Goal: Transaction & Acquisition: Purchase product/service

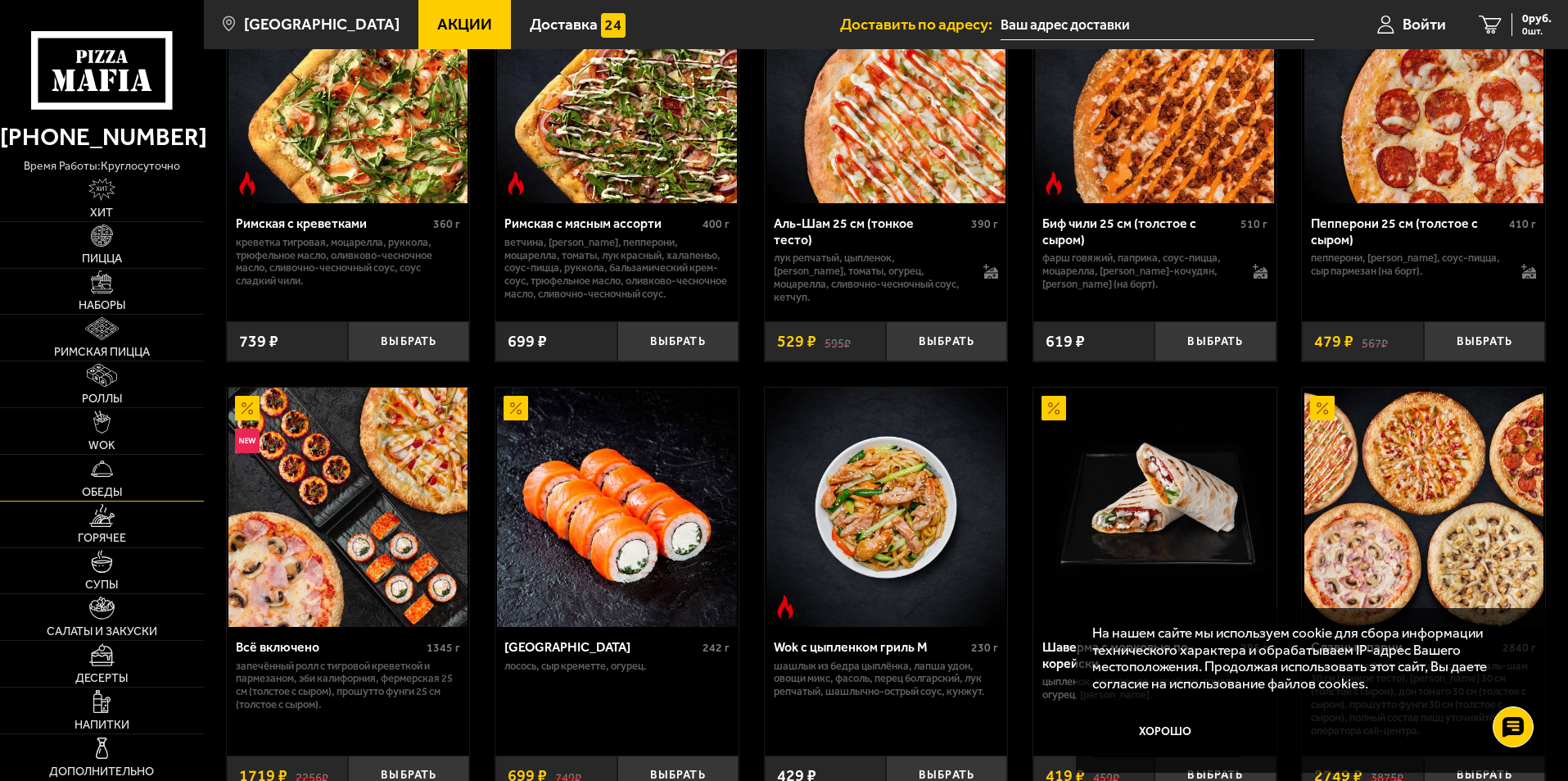
scroll to position [1147, 0]
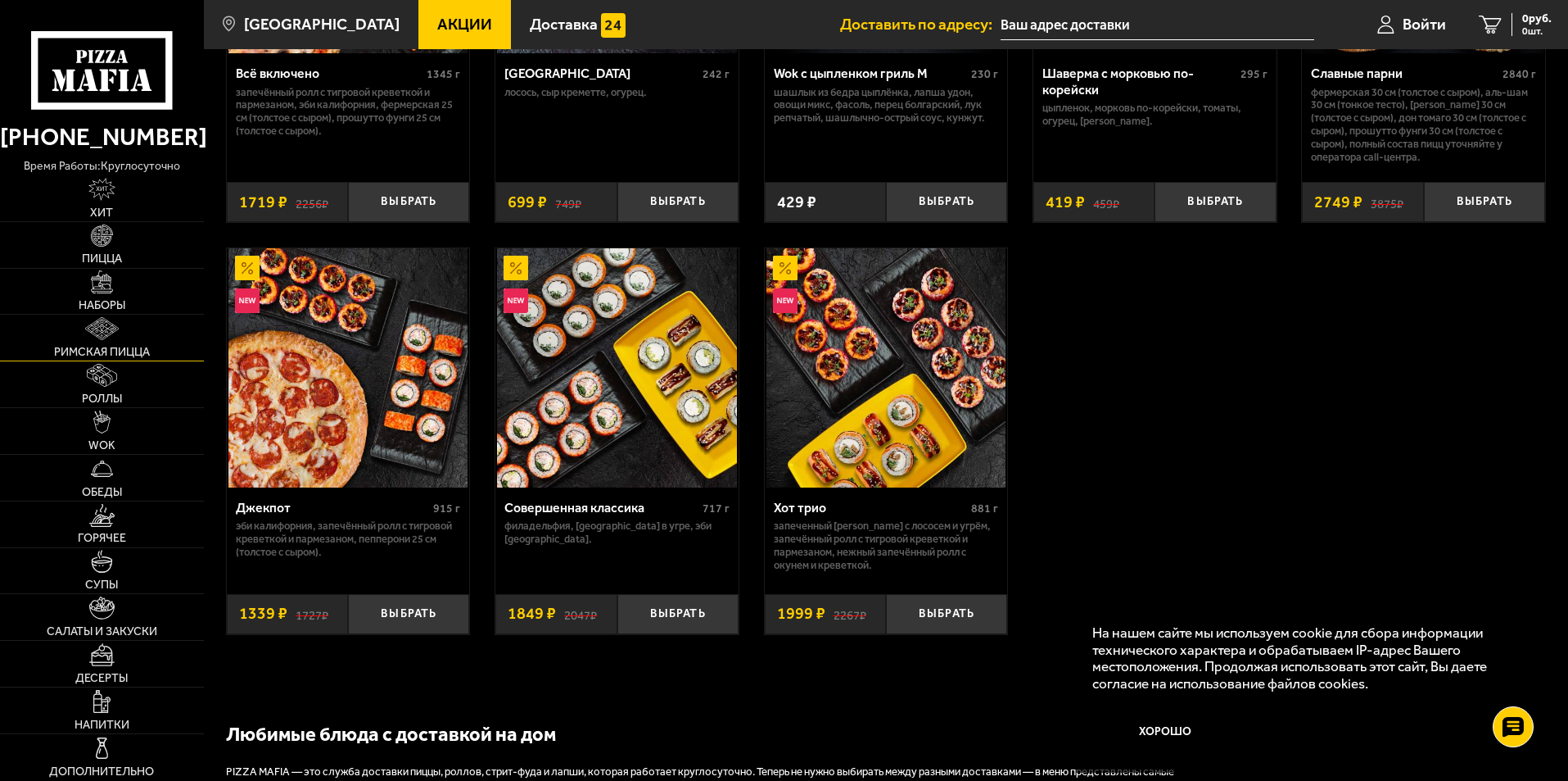
click at [94, 344] on link "Римская пицца" at bounding box center [102, 338] width 204 height 46
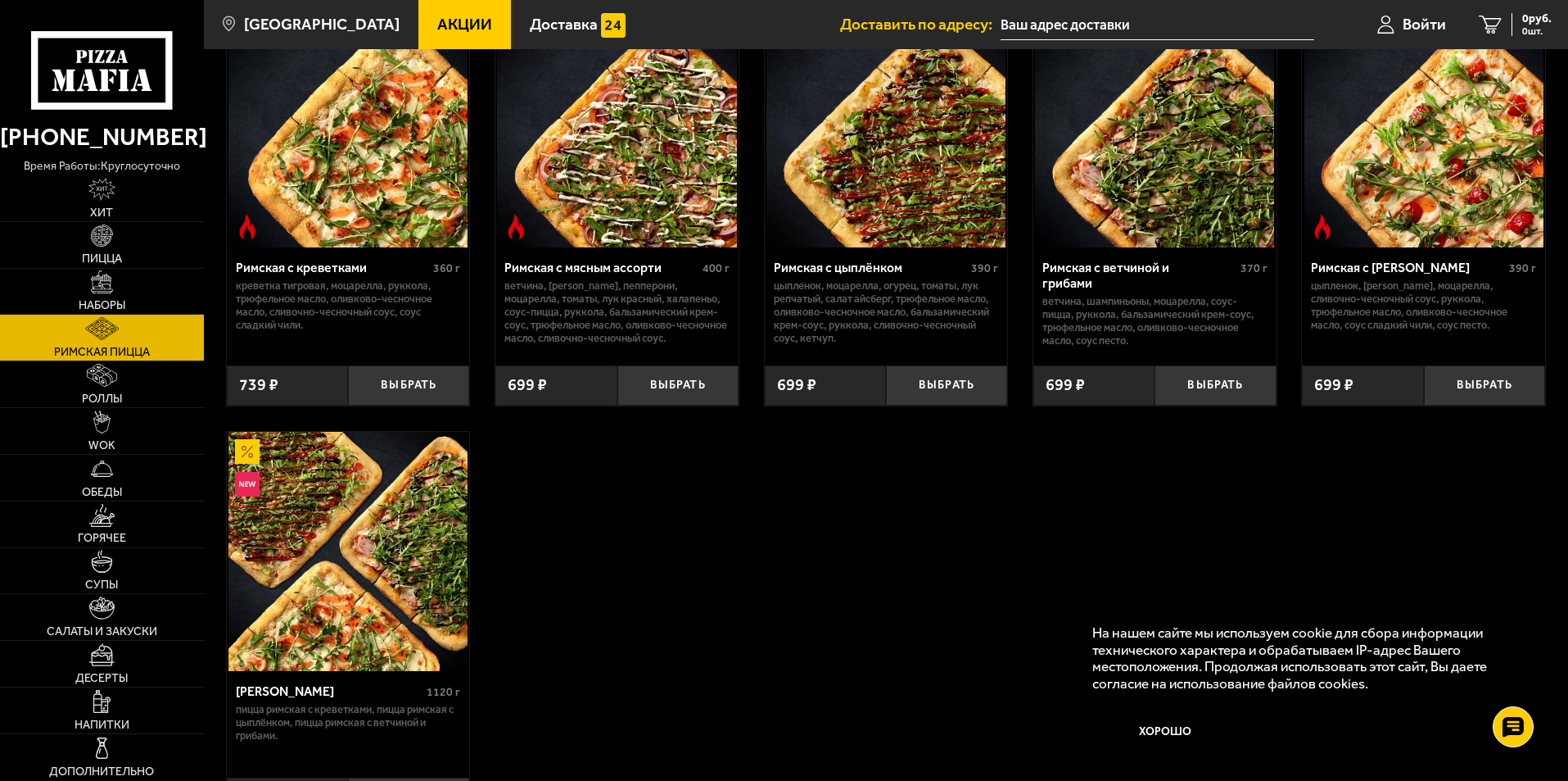
scroll to position [342, 0]
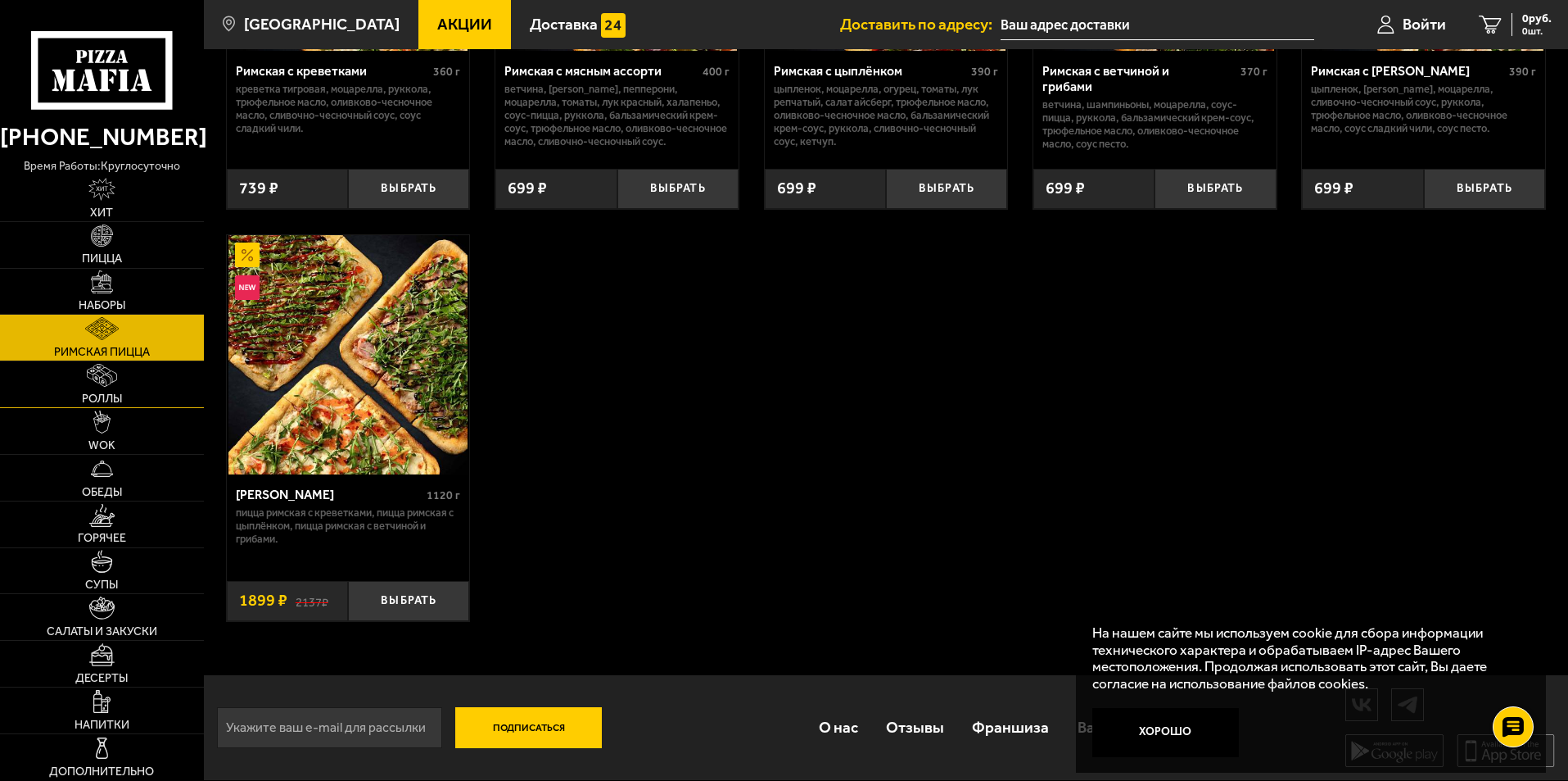
click at [109, 399] on span "Роллы" at bounding box center [102, 399] width 40 height 11
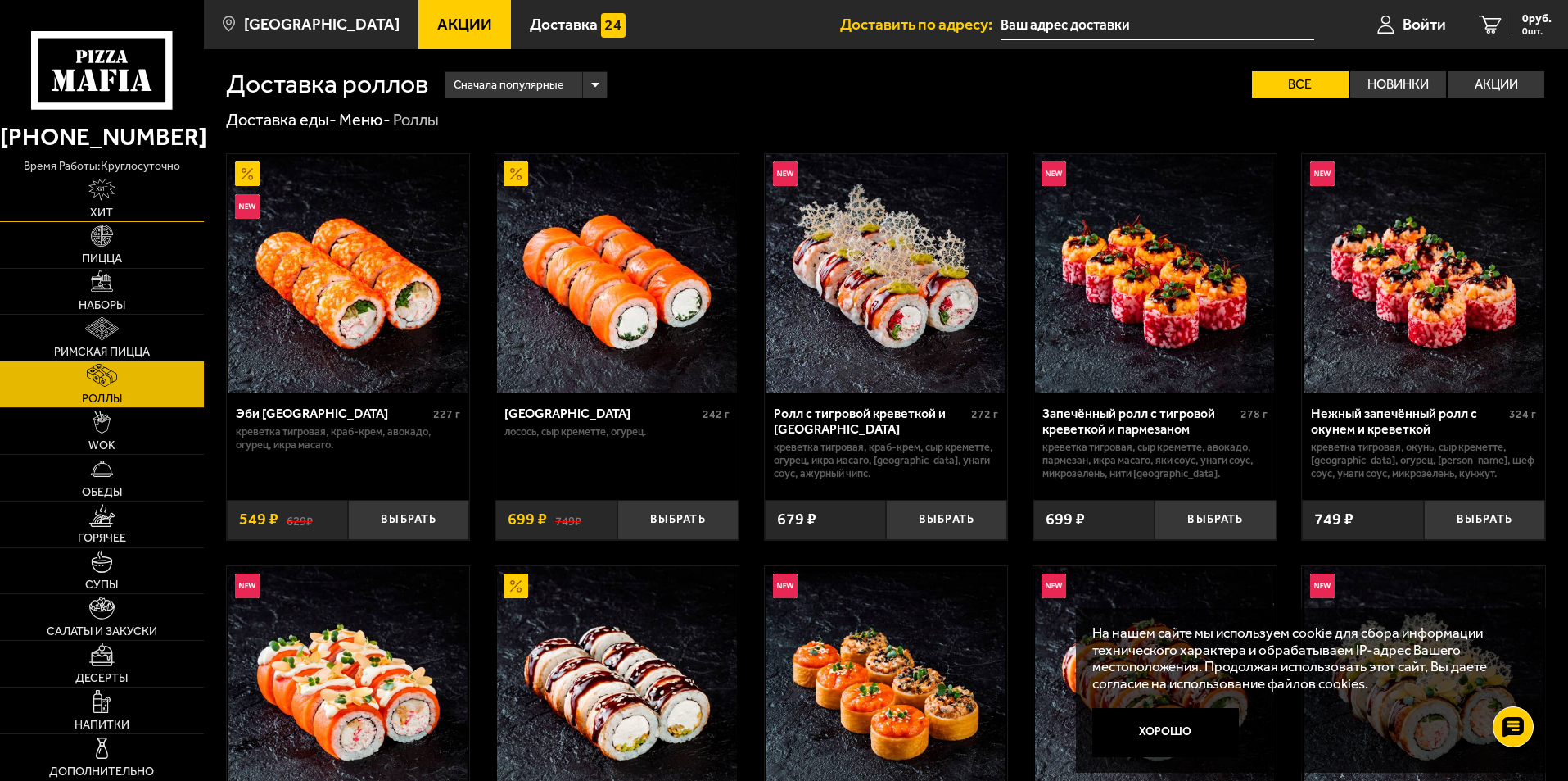
click at [113, 215] on span "Хит" at bounding box center [102, 213] width 23 height 11
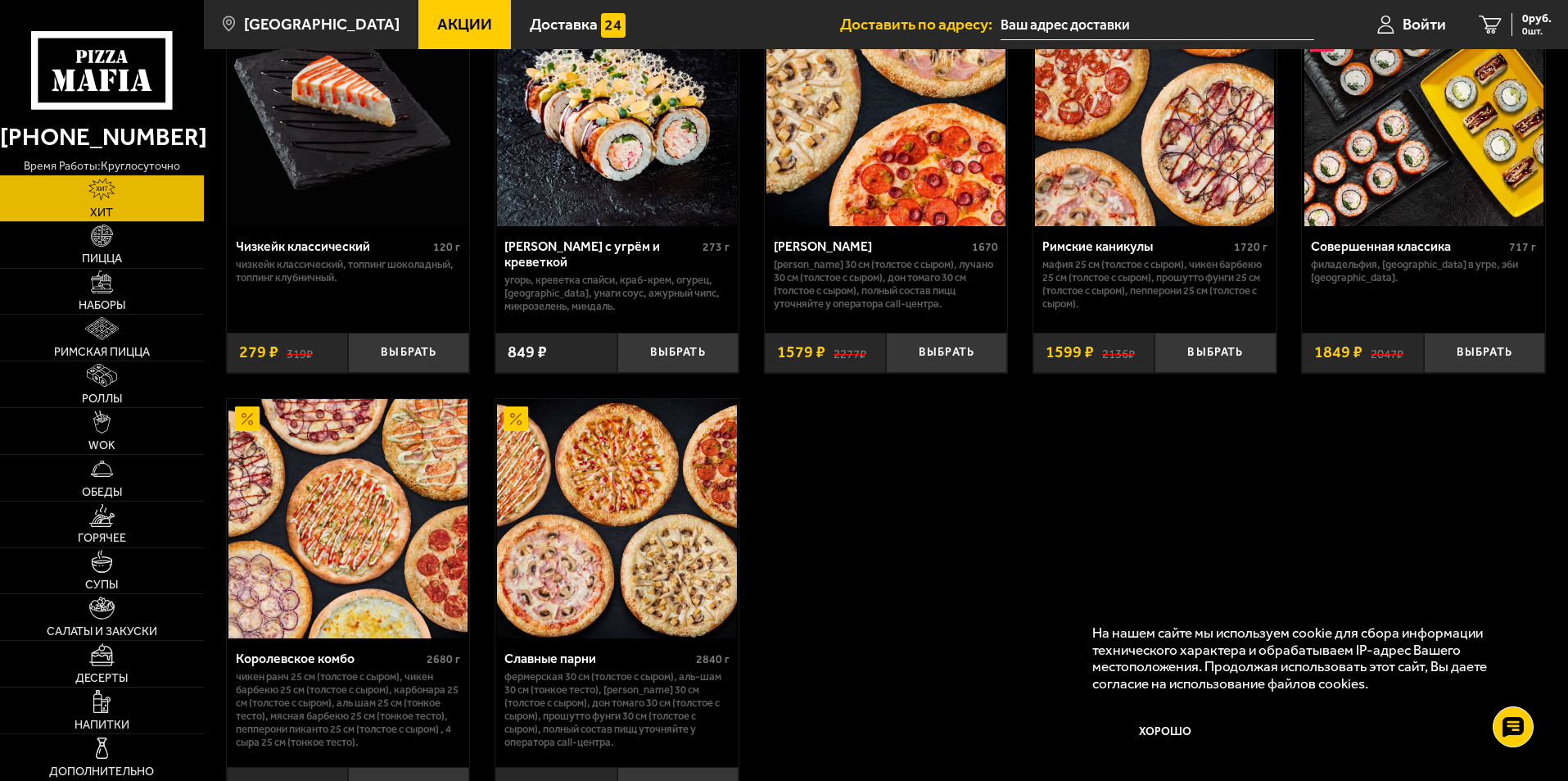
scroll to position [988, 0]
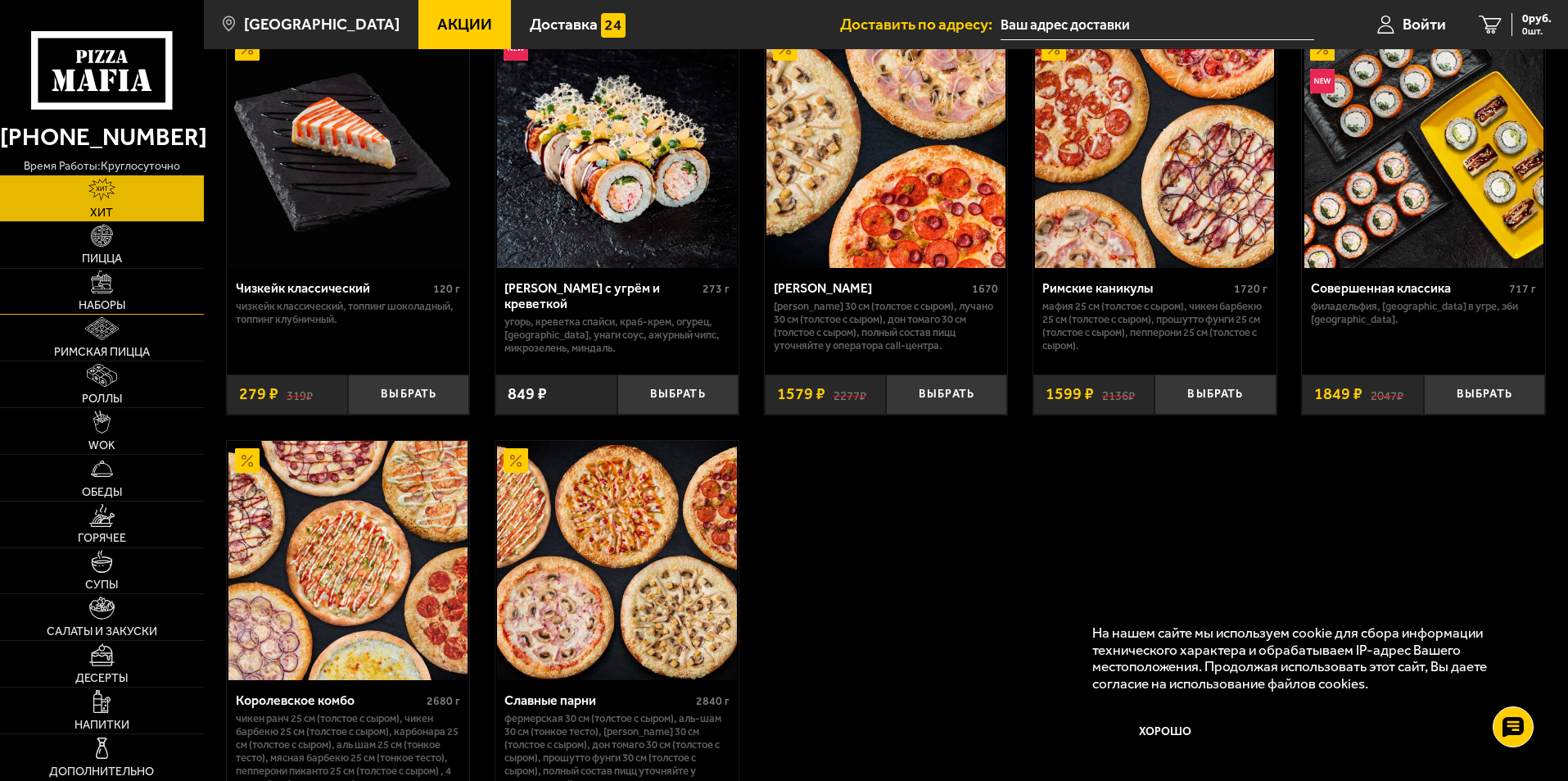
click at [118, 302] on span "Наборы" at bounding box center [102, 305] width 47 height 11
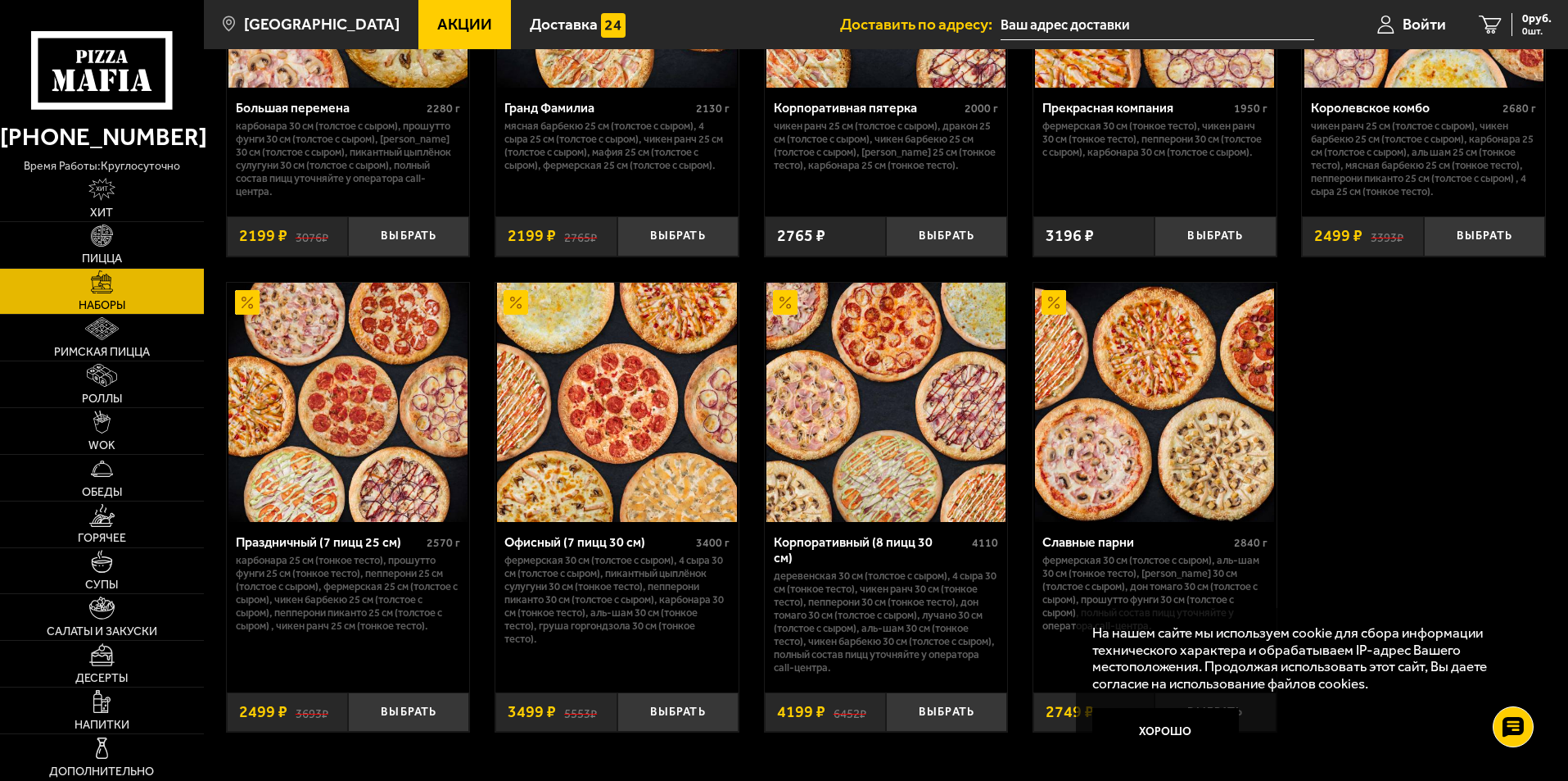
scroll to position [2376, 0]
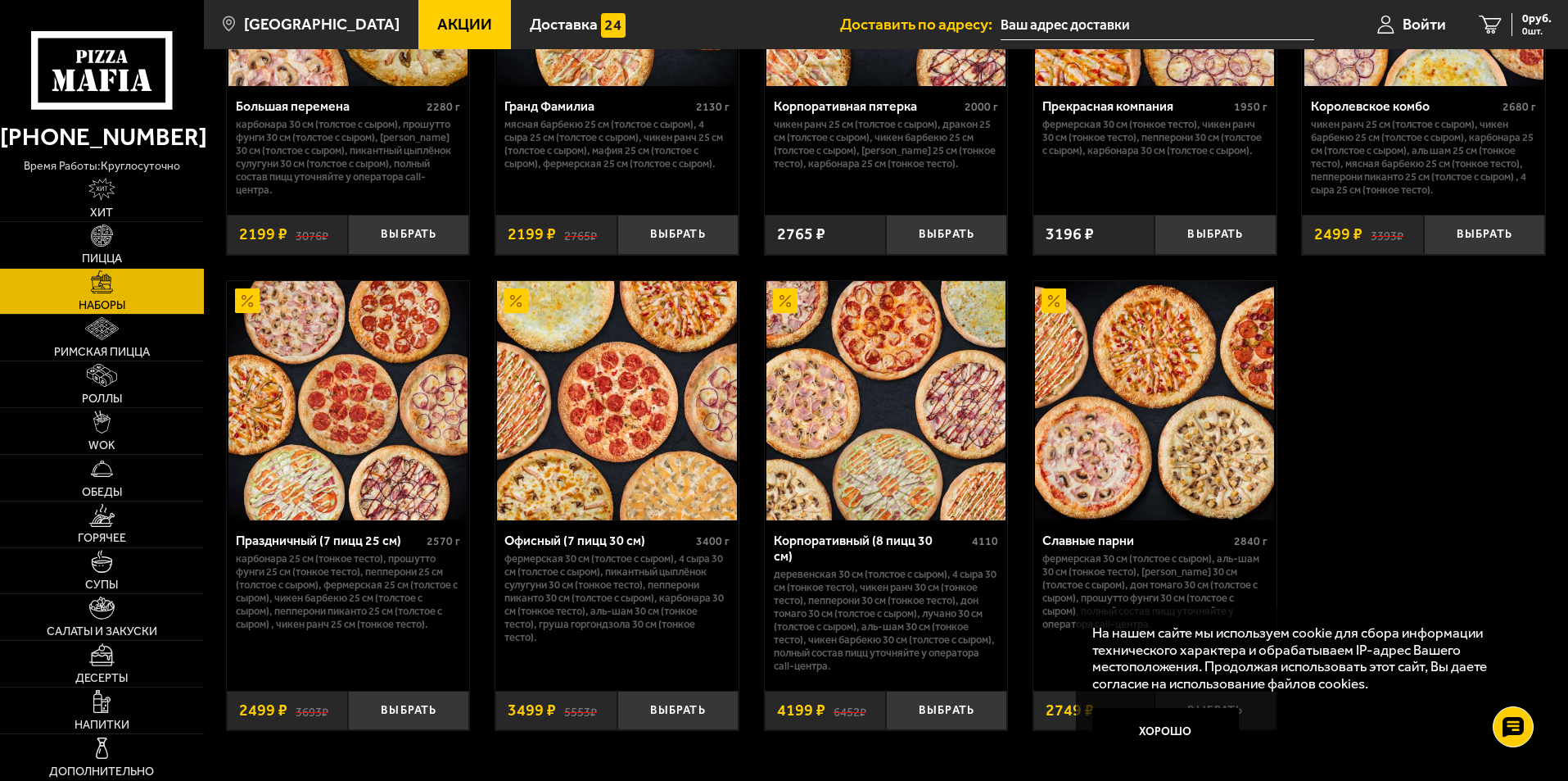
click at [345, 548] on div "Праздничный (7 пицц 25 см)" at bounding box center [329, 540] width 188 height 15
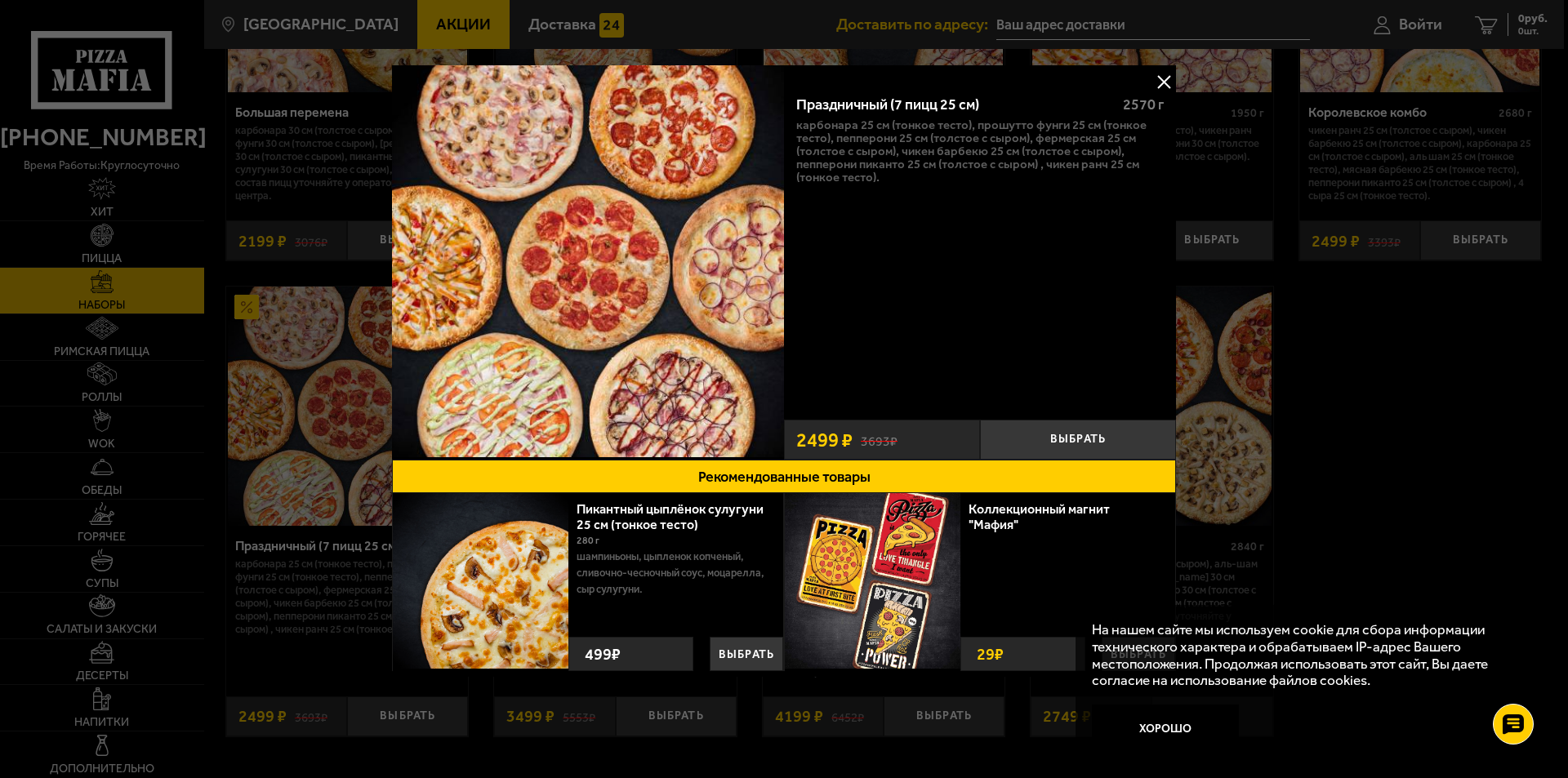
click at [1166, 89] on button at bounding box center [1164, 82] width 25 height 25
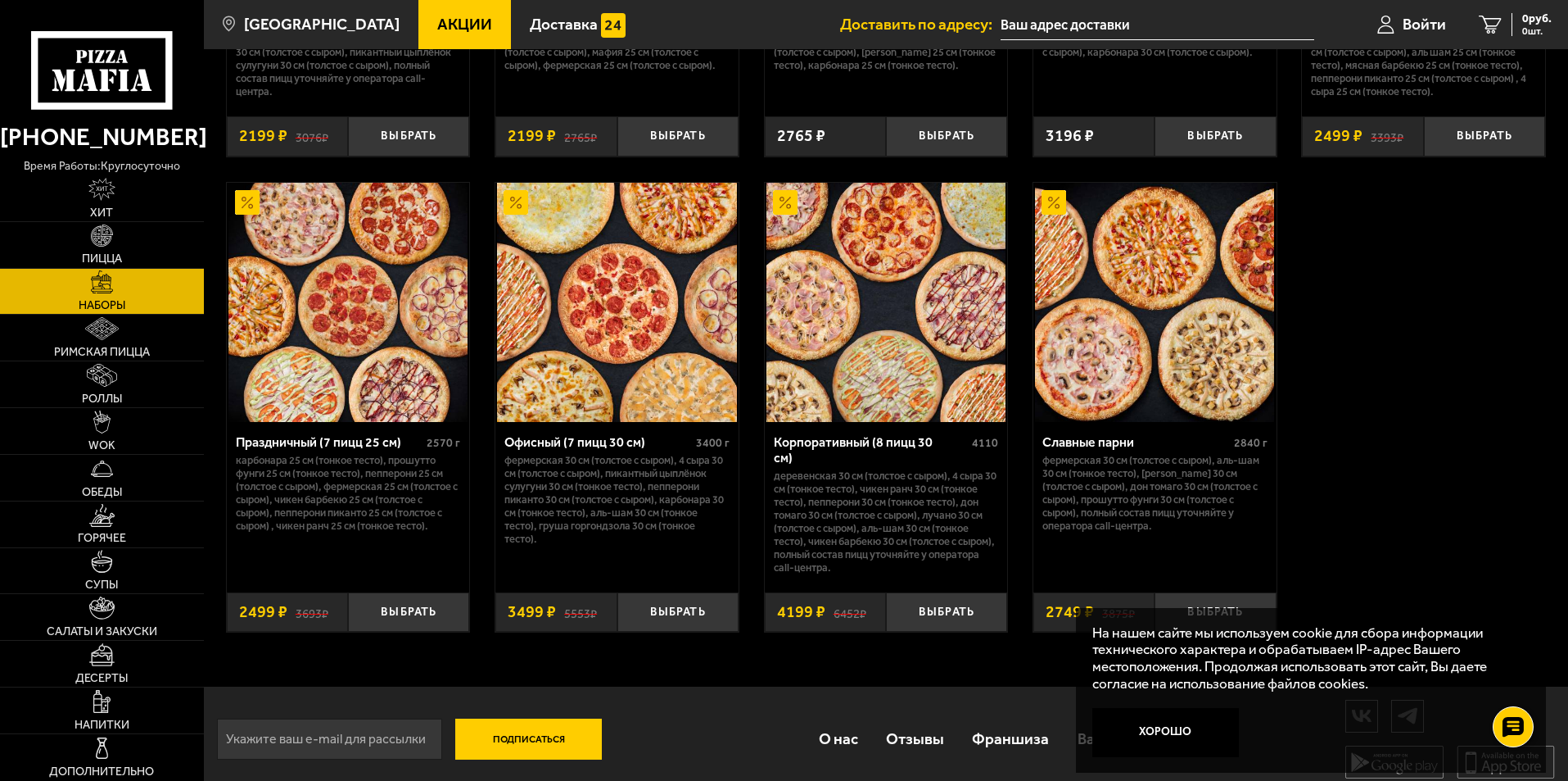
scroll to position [2479, 0]
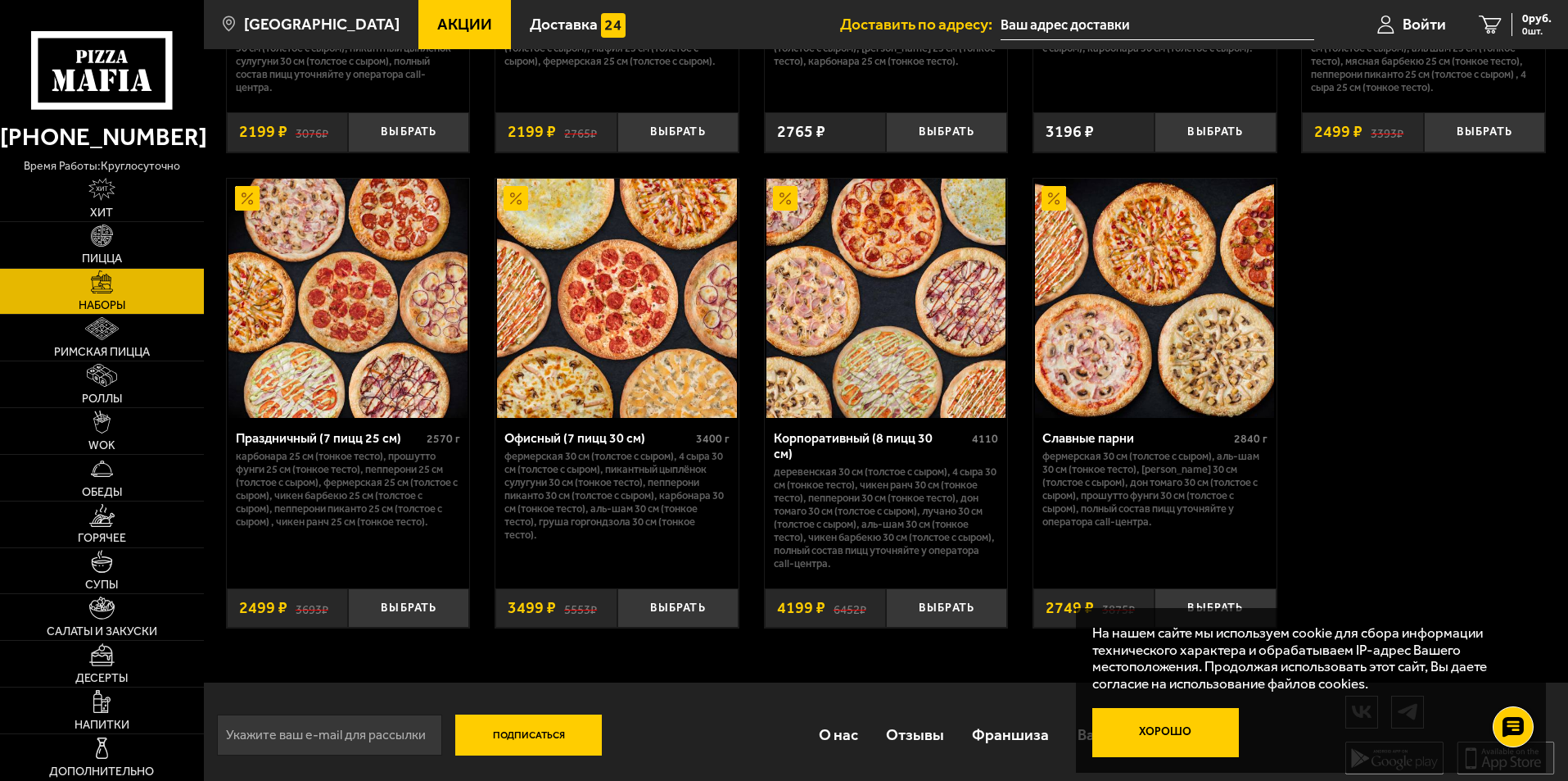
click at [1147, 722] on button "Хорошо" at bounding box center [1166, 732] width 148 height 50
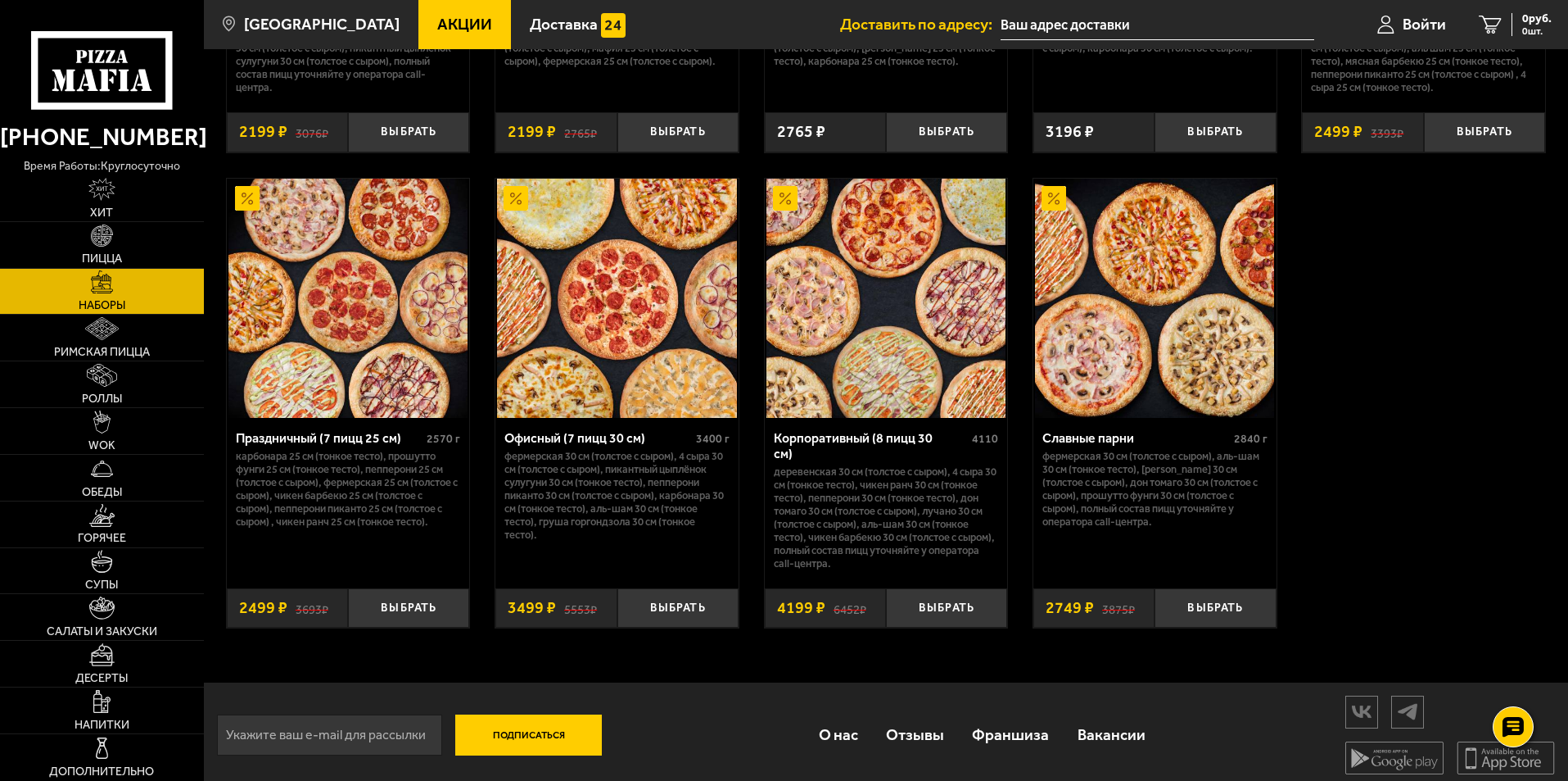
click at [1235, 602] on button "Выбрать" at bounding box center [1216, 608] width 121 height 40
click at [1139, 373] on img at bounding box center [1154, 298] width 239 height 239
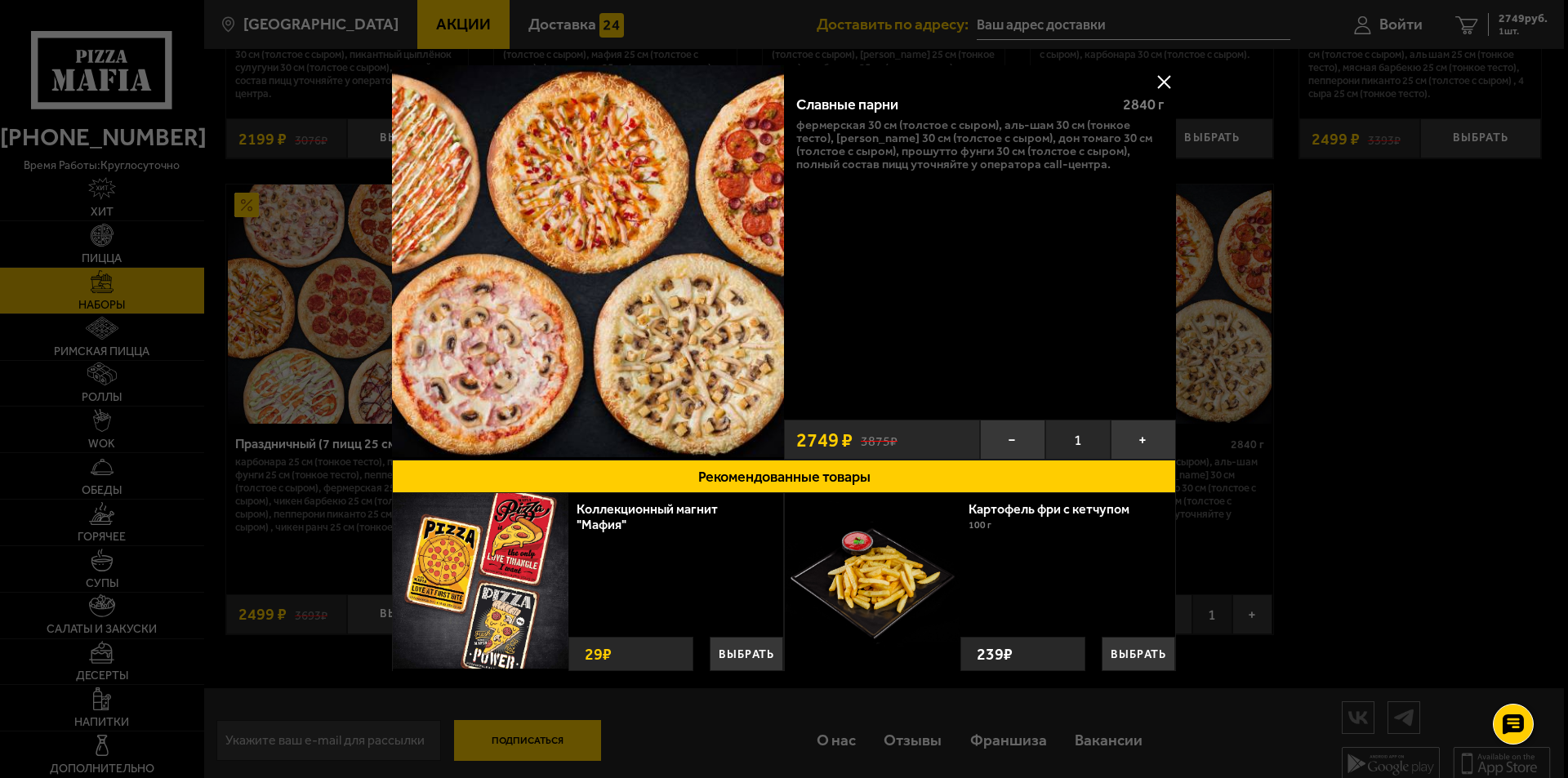
click at [1167, 86] on button at bounding box center [1164, 82] width 25 height 25
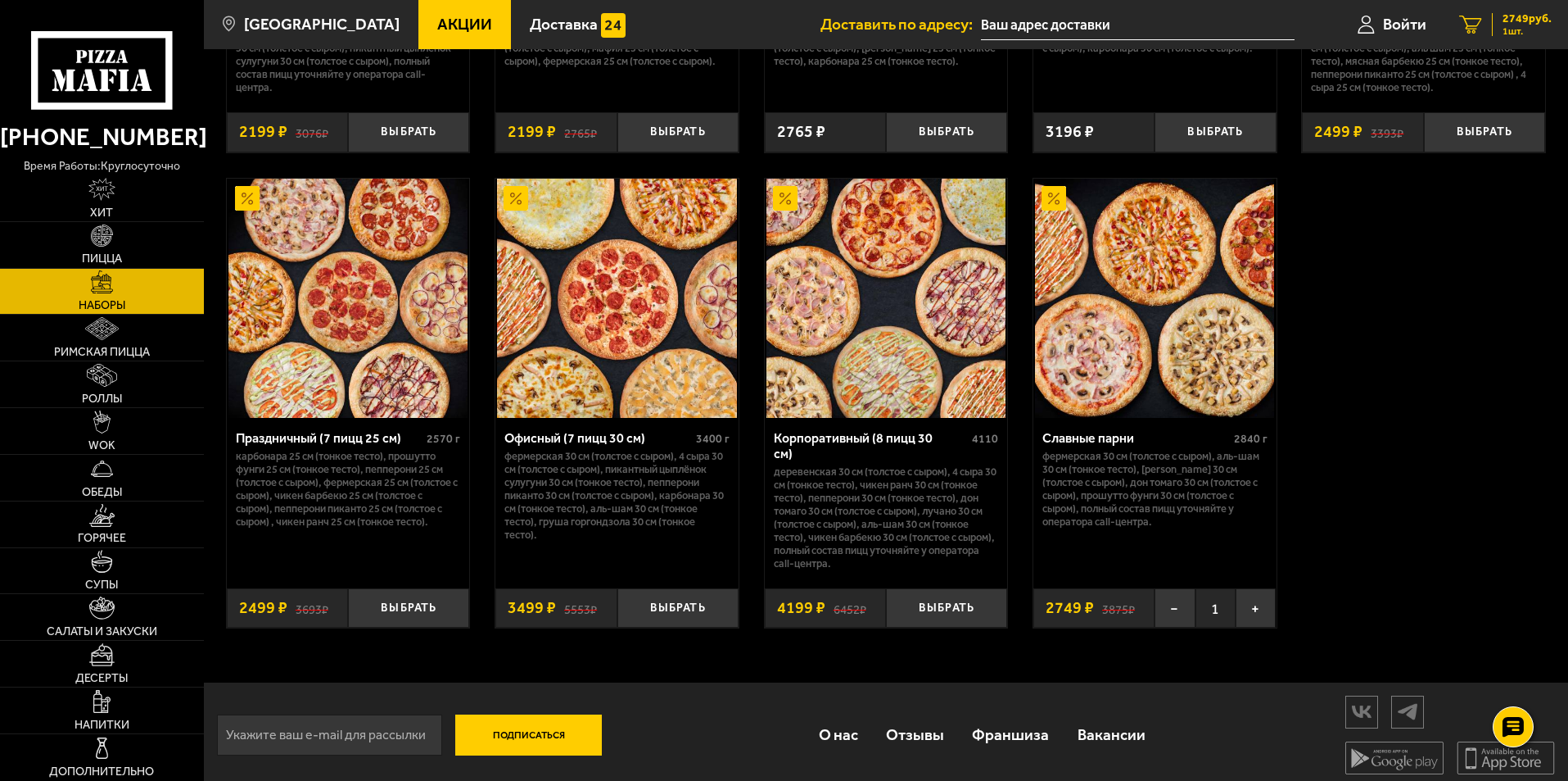
click at [1506, 20] on span "2749 руб." at bounding box center [1528, 18] width 49 height 11
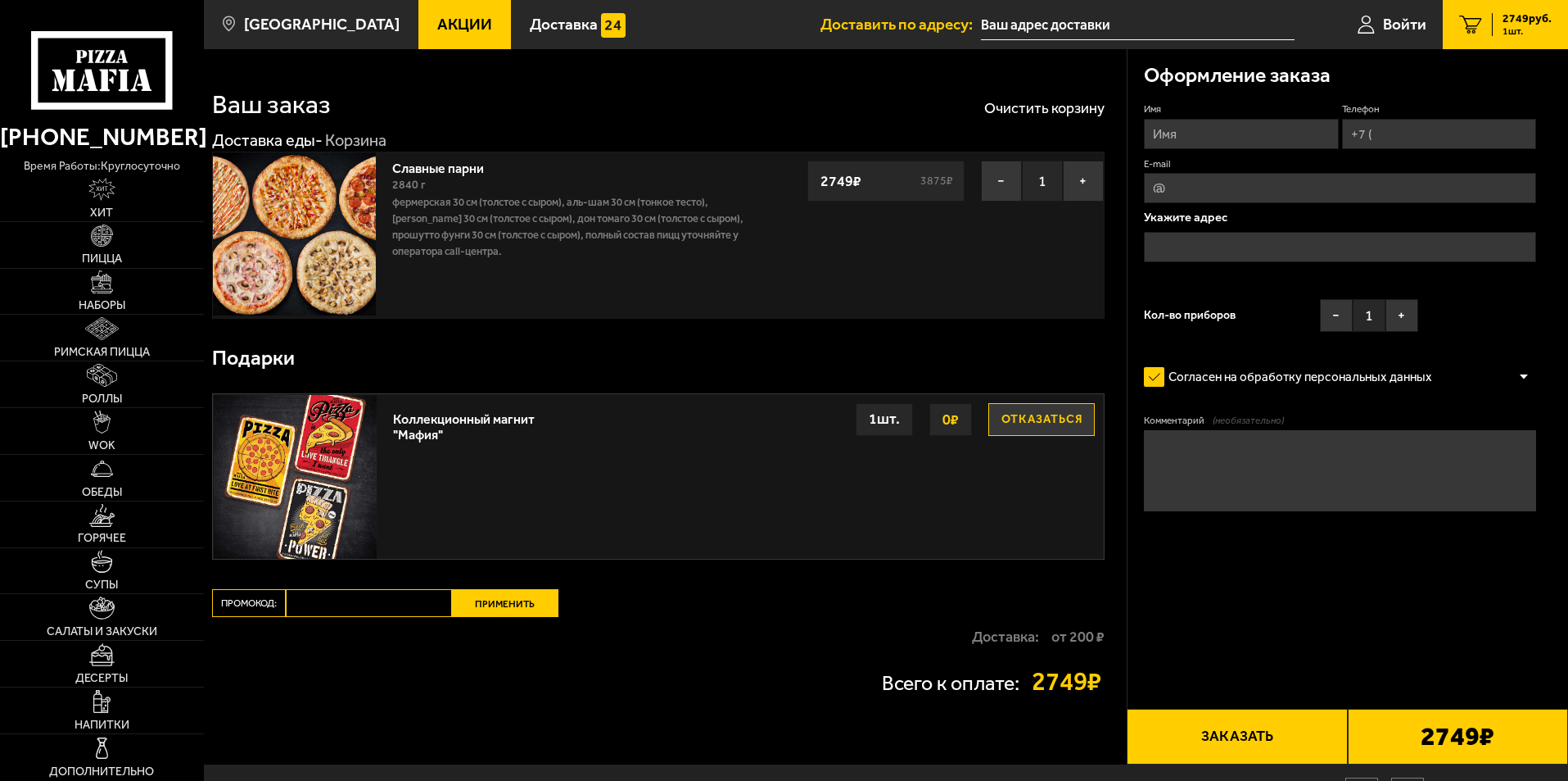
click at [950, 201] on div "Славные парни 2840 г Фермерская 30 см (толстое с сыром), Аль-Шам 30 см (тонкое …" at bounding box center [659, 236] width 892 height 167
click at [1234, 125] on input "Имя" at bounding box center [1241, 134] width 195 height 31
type input "Вероника"
click at [1438, 139] on input "Телефон" at bounding box center [1439, 134] width 195 height 31
type input "+7 (952) 668-86-27"
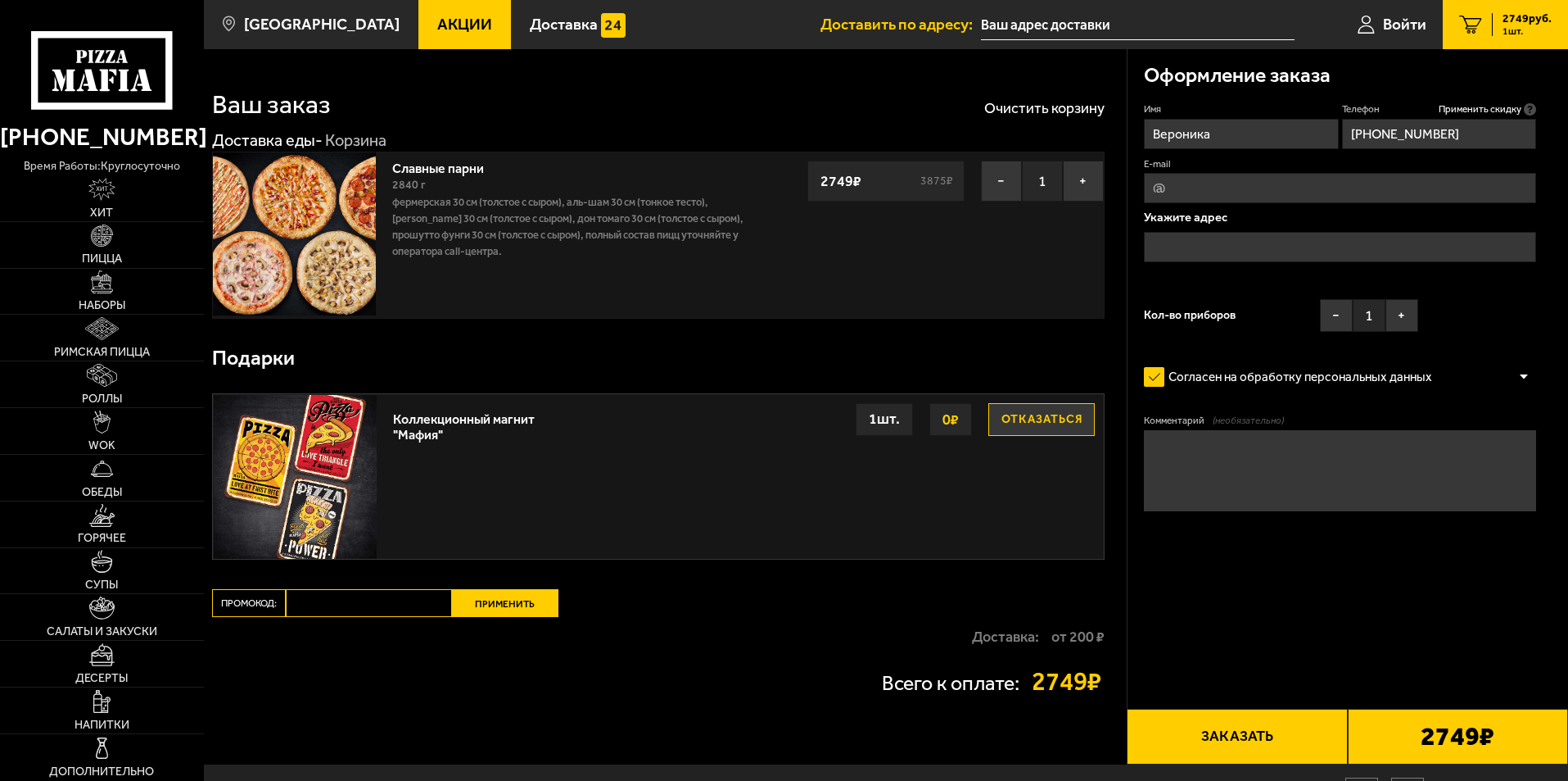
click at [1374, 177] on input "E-mail" at bounding box center [1340, 189] width 392 height 31
click at [1320, 194] on input "E-mail" at bounding box center [1340, 189] width 392 height 31
type input "veranikasilina@yandex.ru"
click at [1199, 248] on input "text" at bounding box center [1340, 248] width 392 height 31
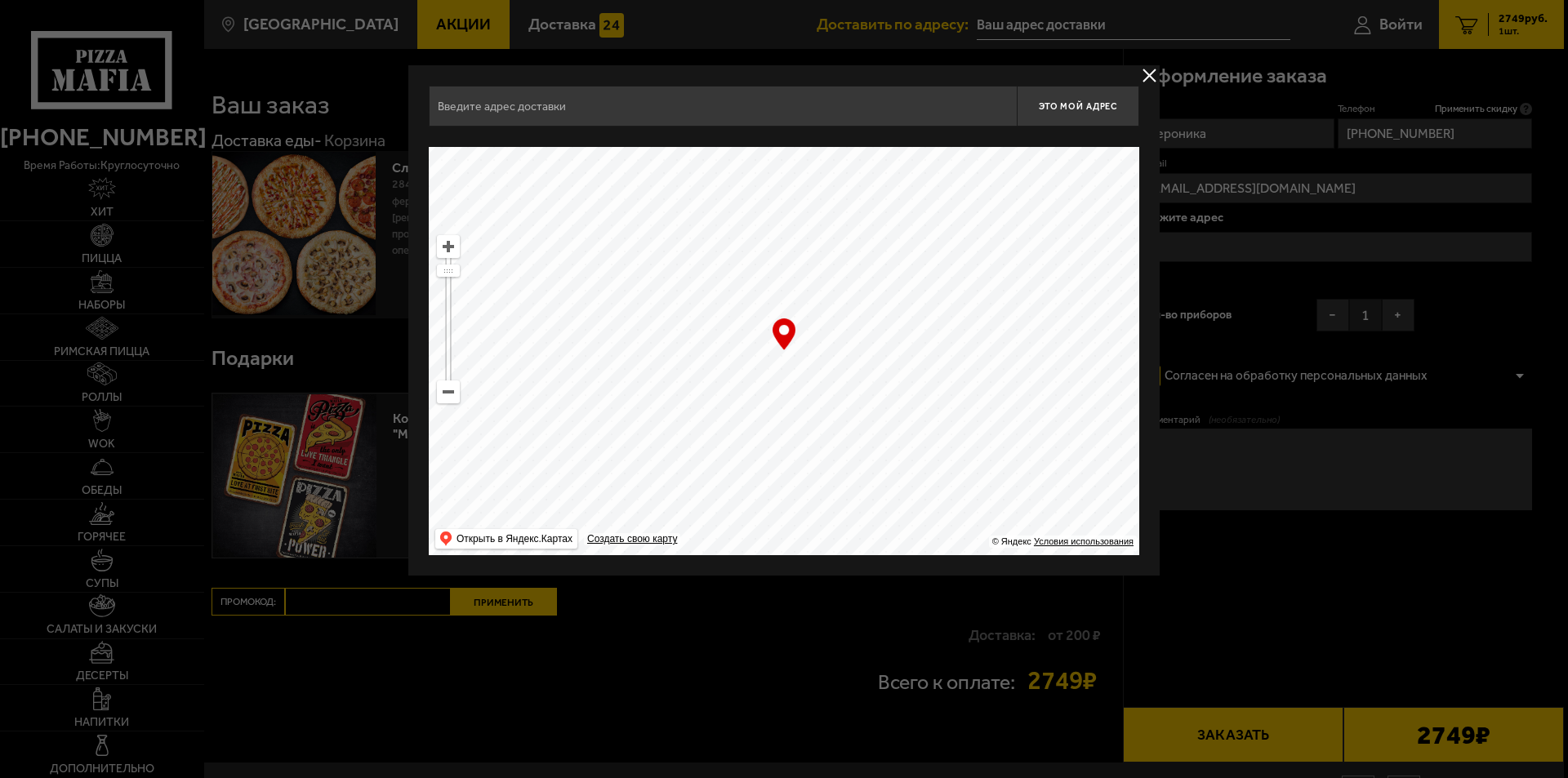
click at [546, 110] on input "text" at bounding box center [722, 106] width 588 height 41
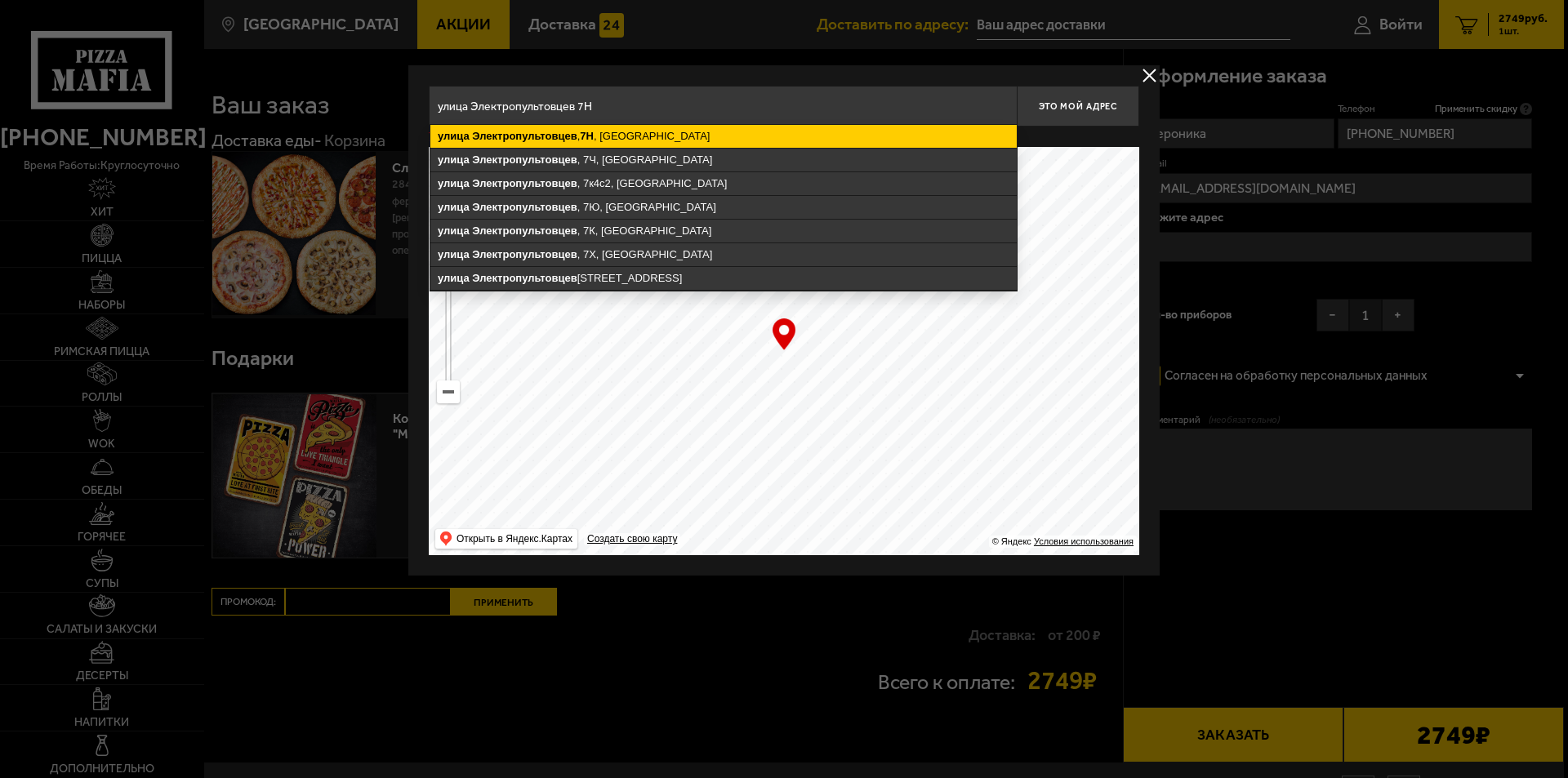
click at [619, 137] on ymaps "улица Электропультовцев , 7Н , Санкт-Петербург" at bounding box center [723, 136] width 586 height 23
type input "Санкт-Петербург, улица Электропультовцев, 7Н"
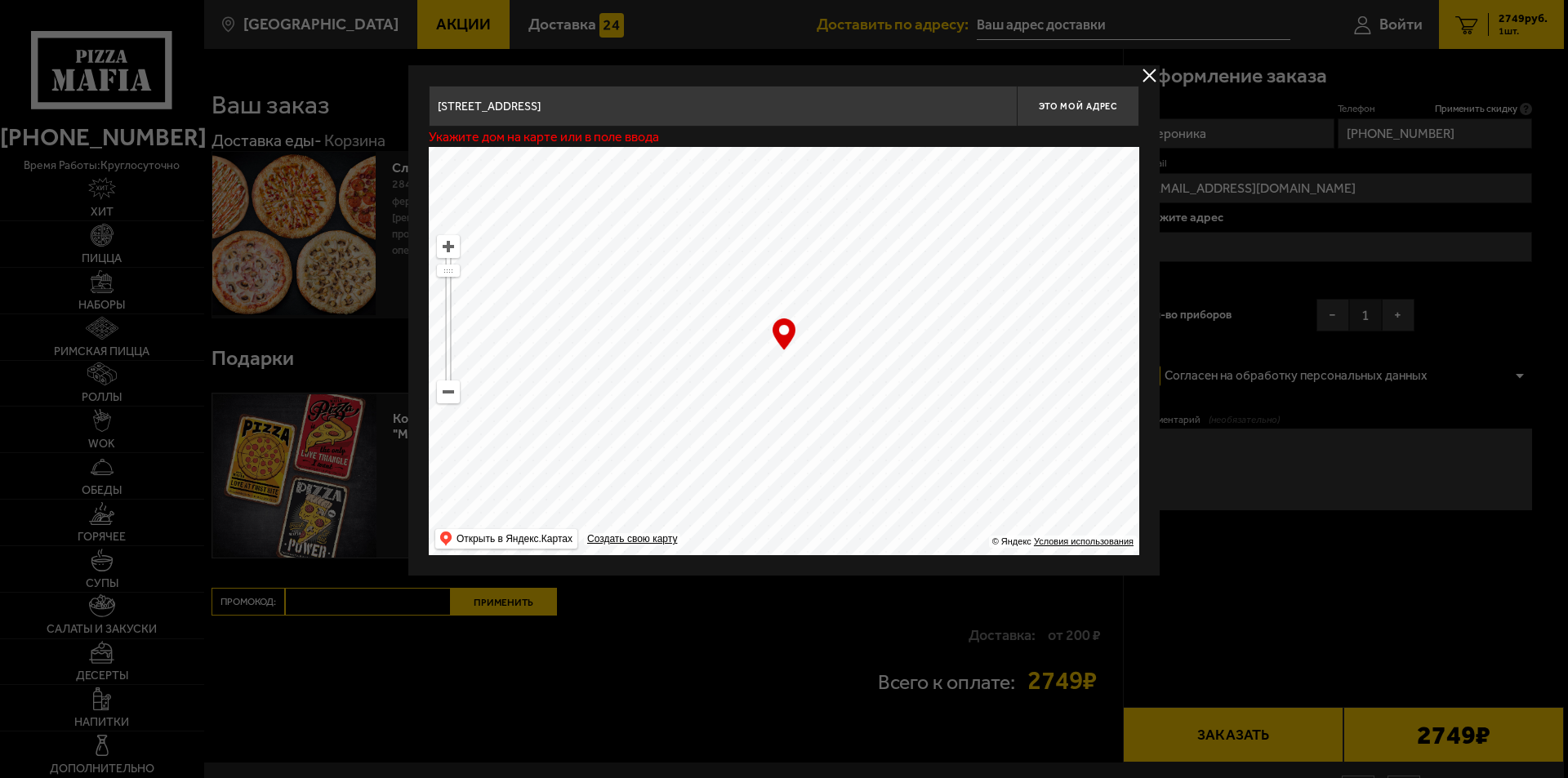
type input "улица Электропультовцев, 7Н"
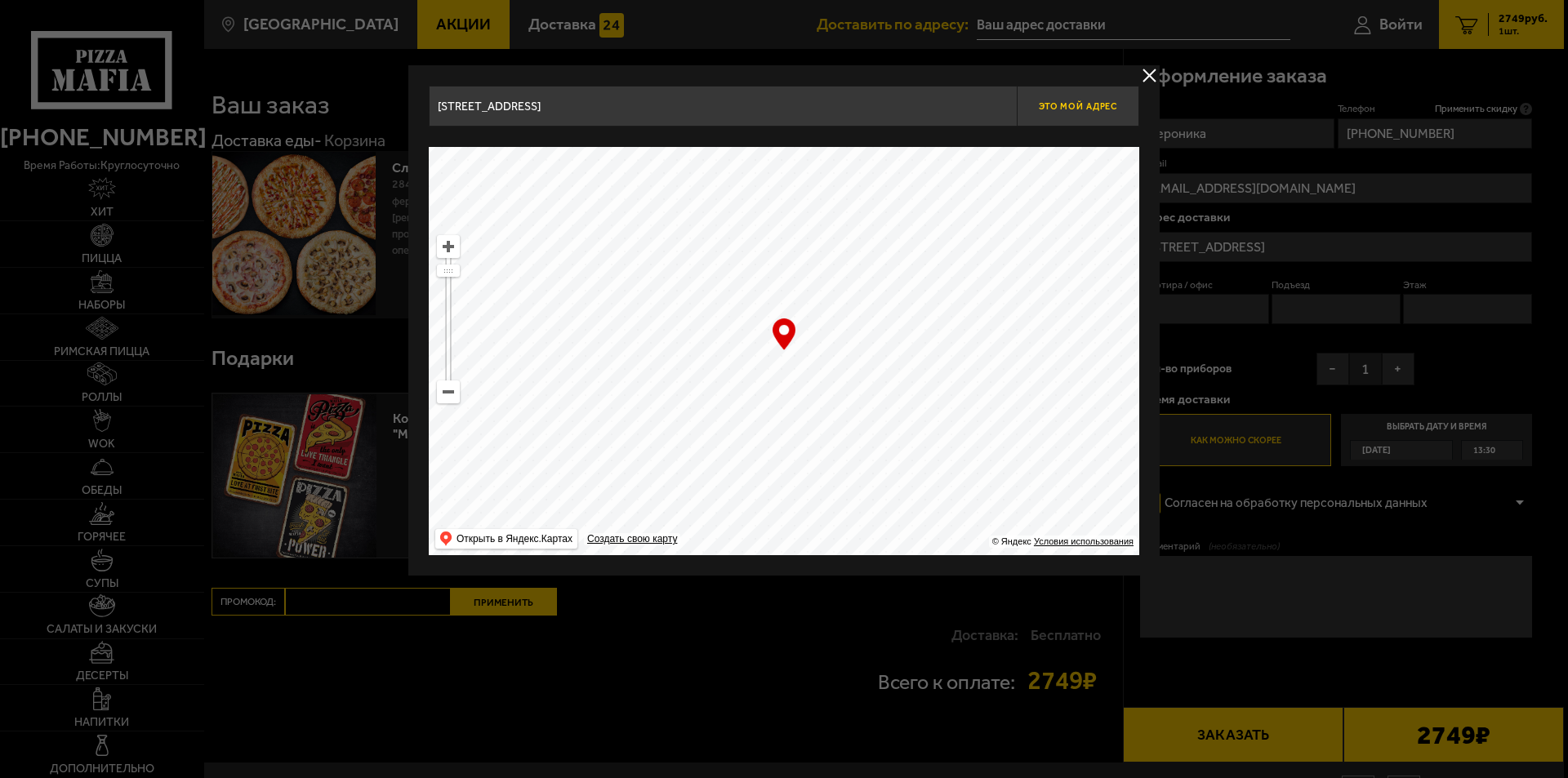
click at [1075, 111] on span "Это мой адрес" at bounding box center [1078, 106] width 78 height 10
type input "улица Электропультовцев, 7Н"
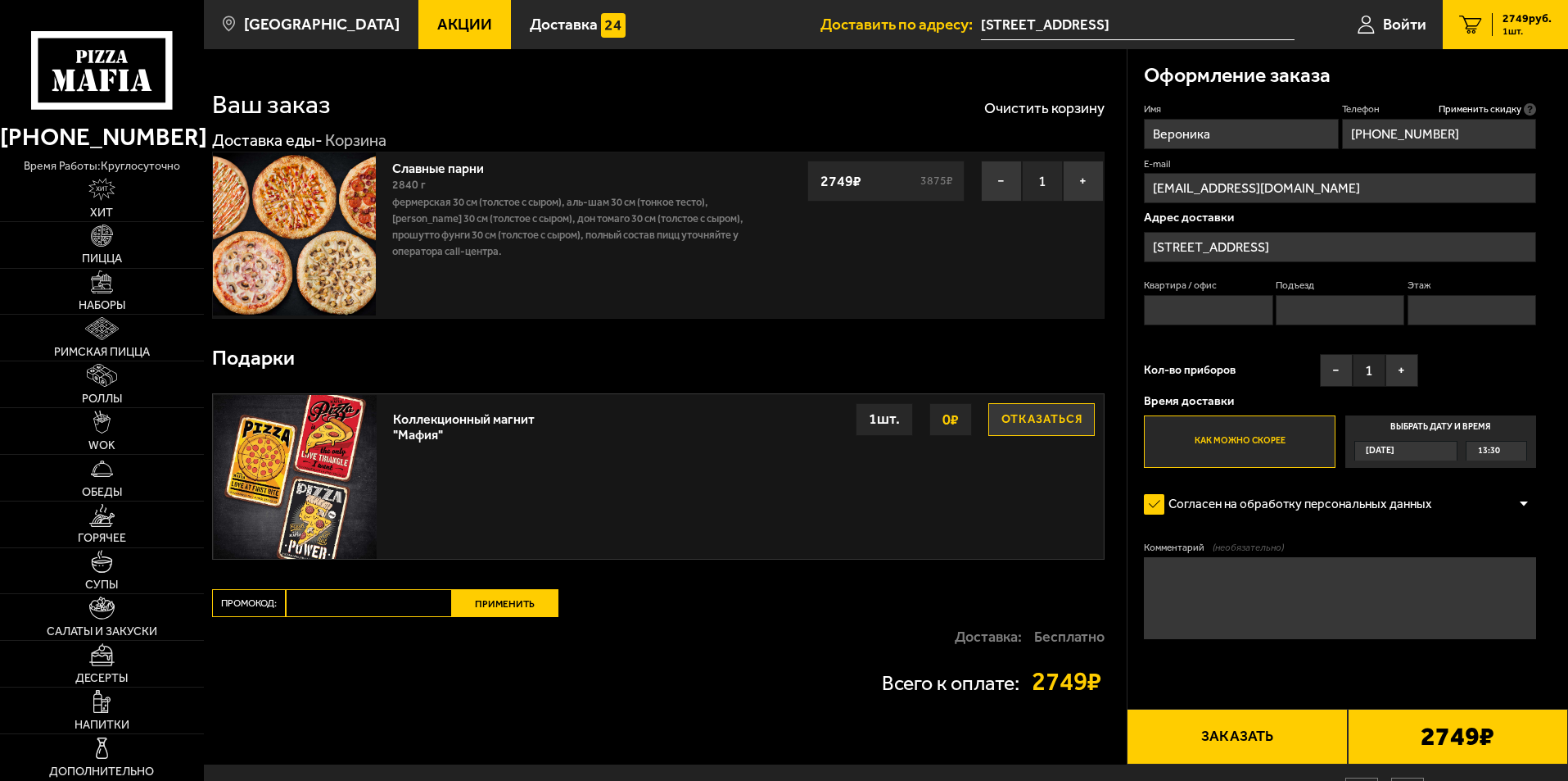
click at [1196, 581] on textarea "Комментарий (необязательно)" at bounding box center [1340, 598] width 392 height 82
type textarea "g"
click at [1518, 585] on textarea "позвонить как подъедет курьер! сориентирую по местности" at bounding box center [1340, 598] width 392 height 82
type textarea "позвонить как подъедет курьер! сориентирую по местности"
click at [1437, 315] on input "Этаж" at bounding box center [1472, 311] width 129 height 31
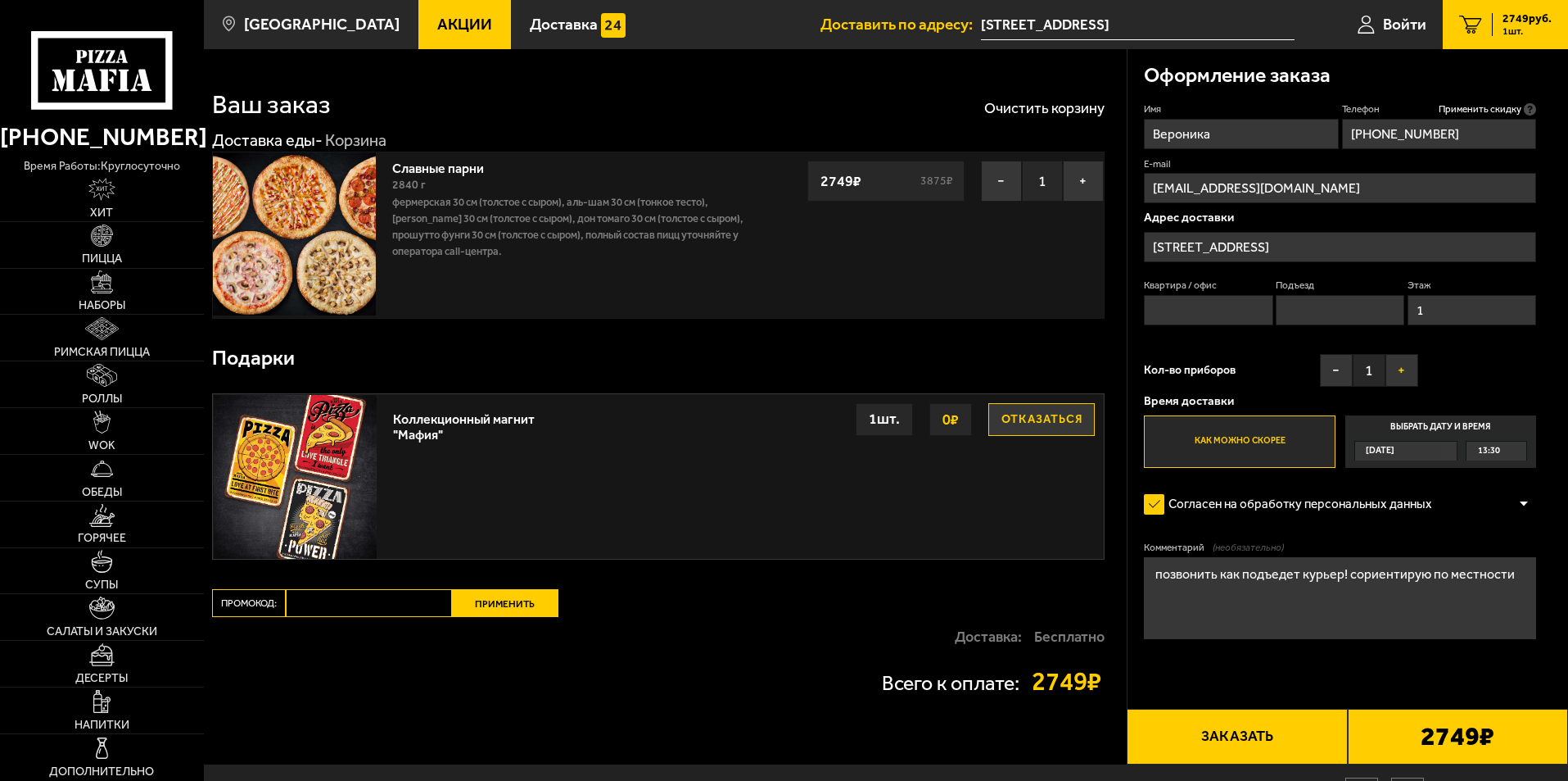
type input "1"
click at [1400, 376] on button "+" at bounding box center [1402, 370] width 32 height 32
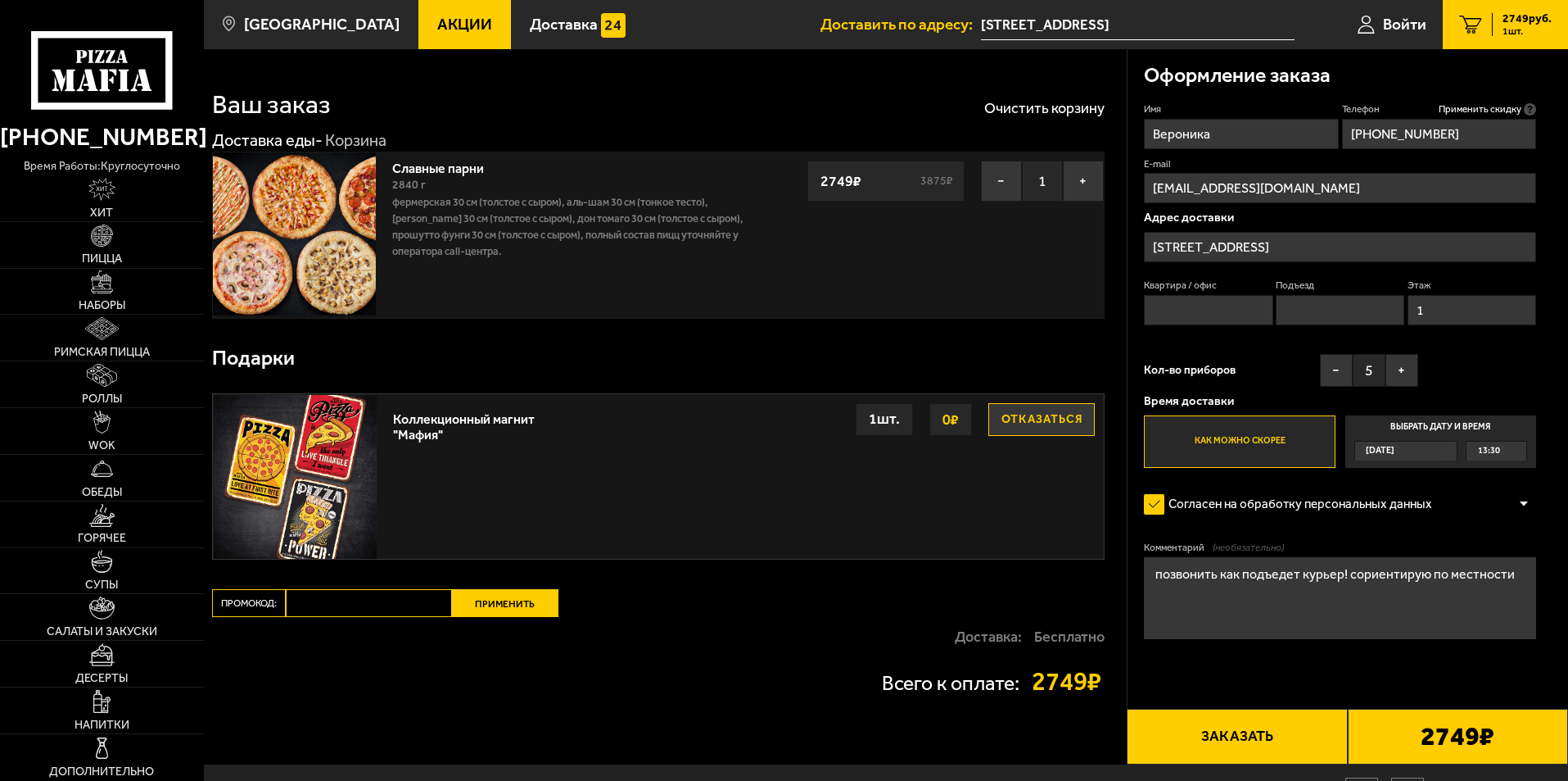
click at [1307, 736] on button "Заказать" at bounding box center [1237, 736] width 220 height 55
click at [1180, 318] on input "Квартира / офис" at bounding box center [1208, 311] width 129 height 31
type input "1"
click at [1329, 314] on input "Подъезд" at bounding box center [1340, 311] width 129 height 31
type input "1"
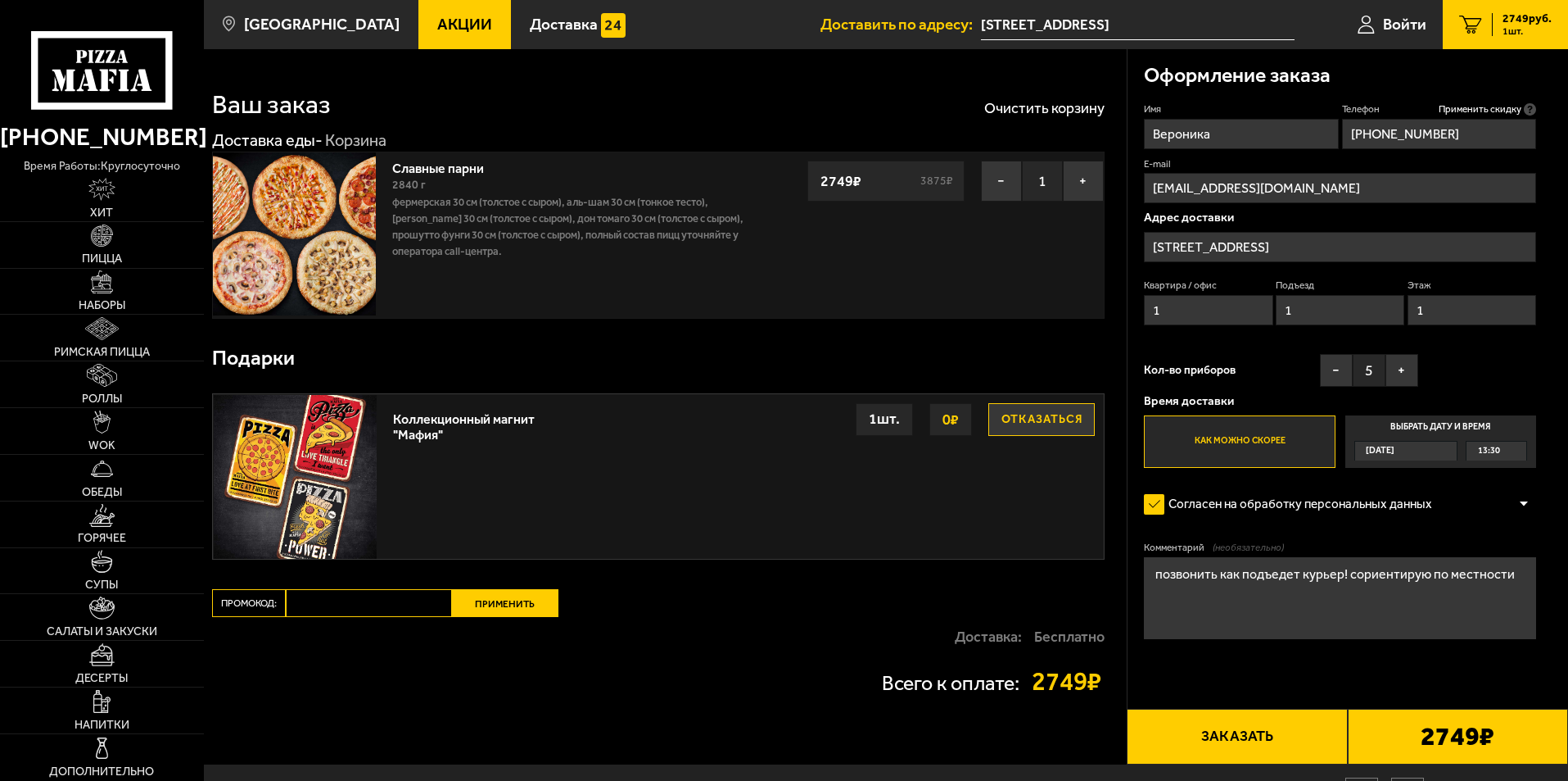
click at [1292, 748] on button "Заказать" at bounding box center [1237, 736] width 220 height 55
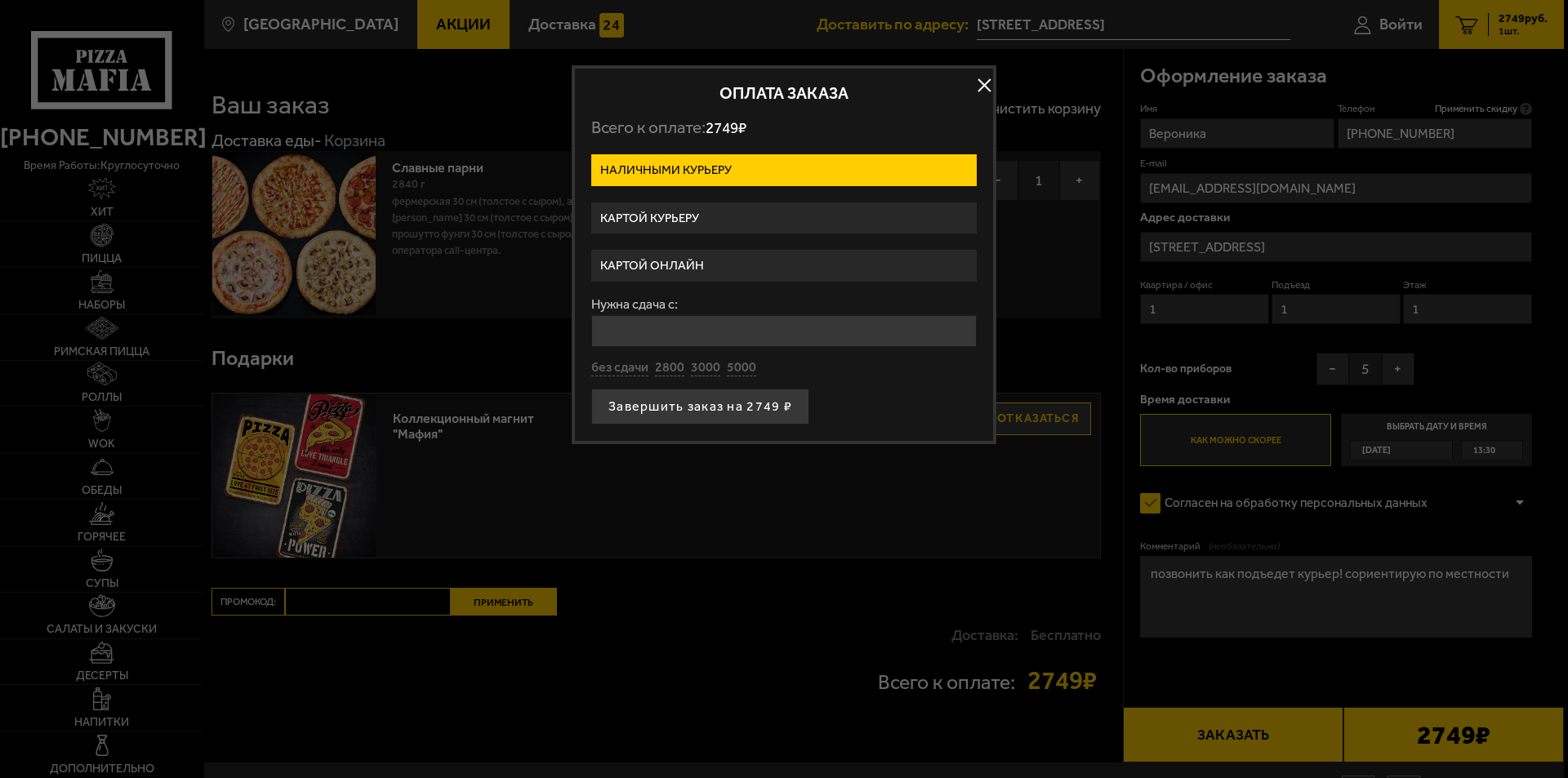
click at [702, 331] on input "Нужна сдача с:" at bounding box center [784, 331] width 385 height 31
type input "5000"
click at [740, 409] on button "Завершить заказ на 2749 ₽" at bounding box center [700, 406] width 218 height 36
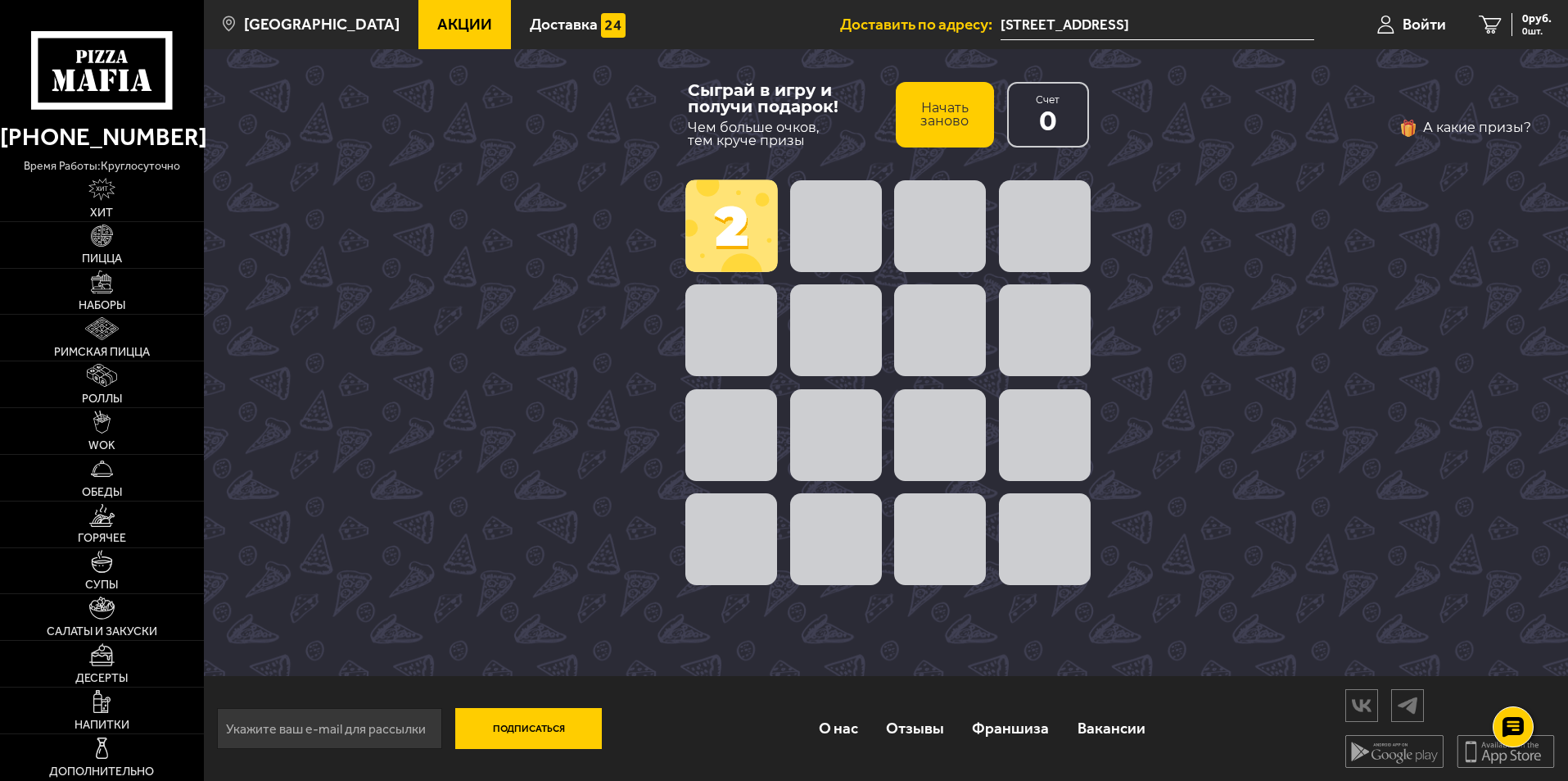
click at [717, 223] on span at bounding box center [732, 225] width 92 height 92
click at [950, 449] on span at bounding box center [940, 435] width 92 height 92
click at [951, 117] on button "Начать заново" at bounding box center [944, 114] width 98 height 66
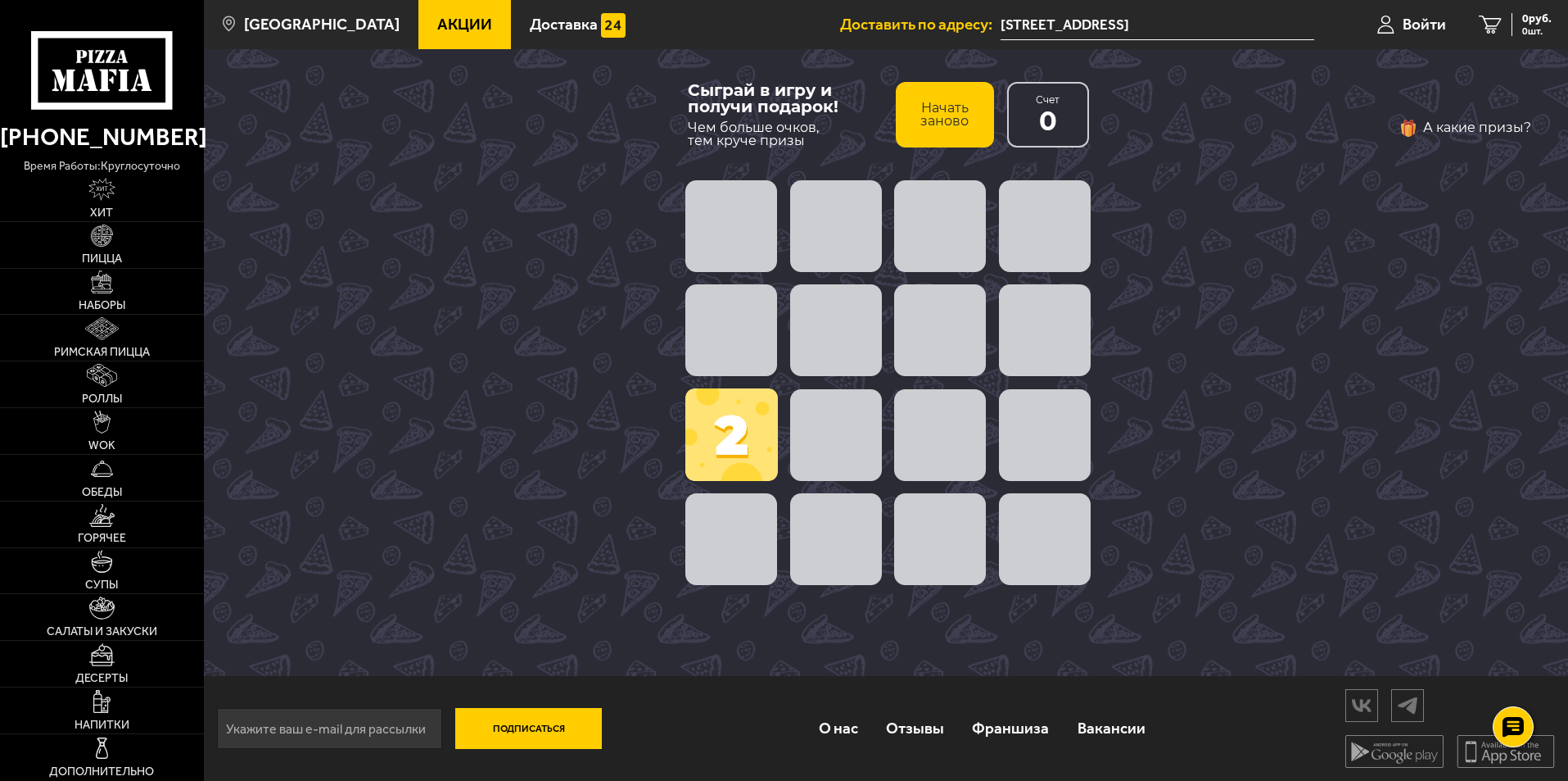
click at [748, 244] on span at bounding box center [732, 226] width 92 height 92
click at [748, 452] on span at bounding box center [732, 434] width 92 height 92
click at [717, 205] on span at bounding box center [732, 226] width 92 height 92
click at [723, 440] on span at bounding box center [732, 434] width 92 height 92
click at [740, 224] on span at bounding box center [732, 226] width 92 height 92
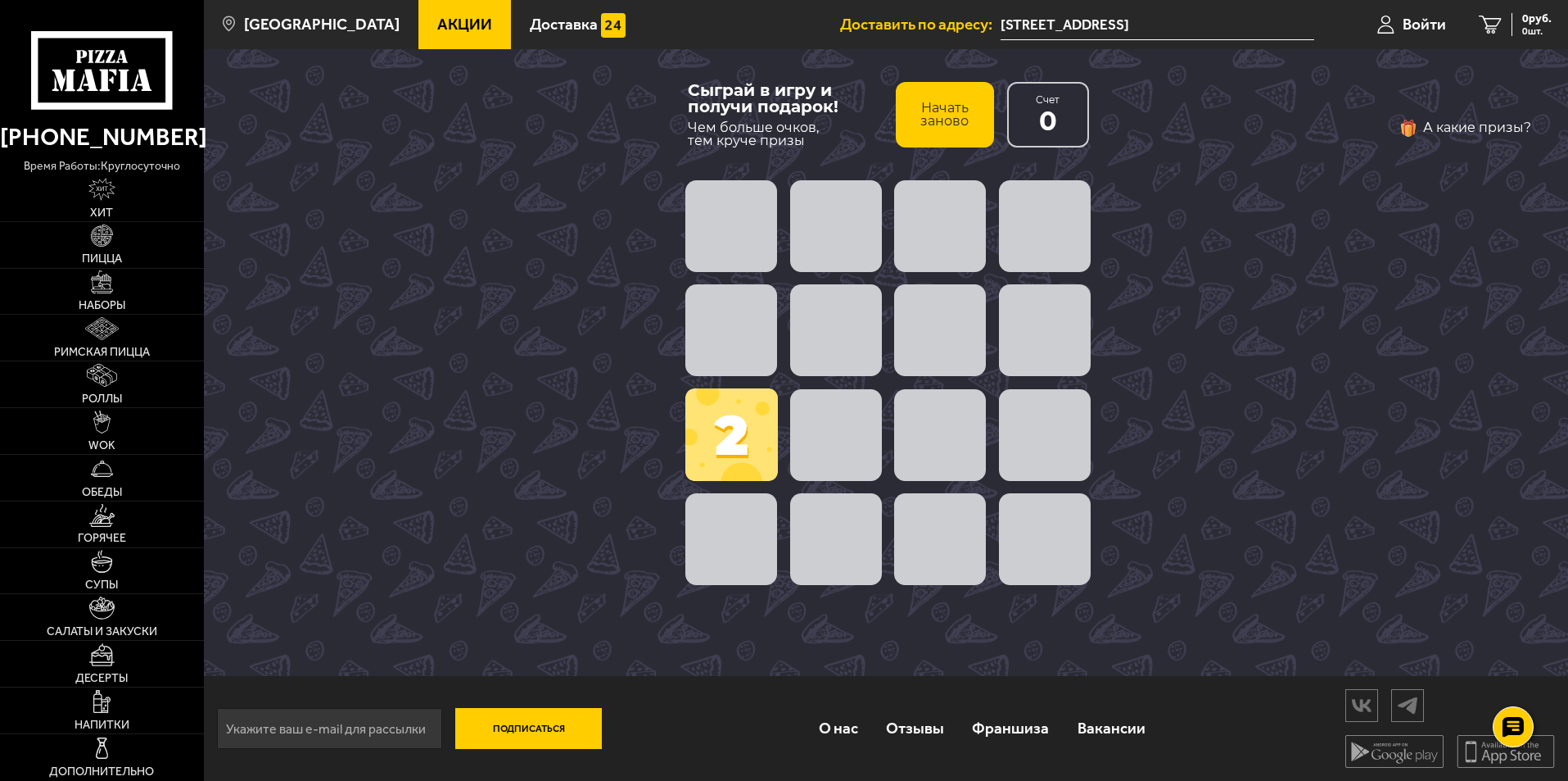
click at [735, 457] on span at bounding box center [732, 434] width 92 height 92
click at [740, 252] on span at bounding box center [732, 226] width 92 height 92
click at [1078, 121] on div "Счет 0" at bounding box center [1048, 114] width 82 height 66
click at [965, 105] on button "Начать заново" at bounding box center [944, 114] width 98 height 66
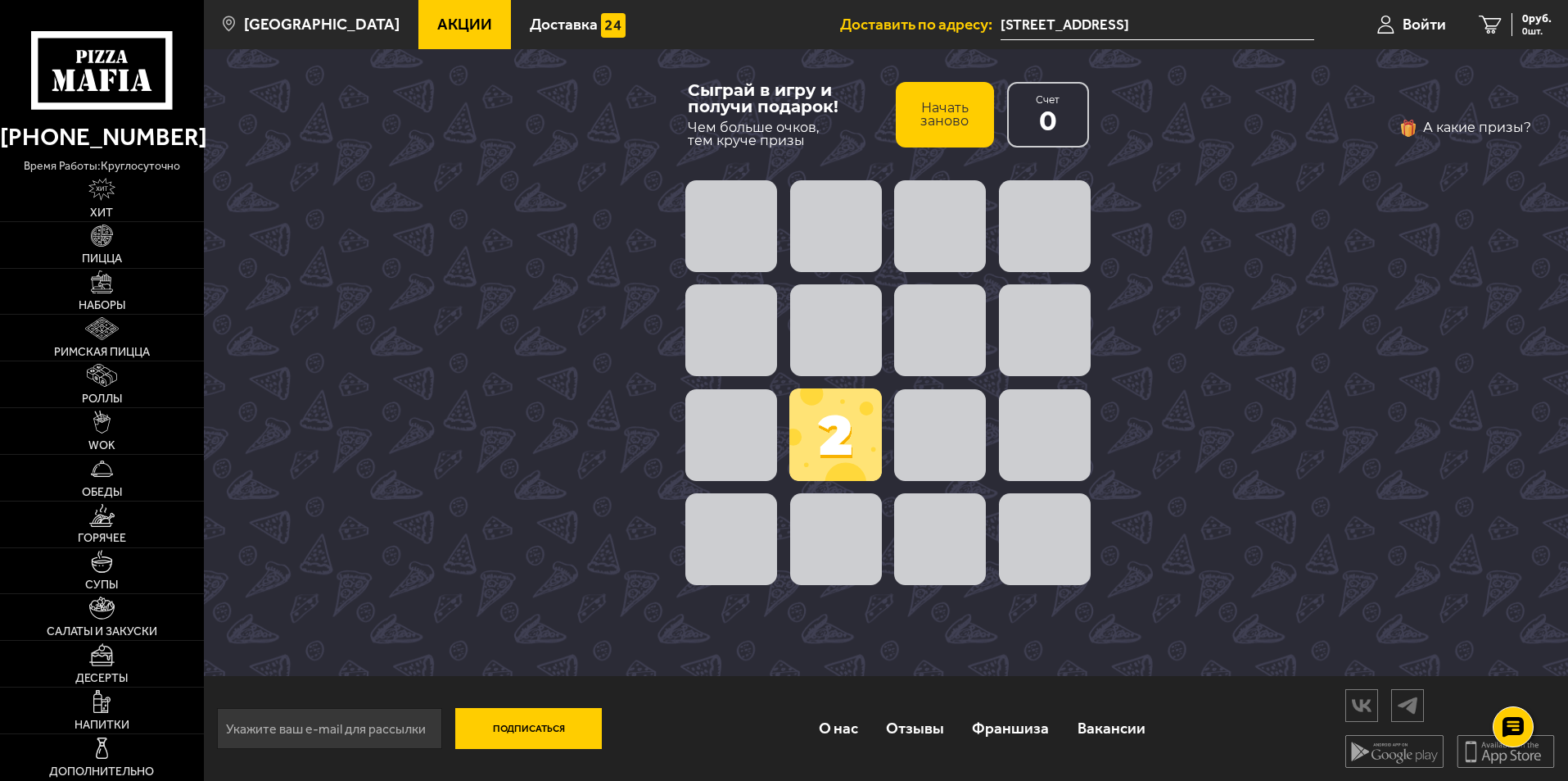
click at [852, 446] on span at bounding box center [835, 434] width 92 height 92
click at [735, 455] on span at bounding box center [732, 435] width 92 height 92
click at [955, 119] on button "Начать заново" at bounding box center [944, 114] width 98 height 66
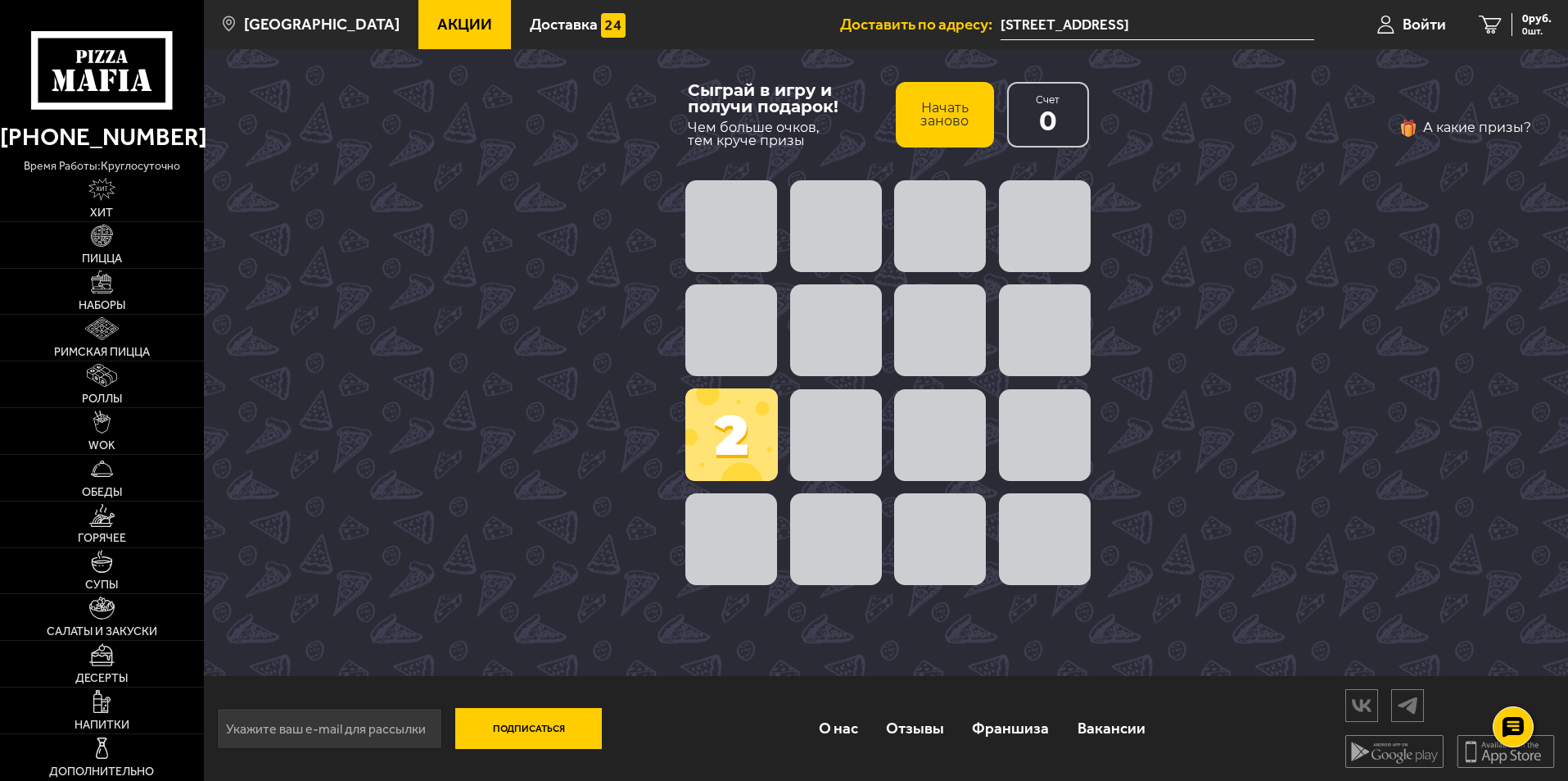
click at [955, 119] on button "Начать заново" at bounding box center [944, 114] width 98 height 66
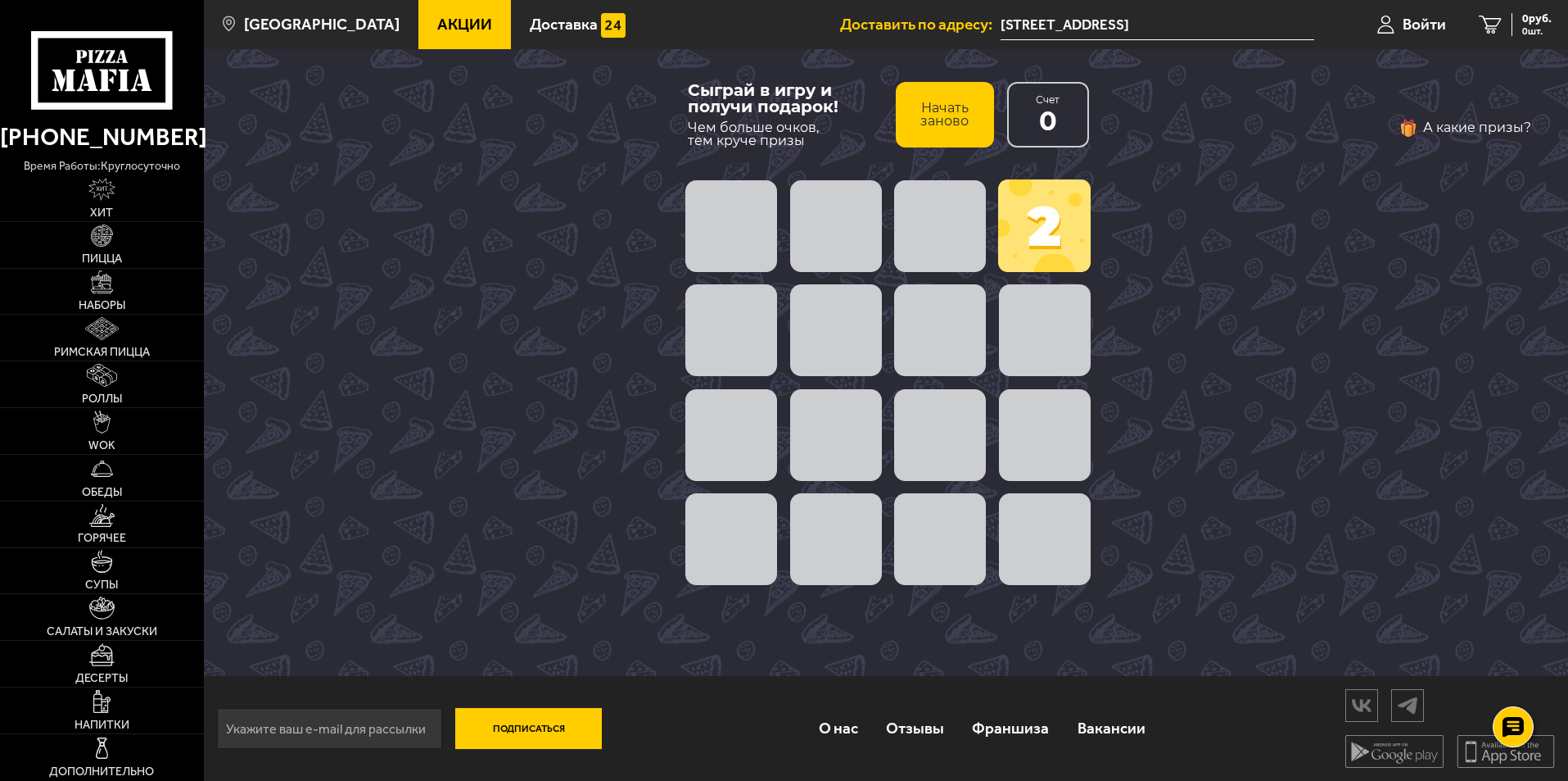
click at [955, 119] on button "Начать заново" at bounding box center [944, 114] width 98 height 66
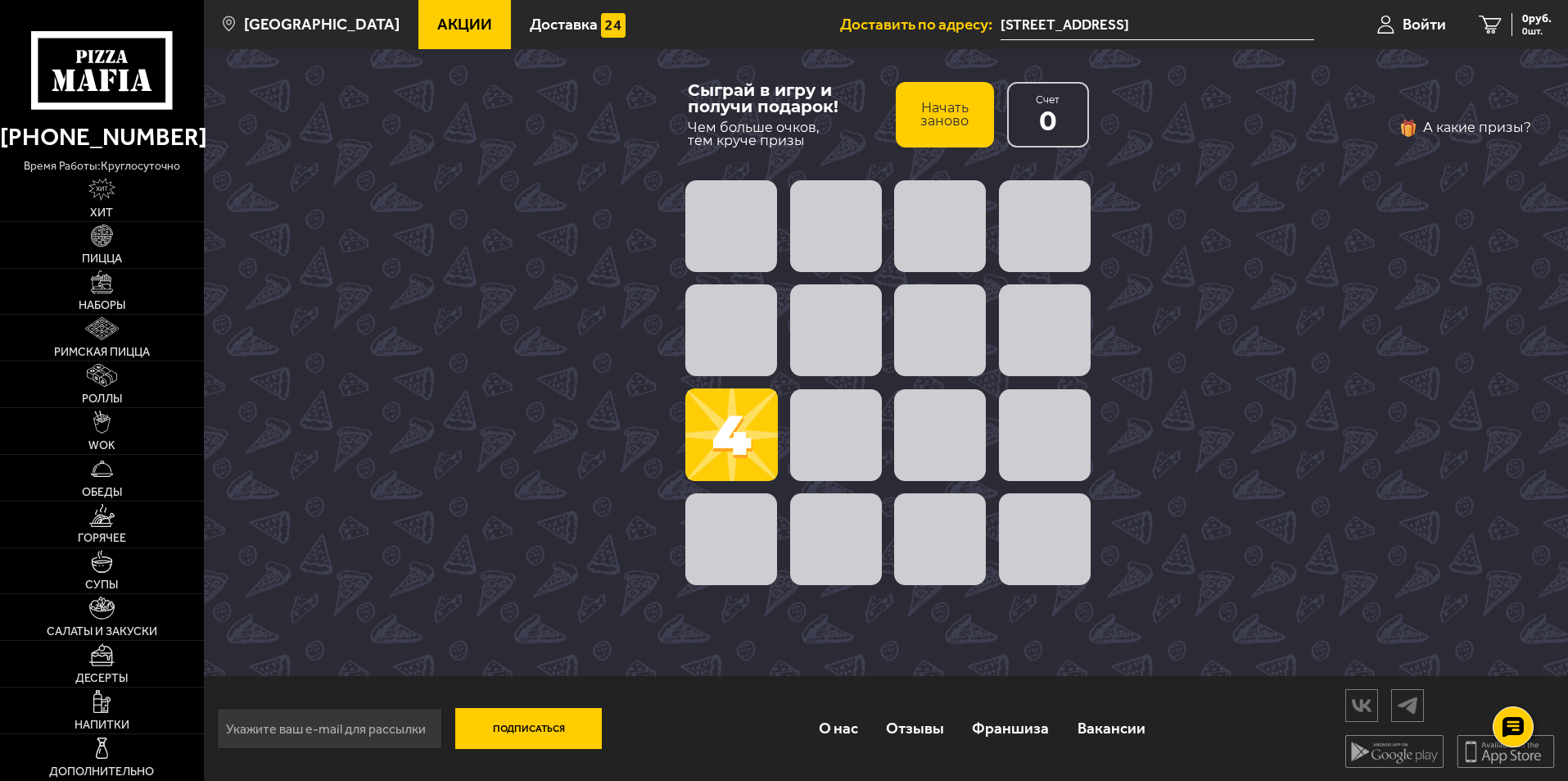
click at [968, 127] on button "Начать заново" at bounding box center [944, 114] width 98 height 66
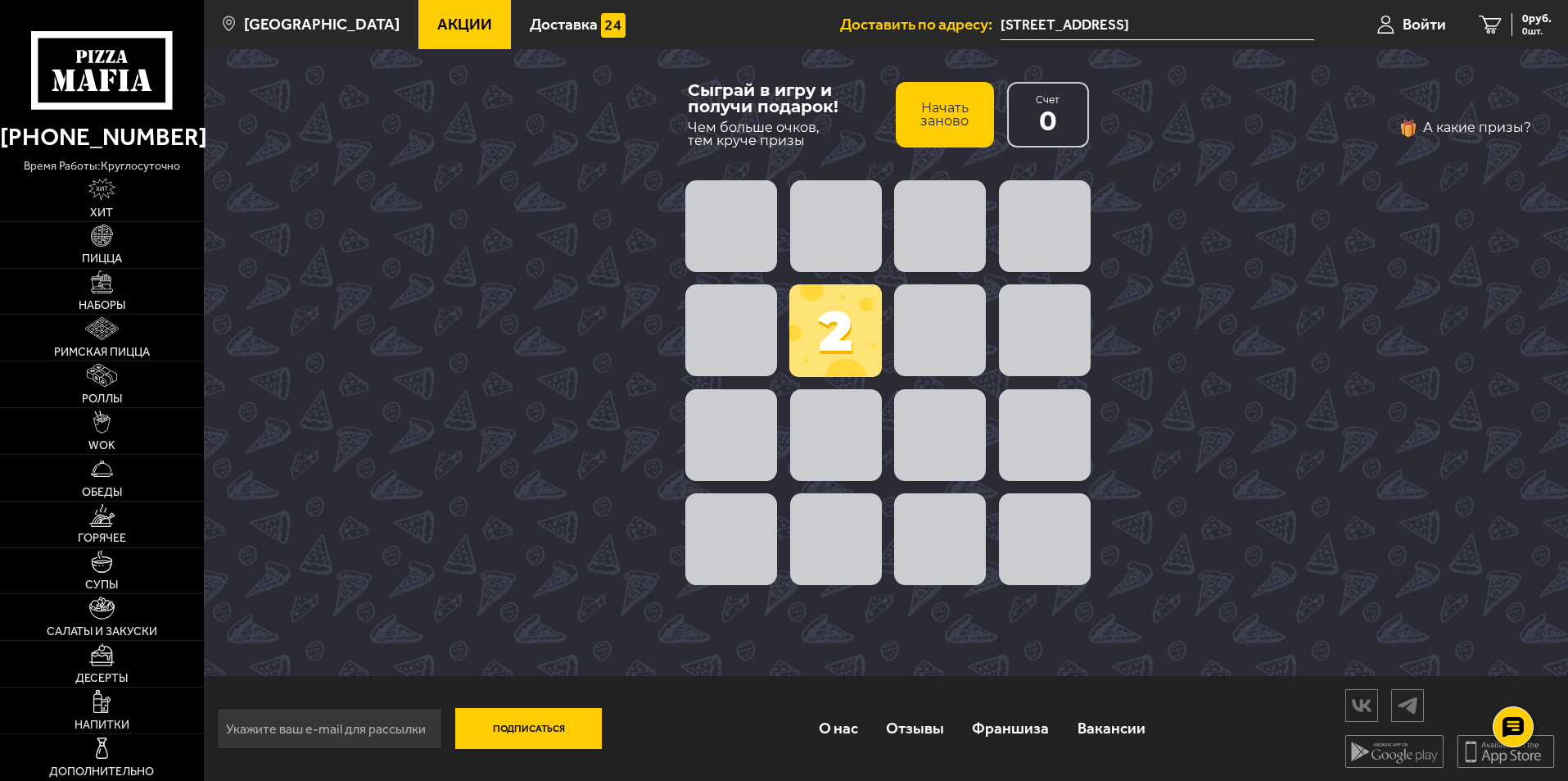
click at [968, 127] on button "Начать заново" at bounding box center [944, 114] width 98 height 66
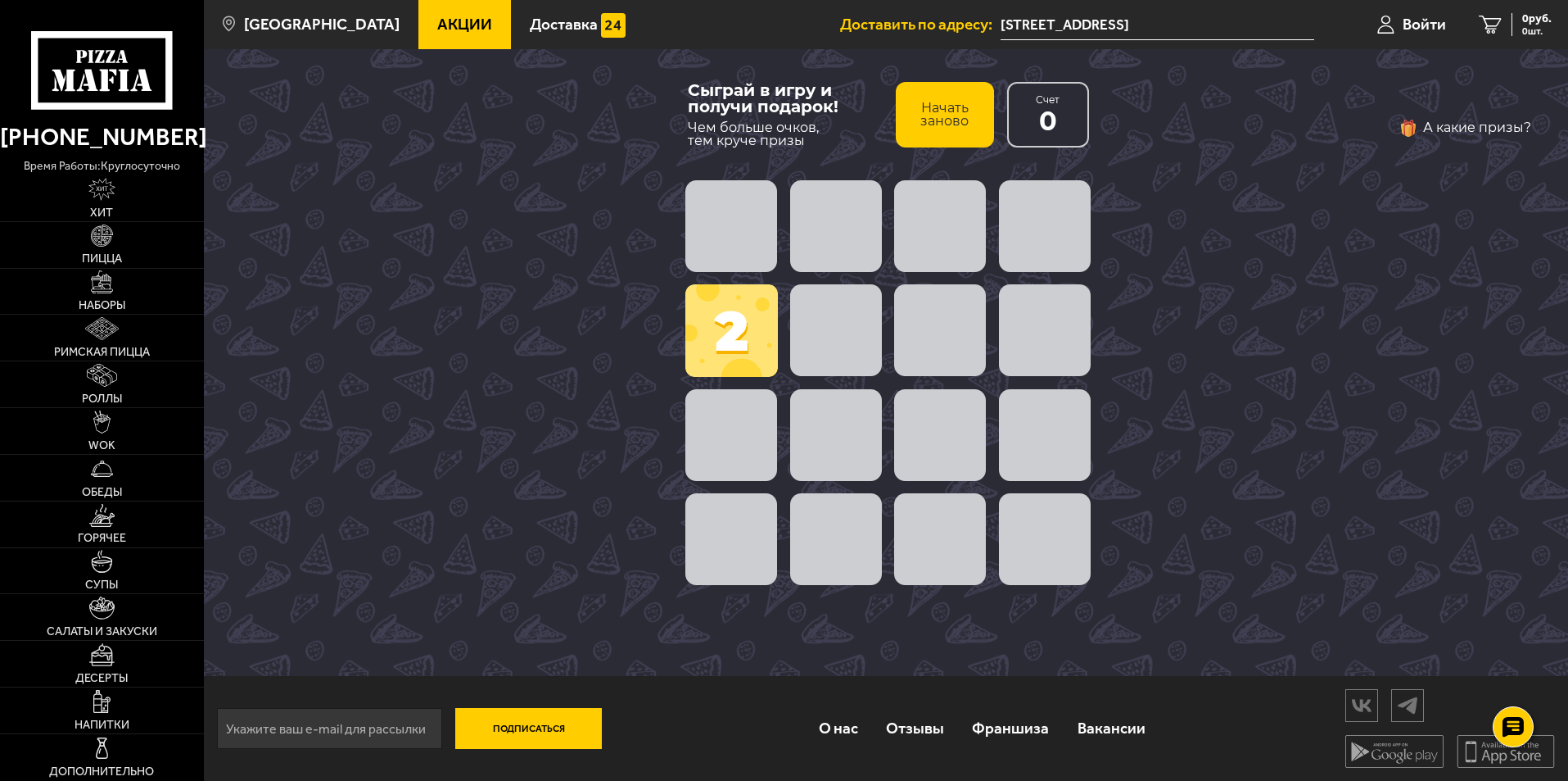
click at [968, 127] on button "Начать заново" at bounding box center [944, 114] width 98 height 66
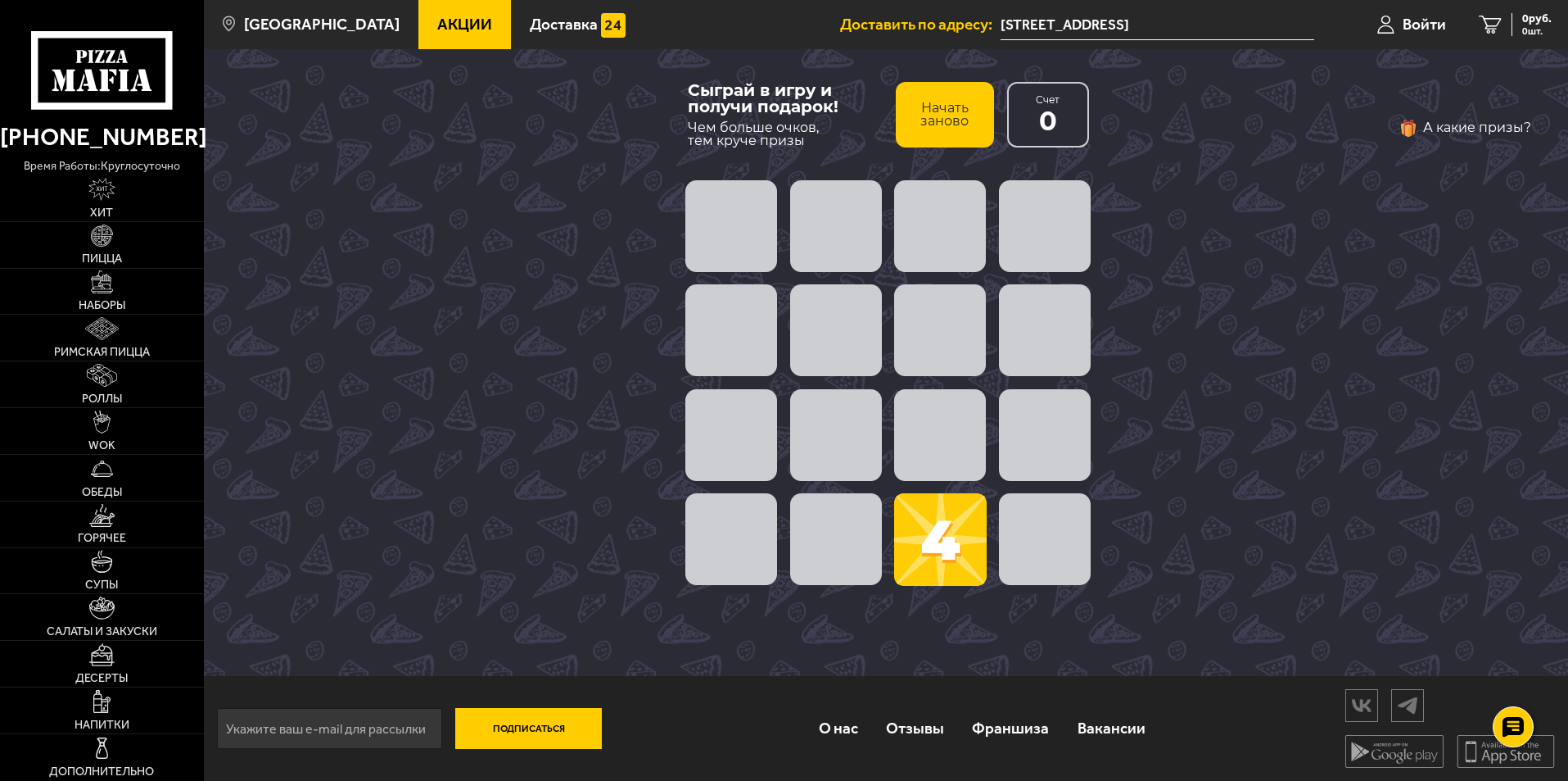
click at [968, 127] on button "Начать заново" at bounding box center [944, 114] width 98 height 66
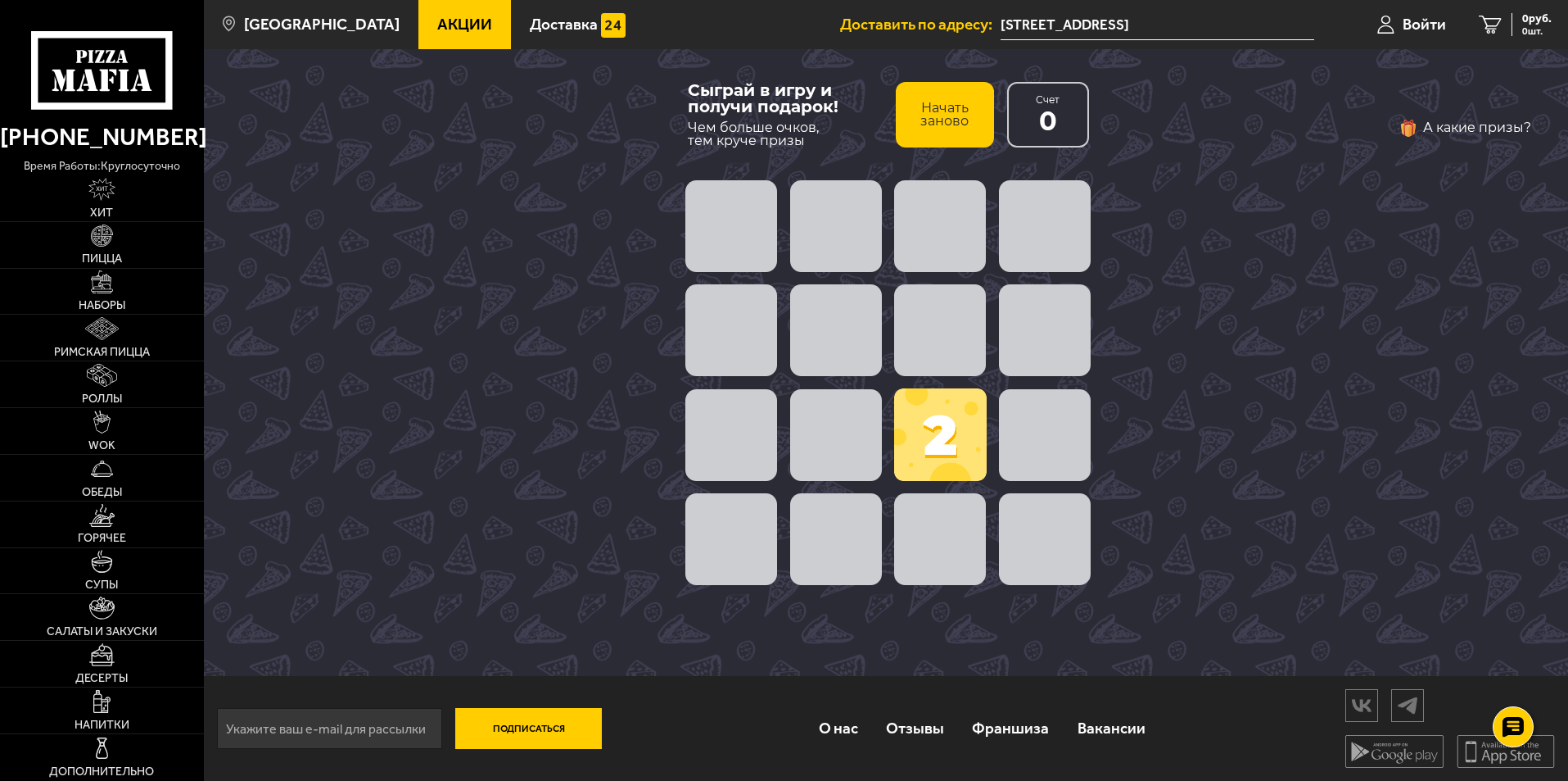
click at [968, 127] on button "Начать заново" at bounding box center [944, 114] width 98 height 66
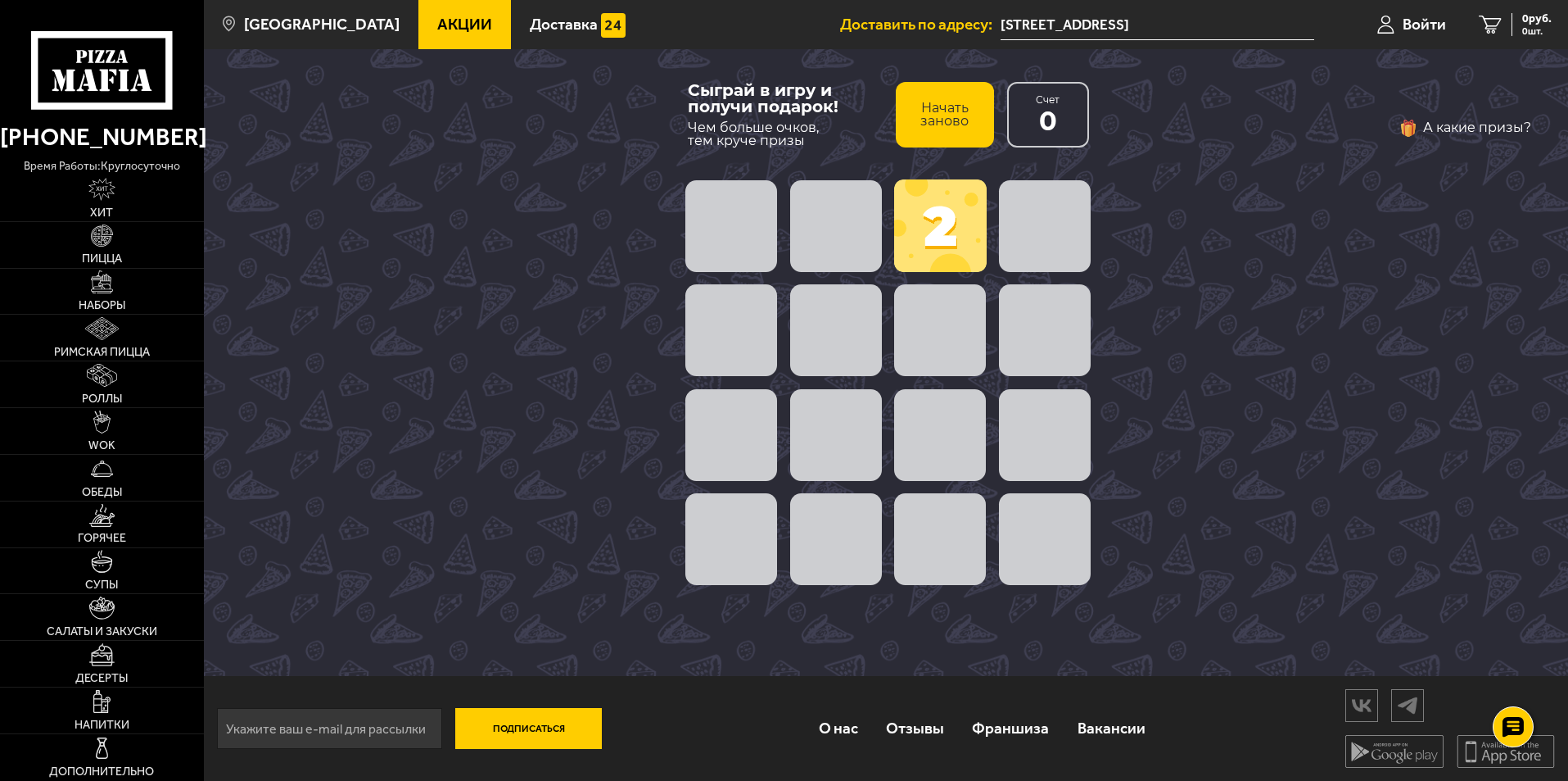
click at [968, 127] on button "Начать заново" at bounding box center [944, 114] width 98 height 66
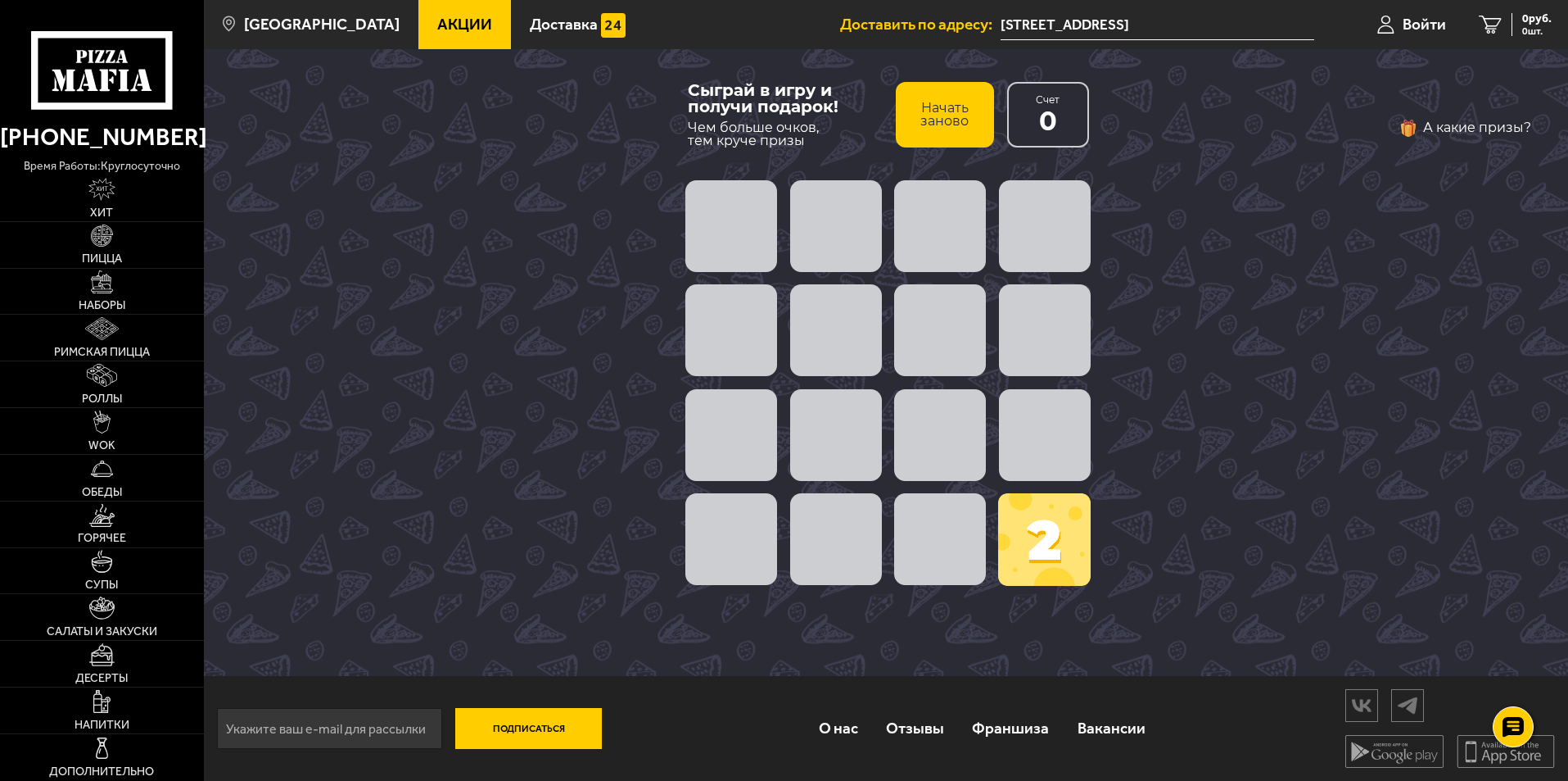
click at [968, 127] on button "Начать заново" at bounding box center [944, 114] width 98 height 66
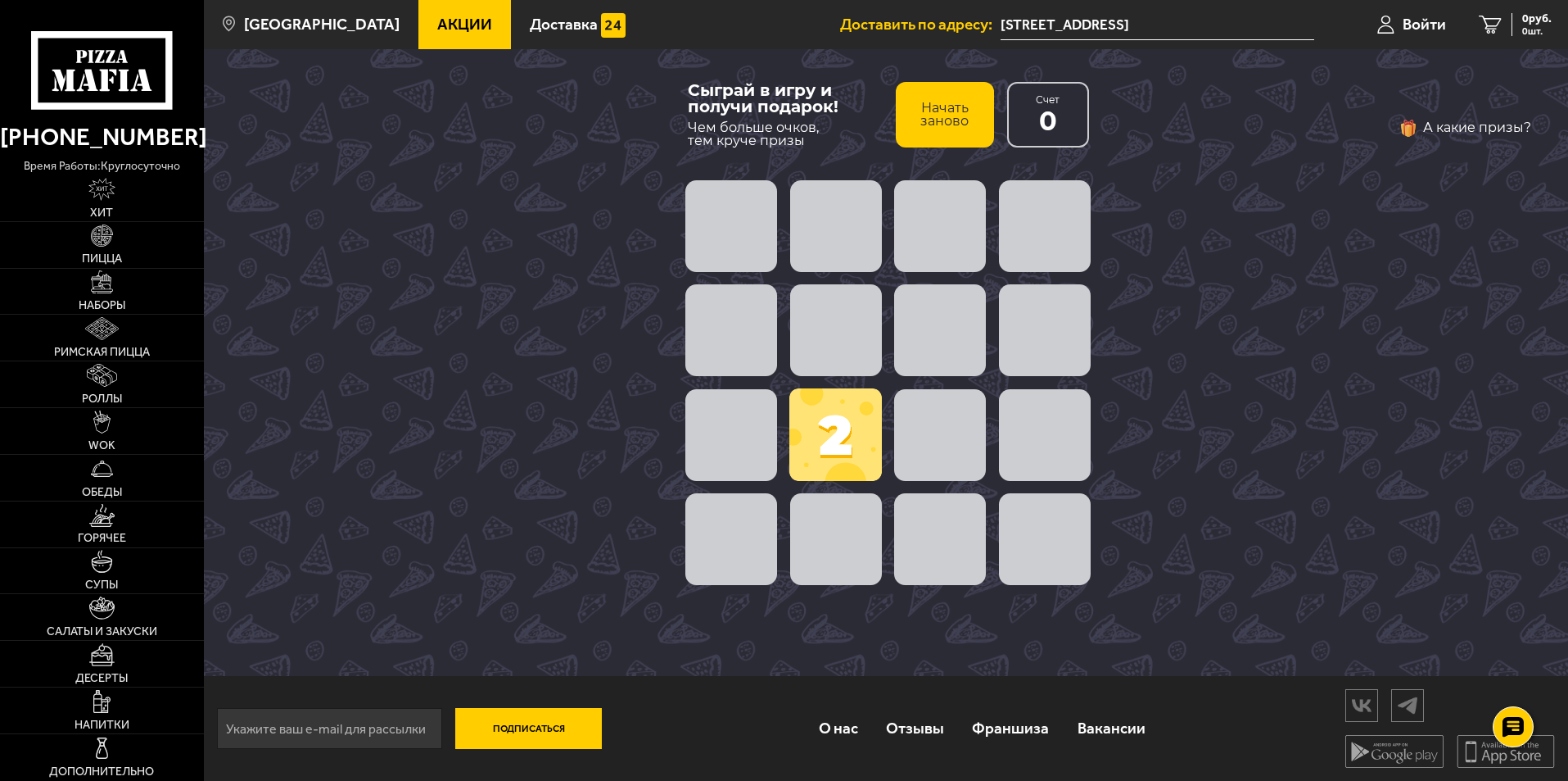
click at [968, 127] on button "Начать заново" at bounding box center [944, 114] width 98 height 66
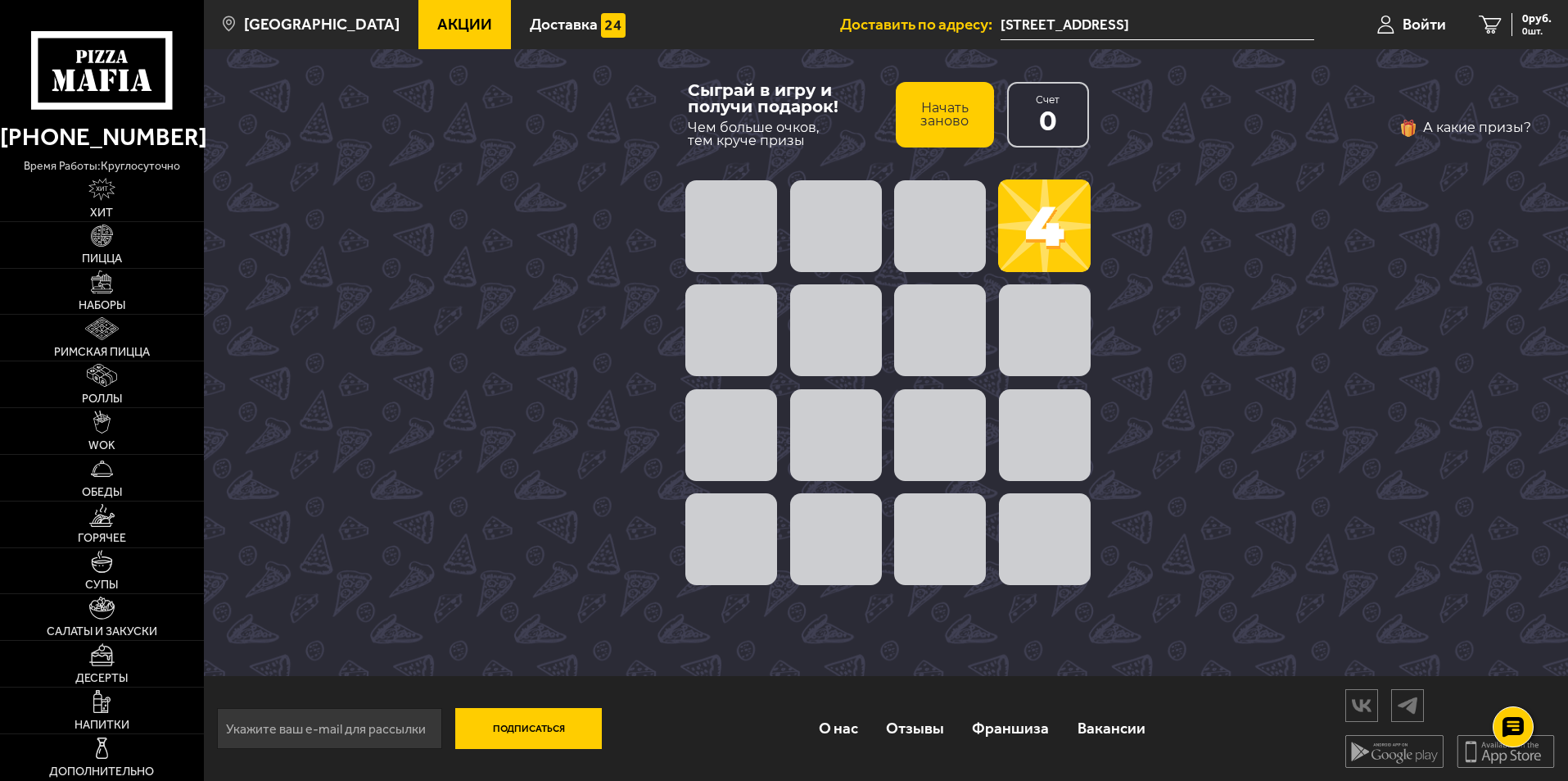
click at [968, 127] on button "Начать заново" at bounding box center [944, 114] width 98 height 66
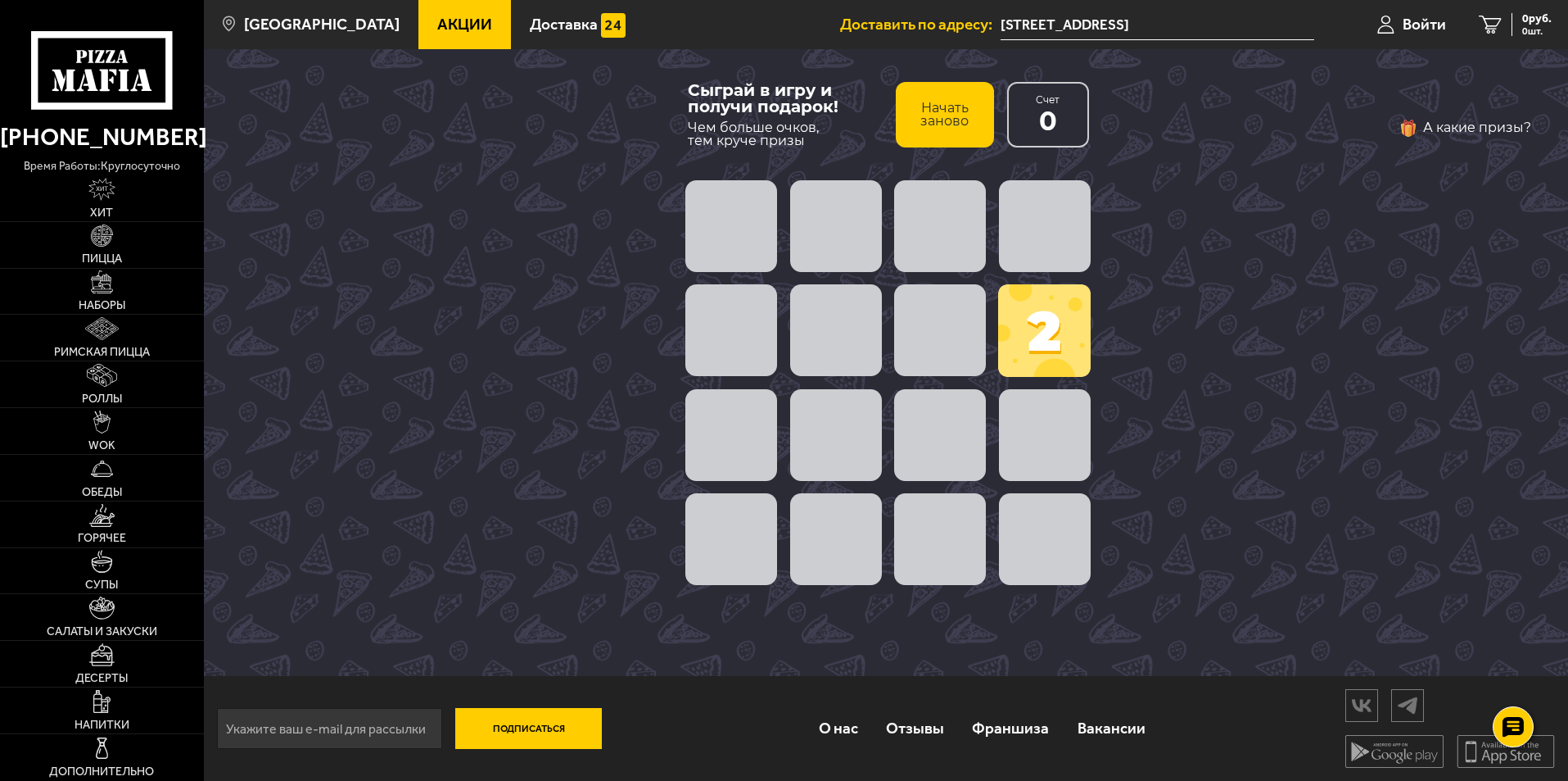
click at [968, 127] on button "Начать заново" at bounding box center [944, 114] width 98 height 66
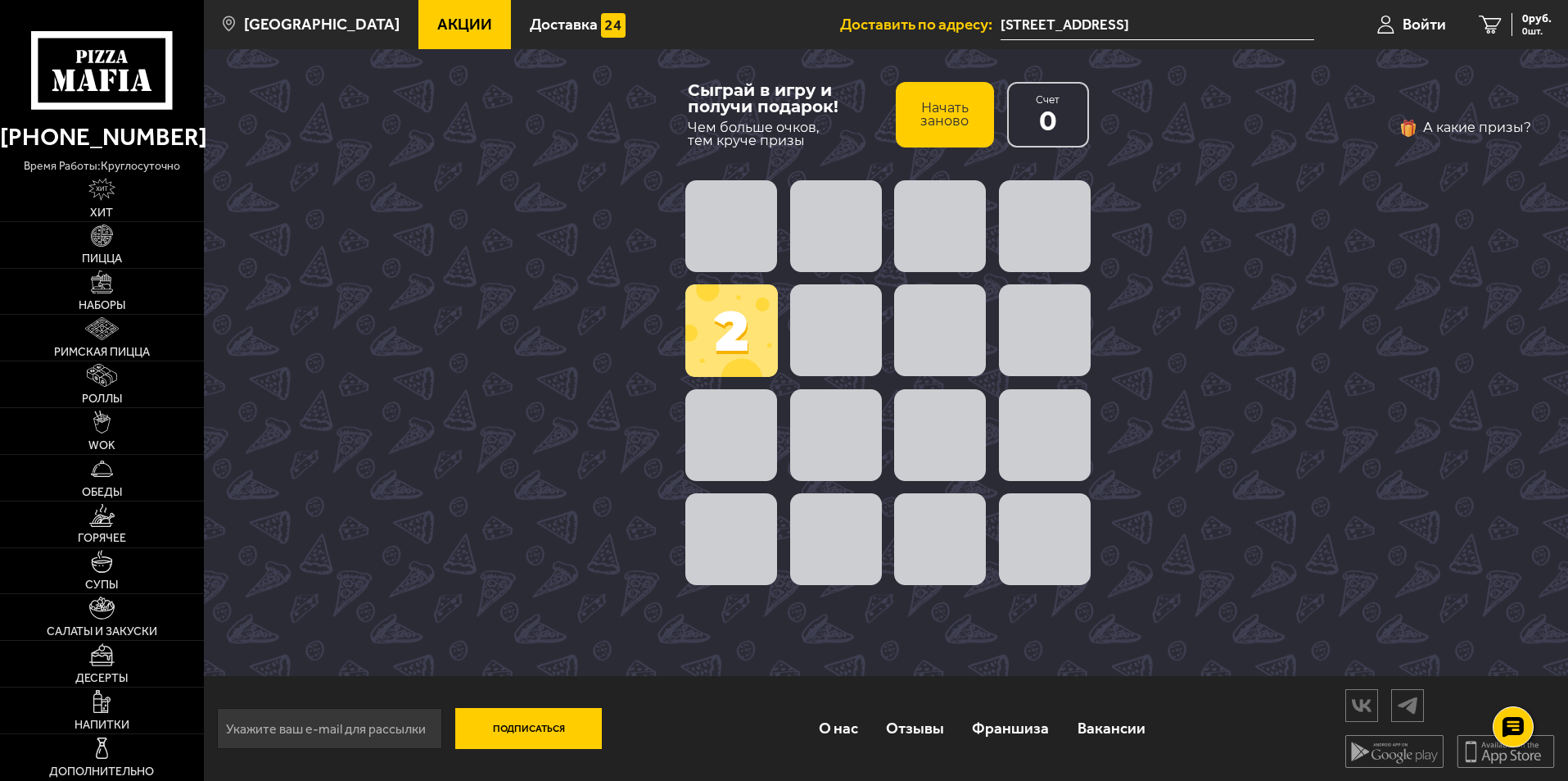
click at [968, 127] on button "Начать заново" at bounding box center [944, 114] width 98 height 66
click at [918, 113] on button "Начать заново" at bounding box center [944, 114] width 98 height 66
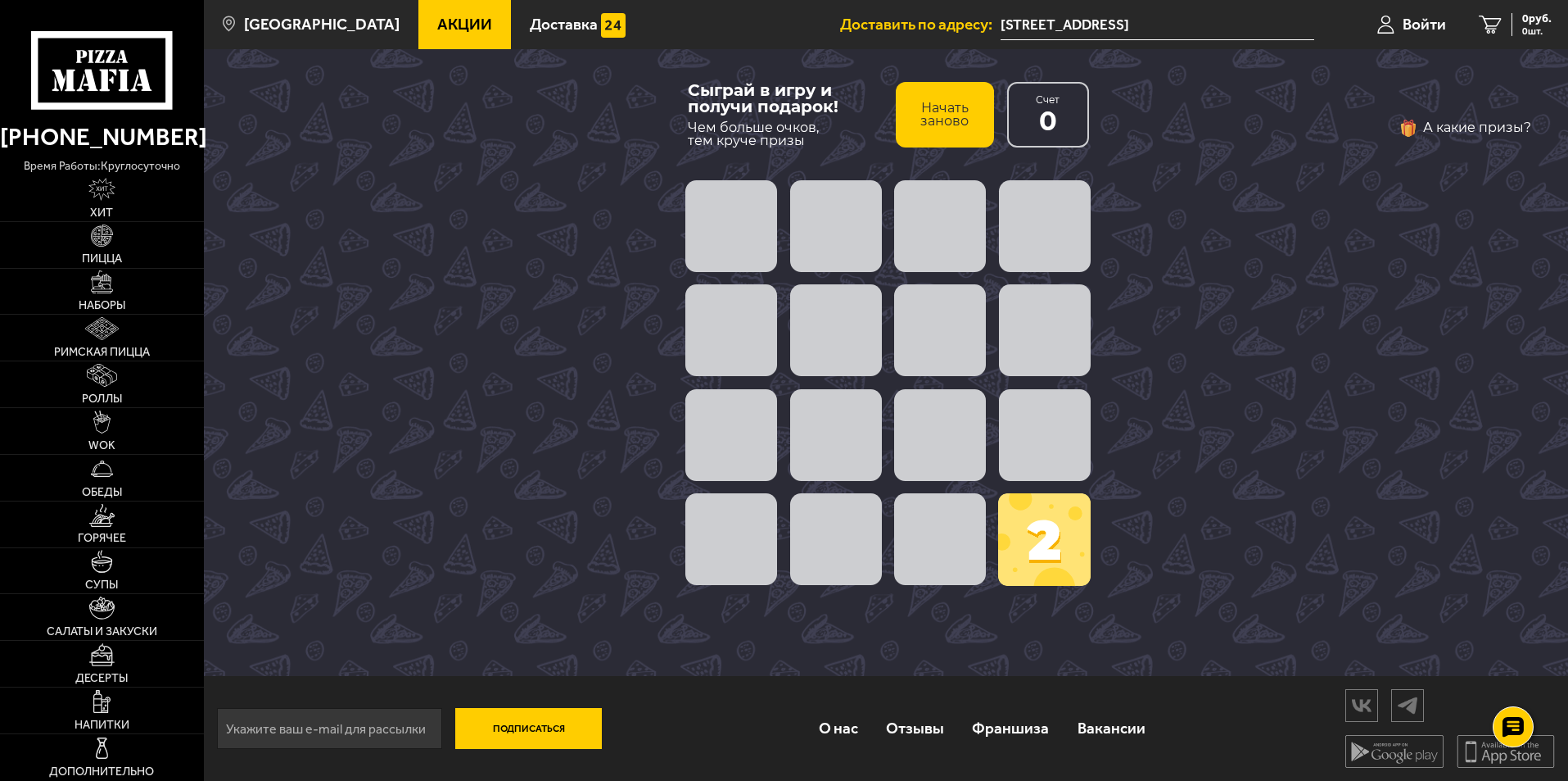
click at [1497, 135] on button "А какие призы?" at bounding box center [1466, 127] width 133 height 26
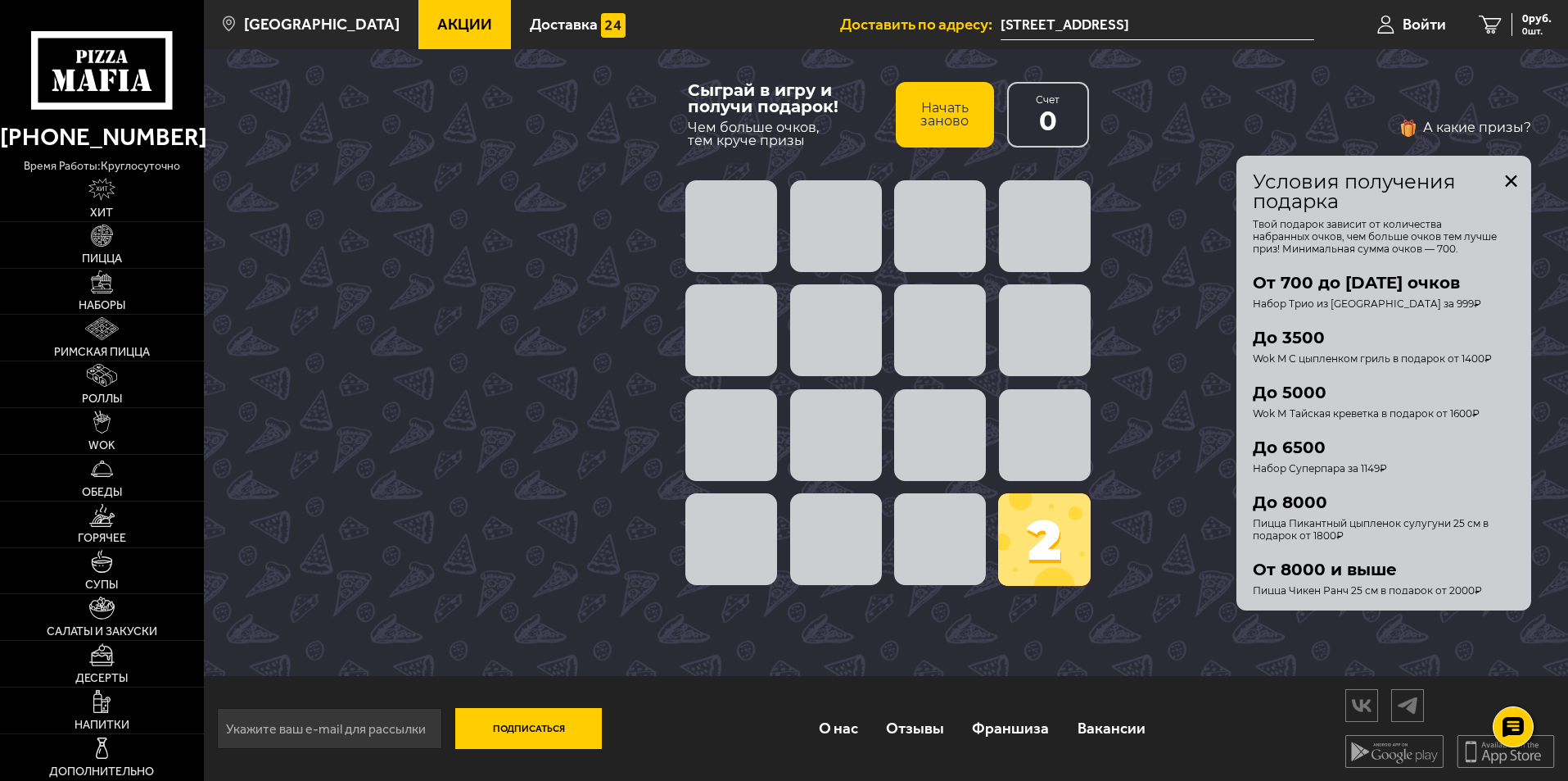
click at [1506, 179] on button "закрыть" at bounding box center [1511, 180] width 13 height 13
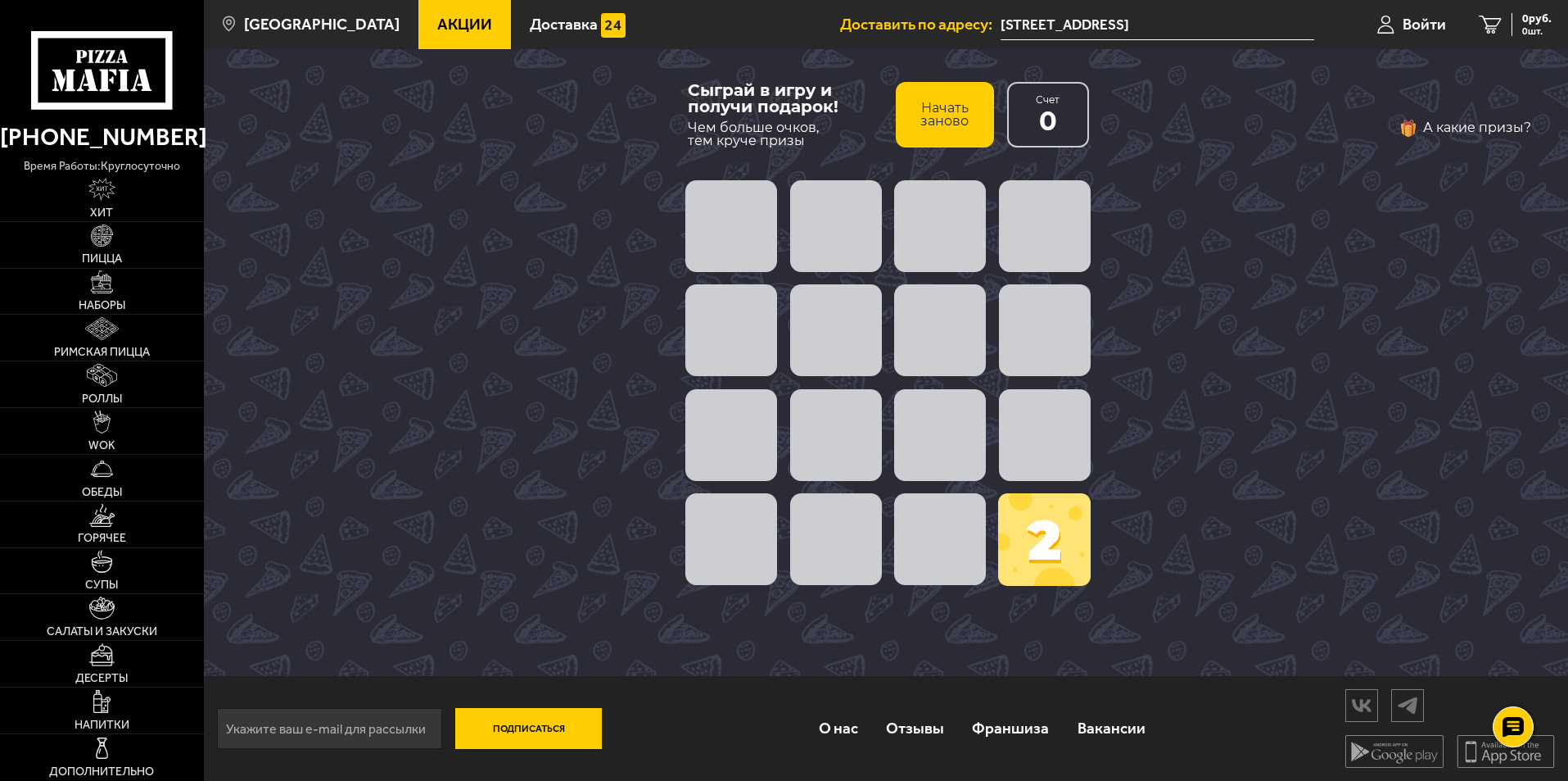
click at [1043, 103] on span "Счет" at bounding box center [1048, 100] width 24 height 10
click at [1047, 117] on span "0" at bounding box center [1048, 121] width 18 height 26
click at [1228, 130] on div "А какие призы?" at bounding box center [1323, 362] width 418 height 496
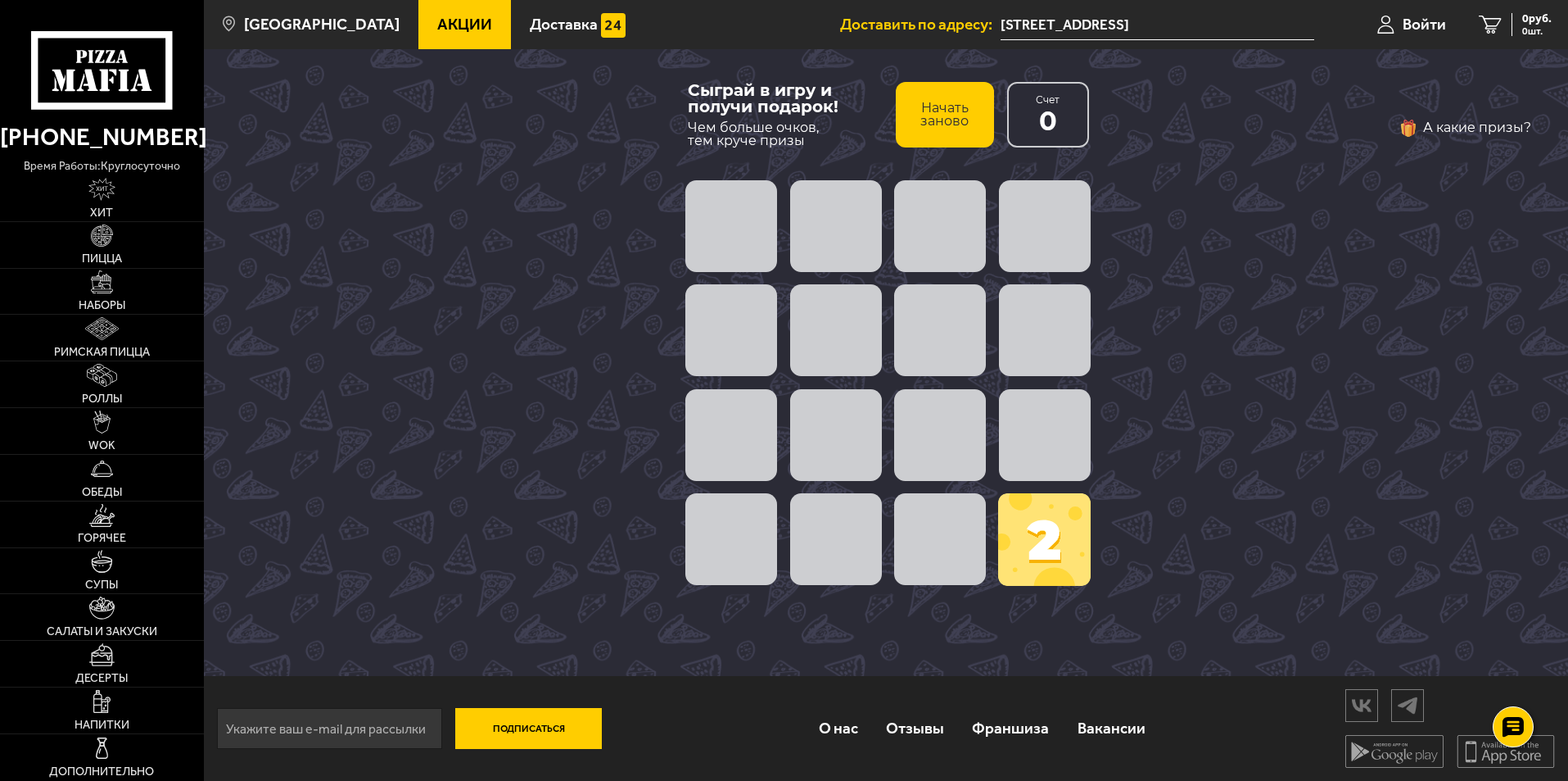
click at [1038, 563] on span at bounding box center [1044, 539] width 92 height 92
click at [1031, 427] on span at bounding box center [1045, 435] width 92 height 92
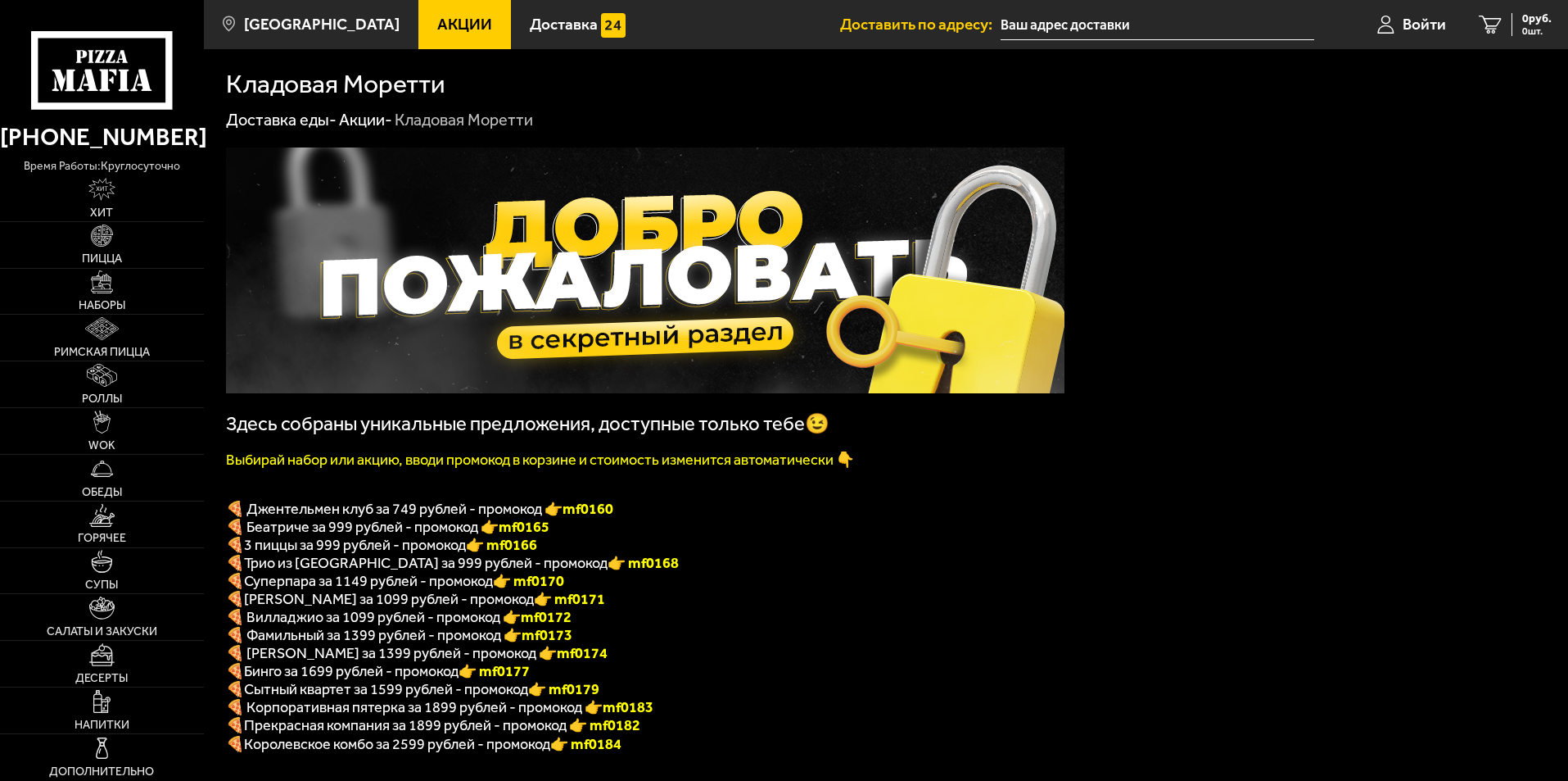
type input "[STREET_ADDRESS]"
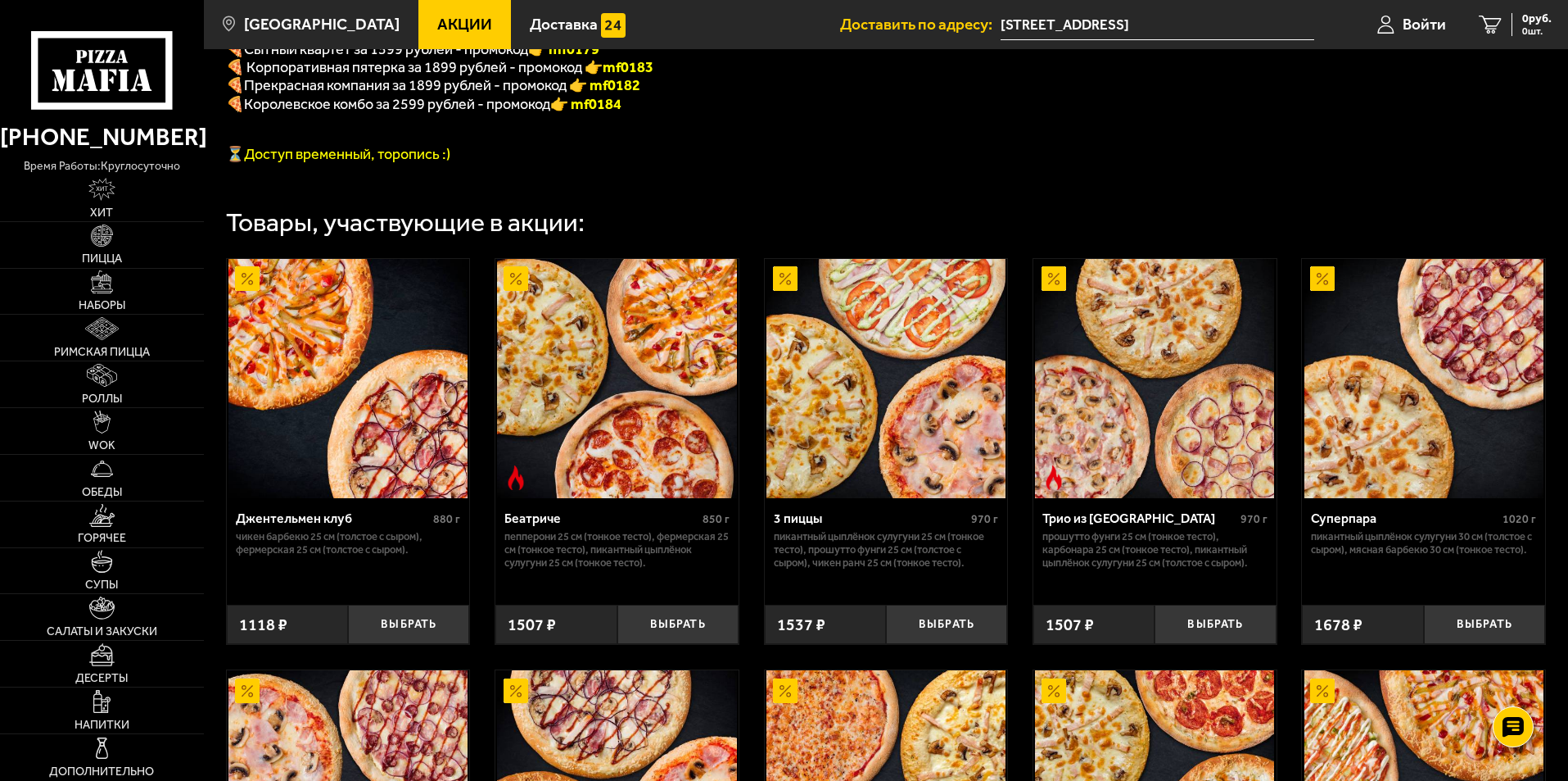
scroll to position [656, 0]
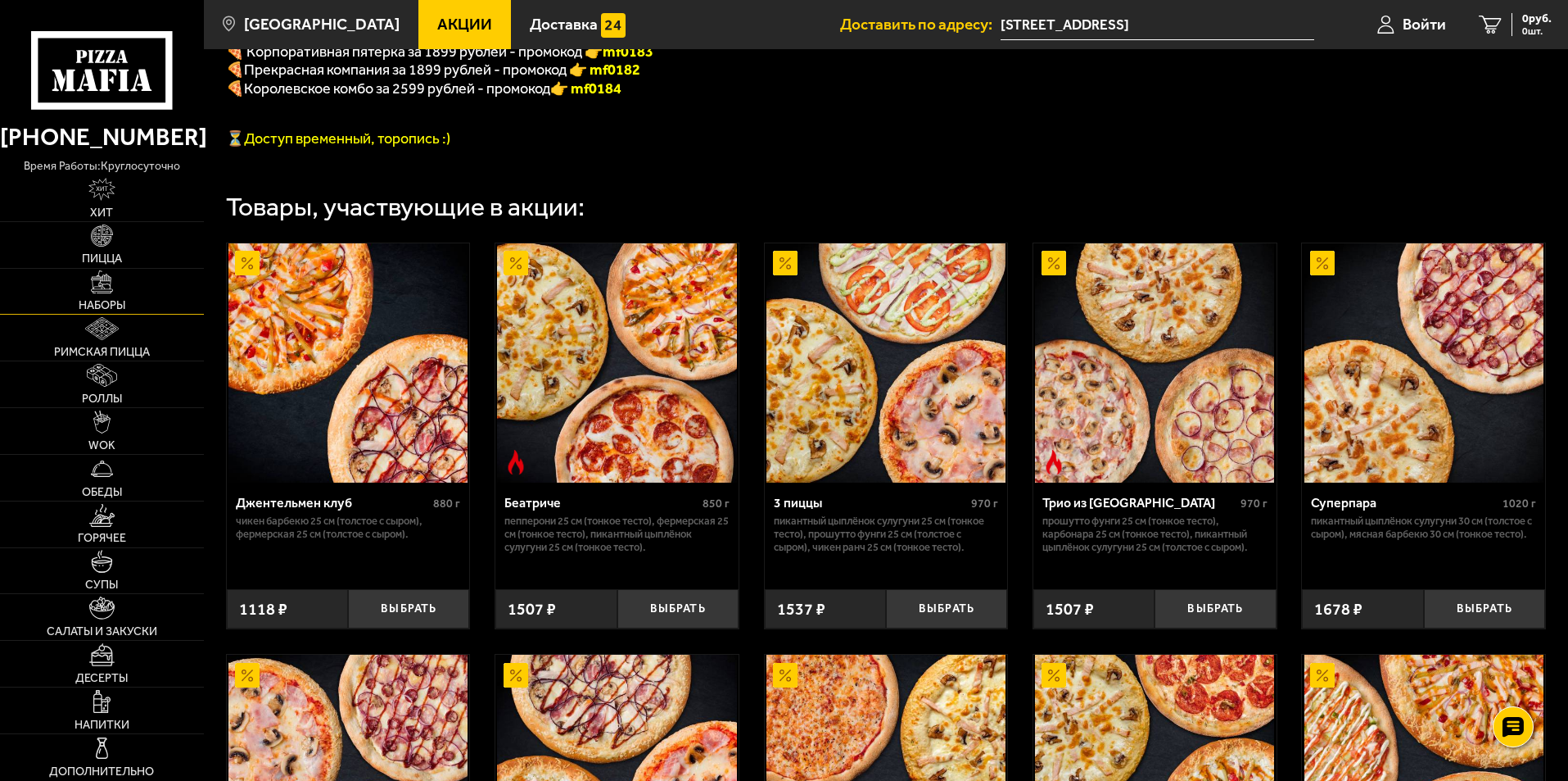
click at [94, 300] on span "Наборы" at bounding box center [102, 305] width 47 height 11
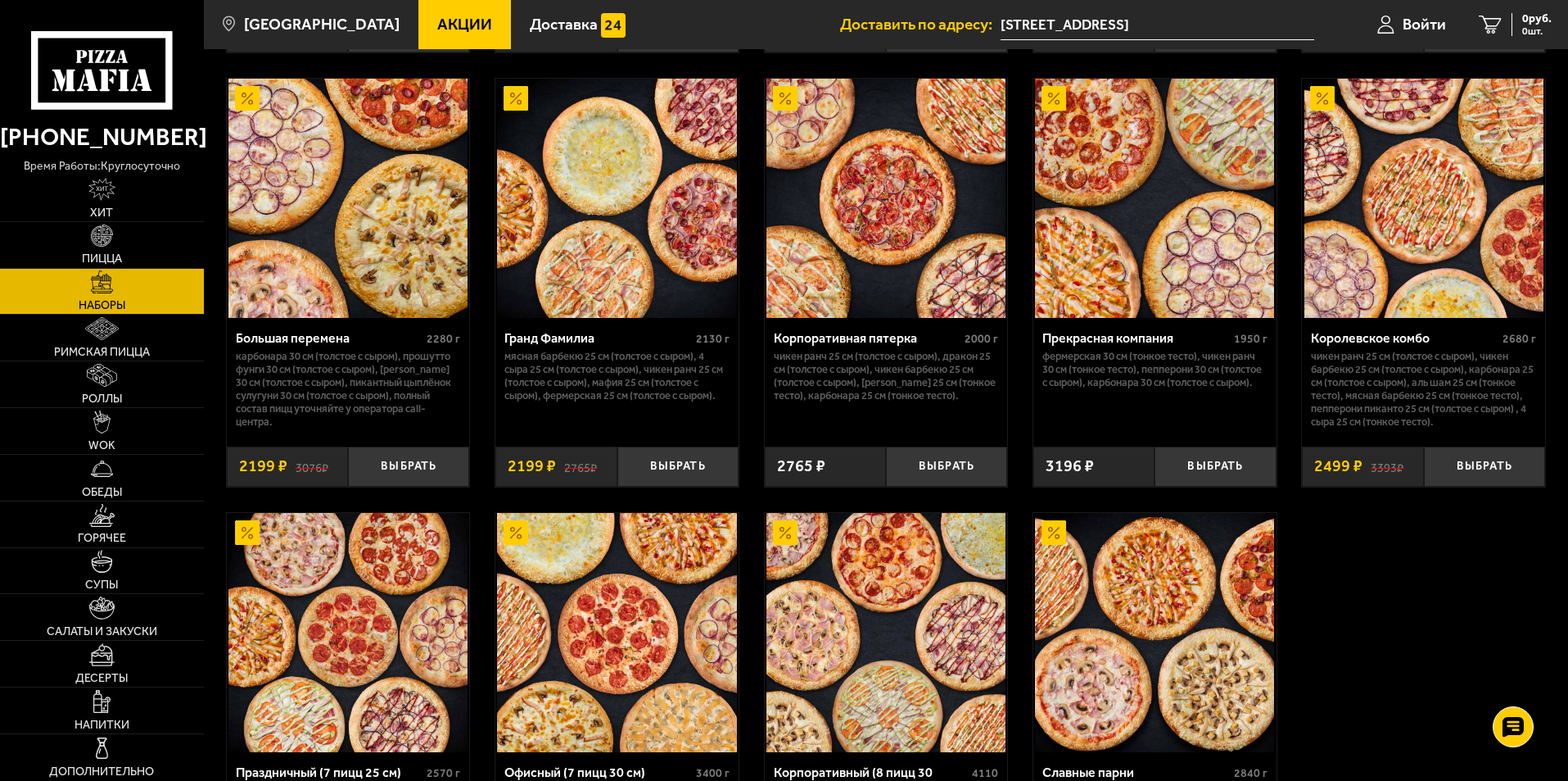
scroll to position [2130, 0]
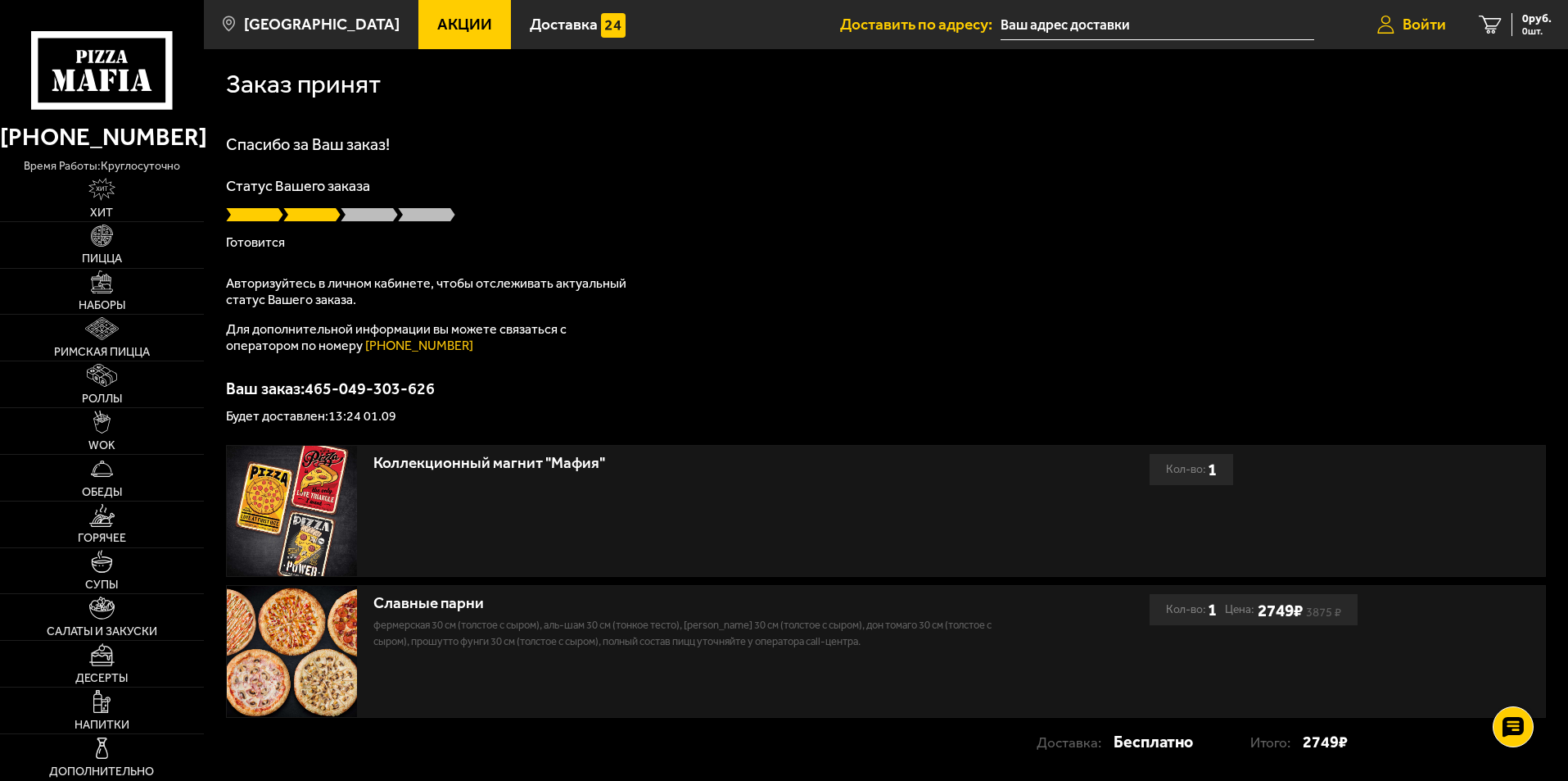
click at [1428, 25] on span "Войти" at bounding box center [1424, 24] width 44 height 15
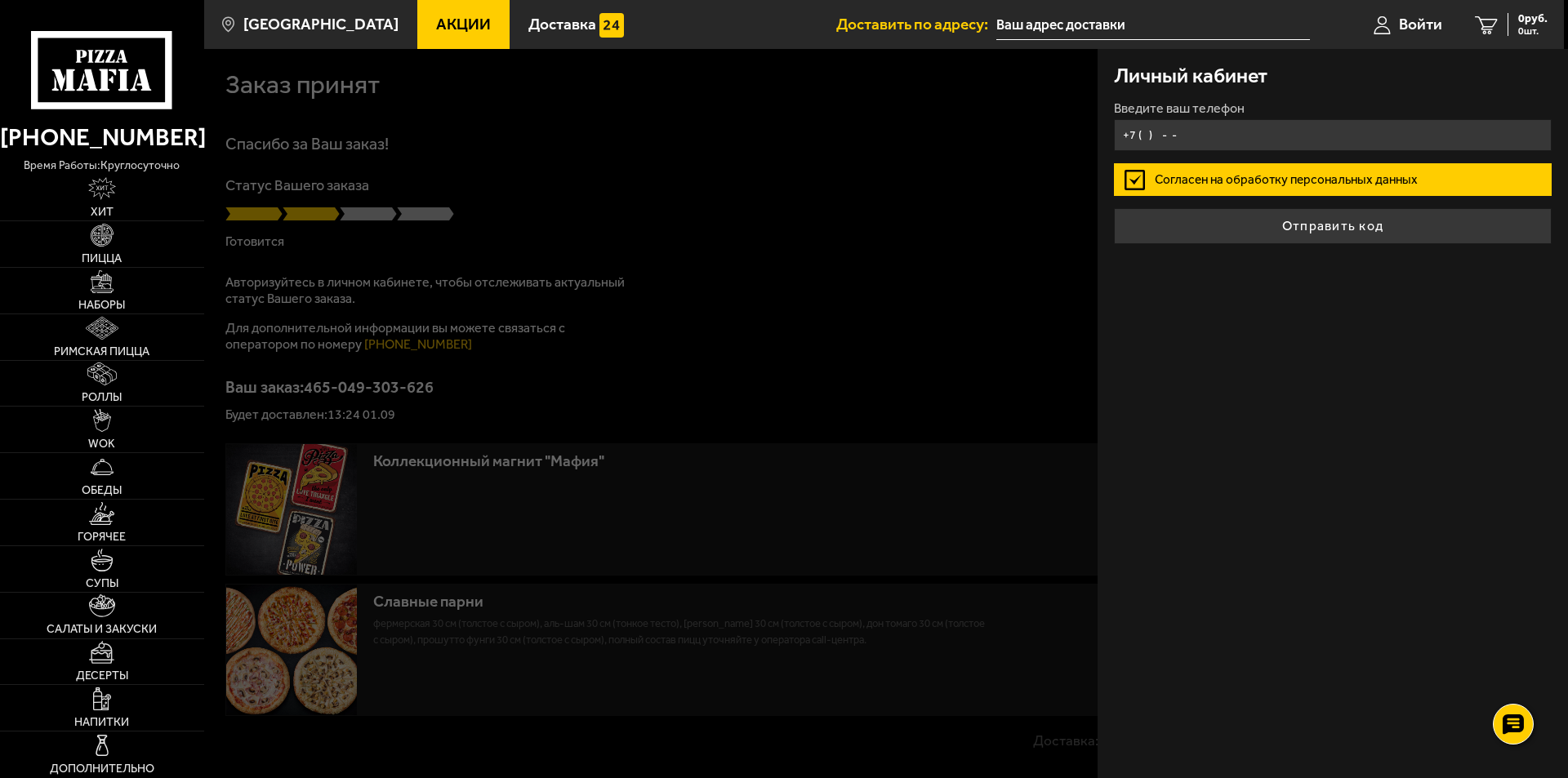
click at [1217, 129] on input "+7 ( ) - -" at bounding box center [1332, 134] width 438 height 31
click at [1143, 133] on input "+7 ( ) - -" at bounding box center [1332, 134] width 438 height 31
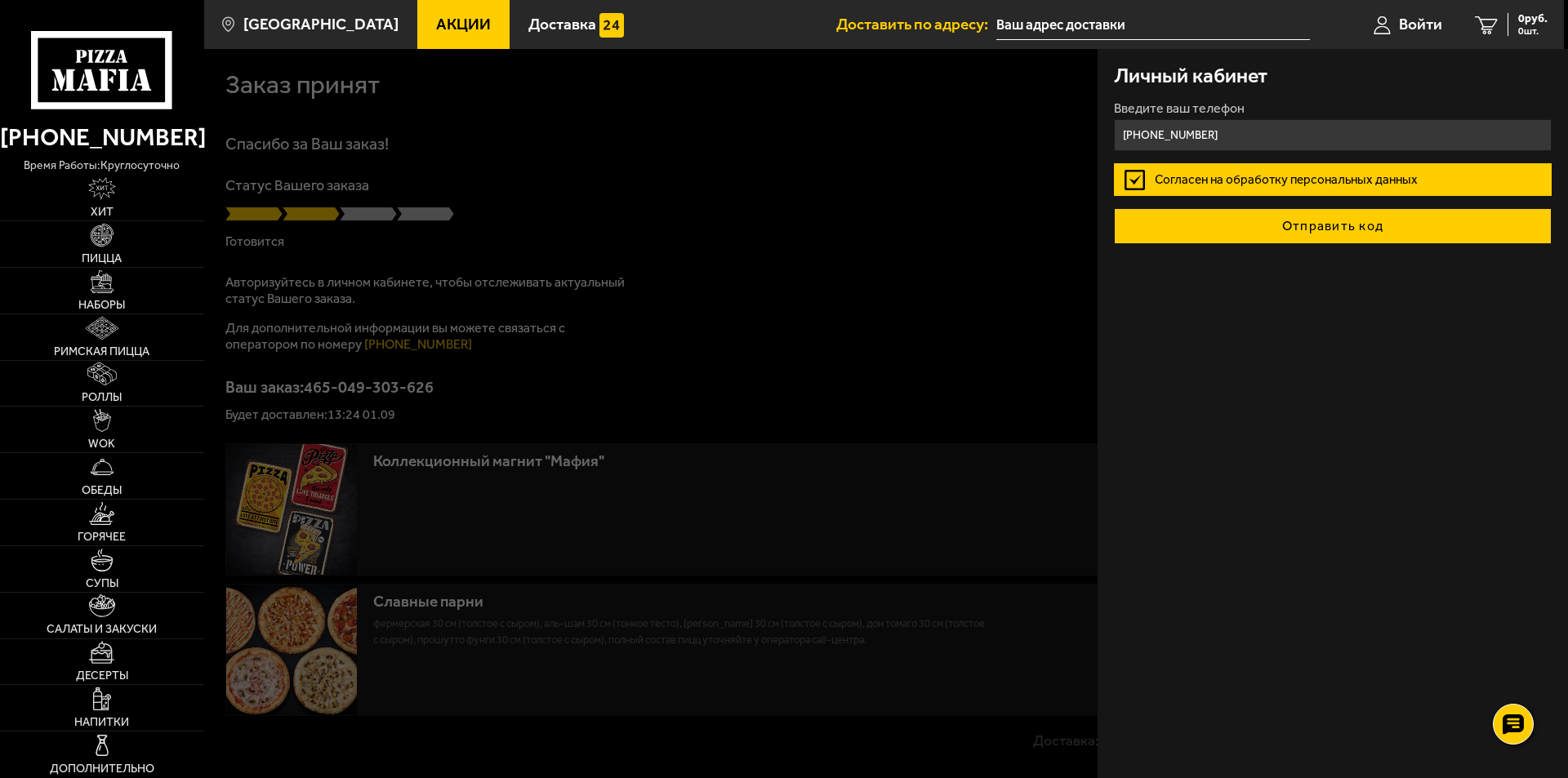
type input "[PHONE_NUMBER]"
click at [1261, 229] on button "Отправить код" at bounding box center [1332, 226] width 438 height 36
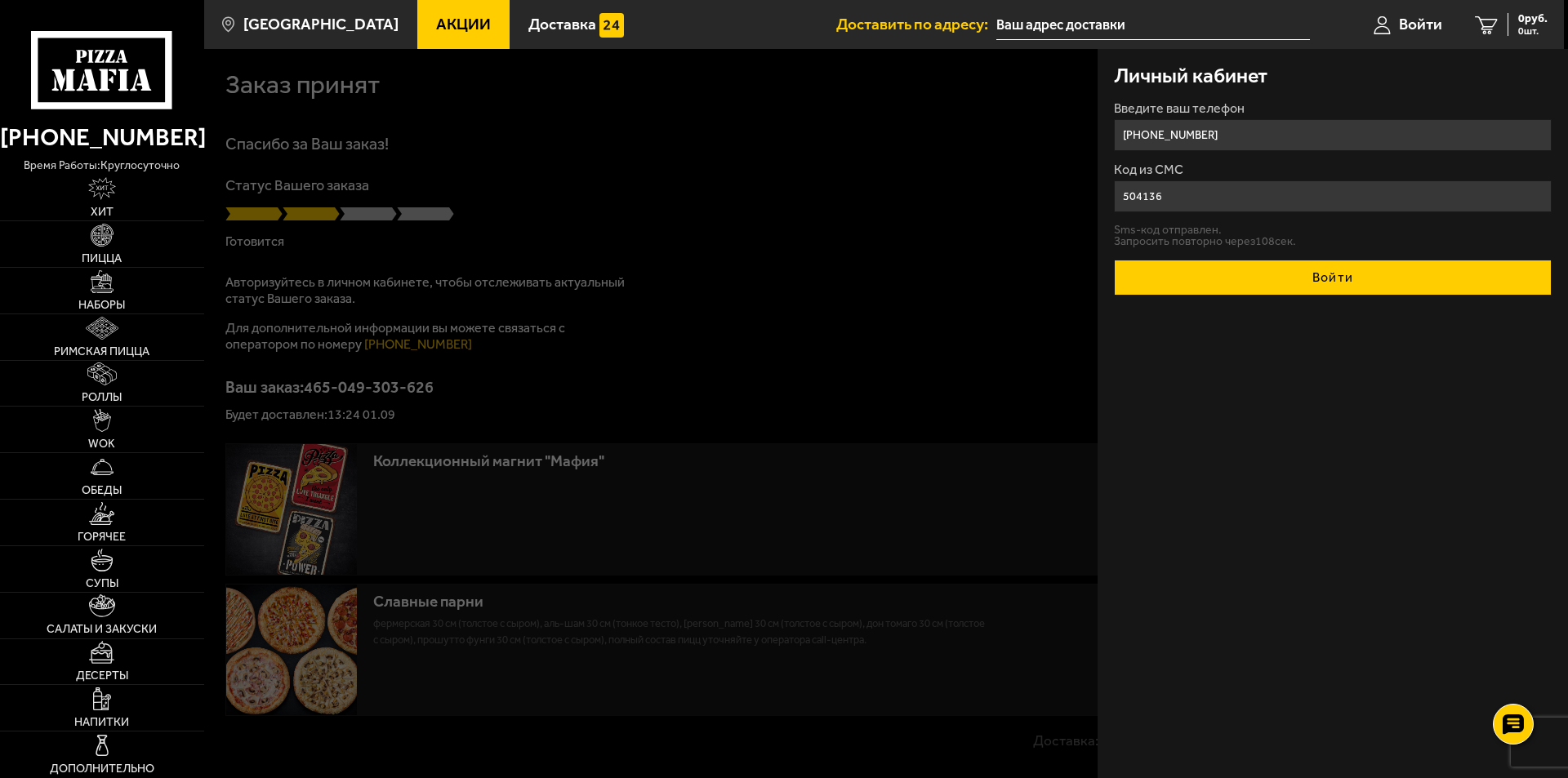
type input "504136"
click at [1281, 266] on button "Войти" at bounding box center [1332, 277] width 438 height 36
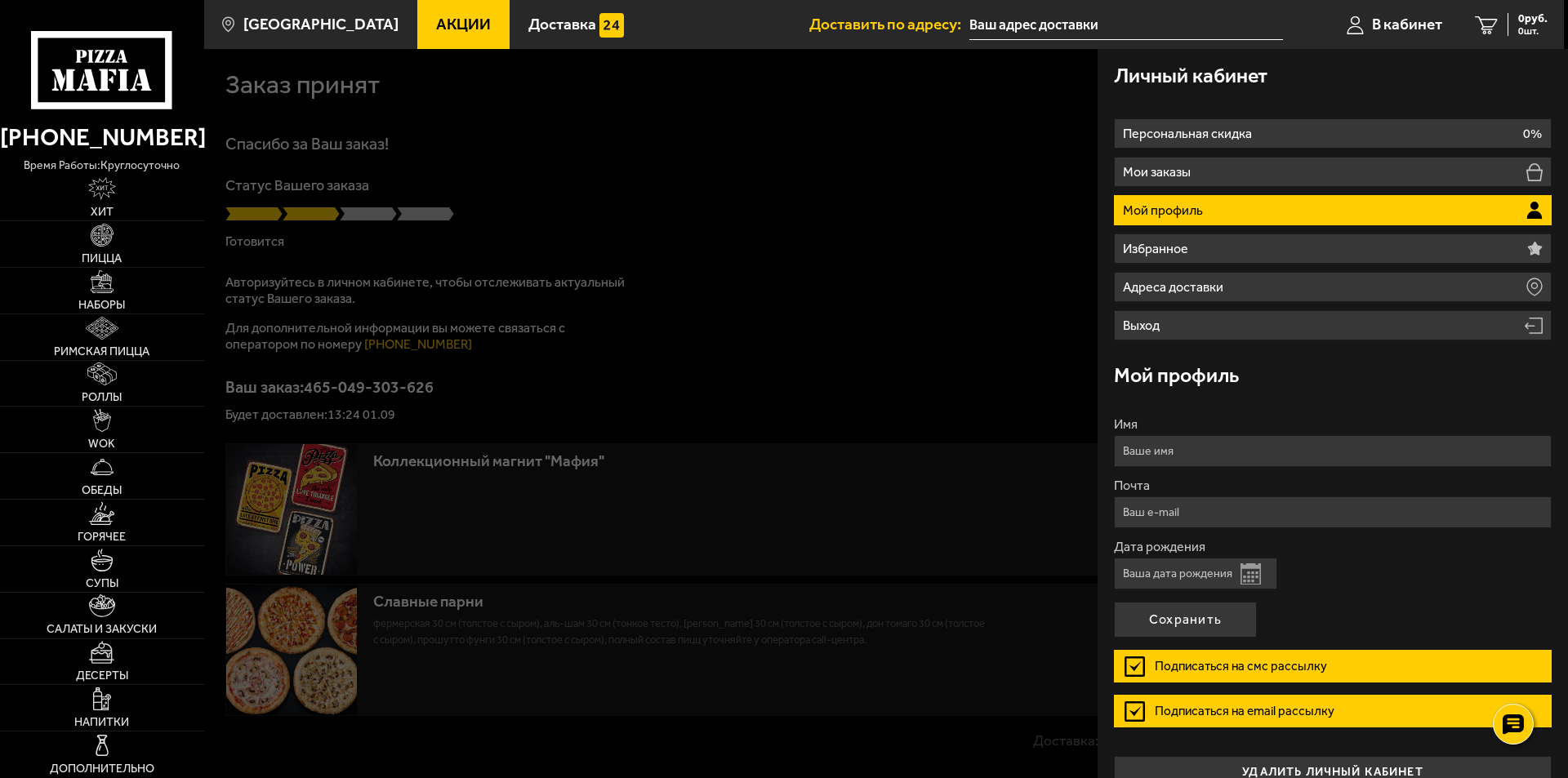
click at [1225, 460] on input "Имя" at bounding box center [1332, 451] width 438 height 31
type input "Вероника"
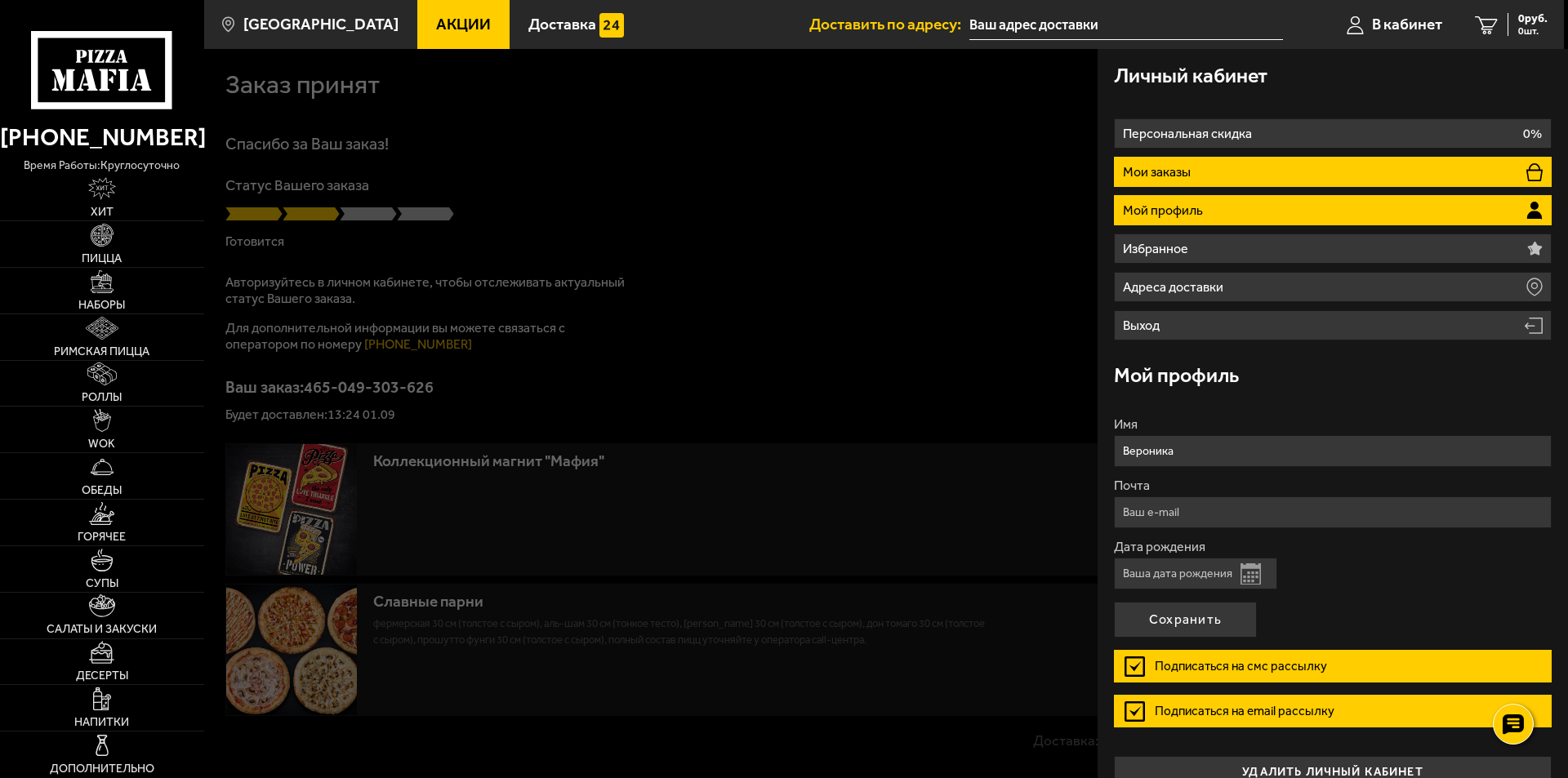
click at [1203, 173] on li "Мои заказы" at bounding box center [1332, 172] width 438 height 31
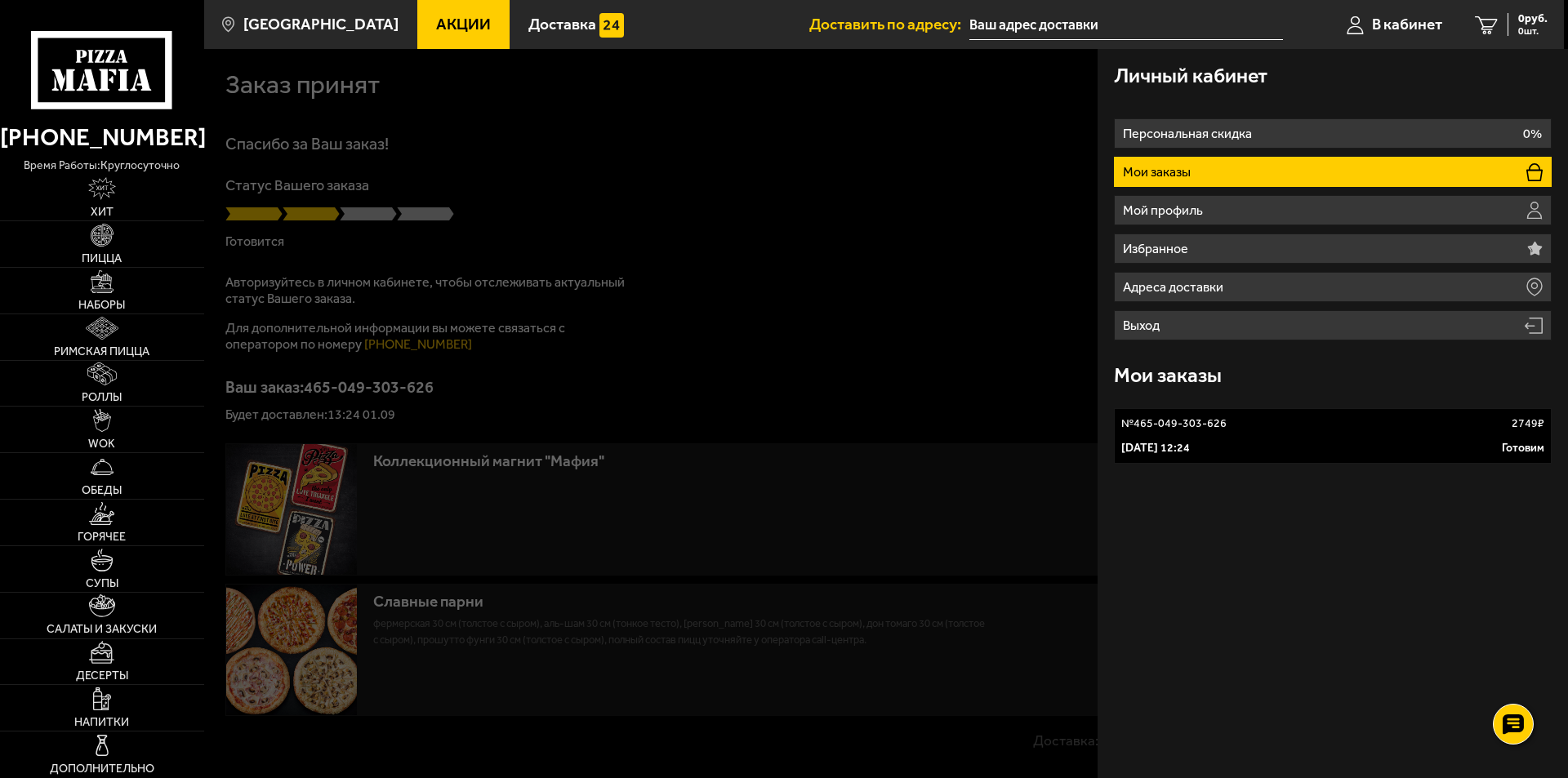
click at [1346, 454] on div "1 сентября 2025 г. 12:24 Готовим" at bounding box center [1332, 447] width 423 height 16
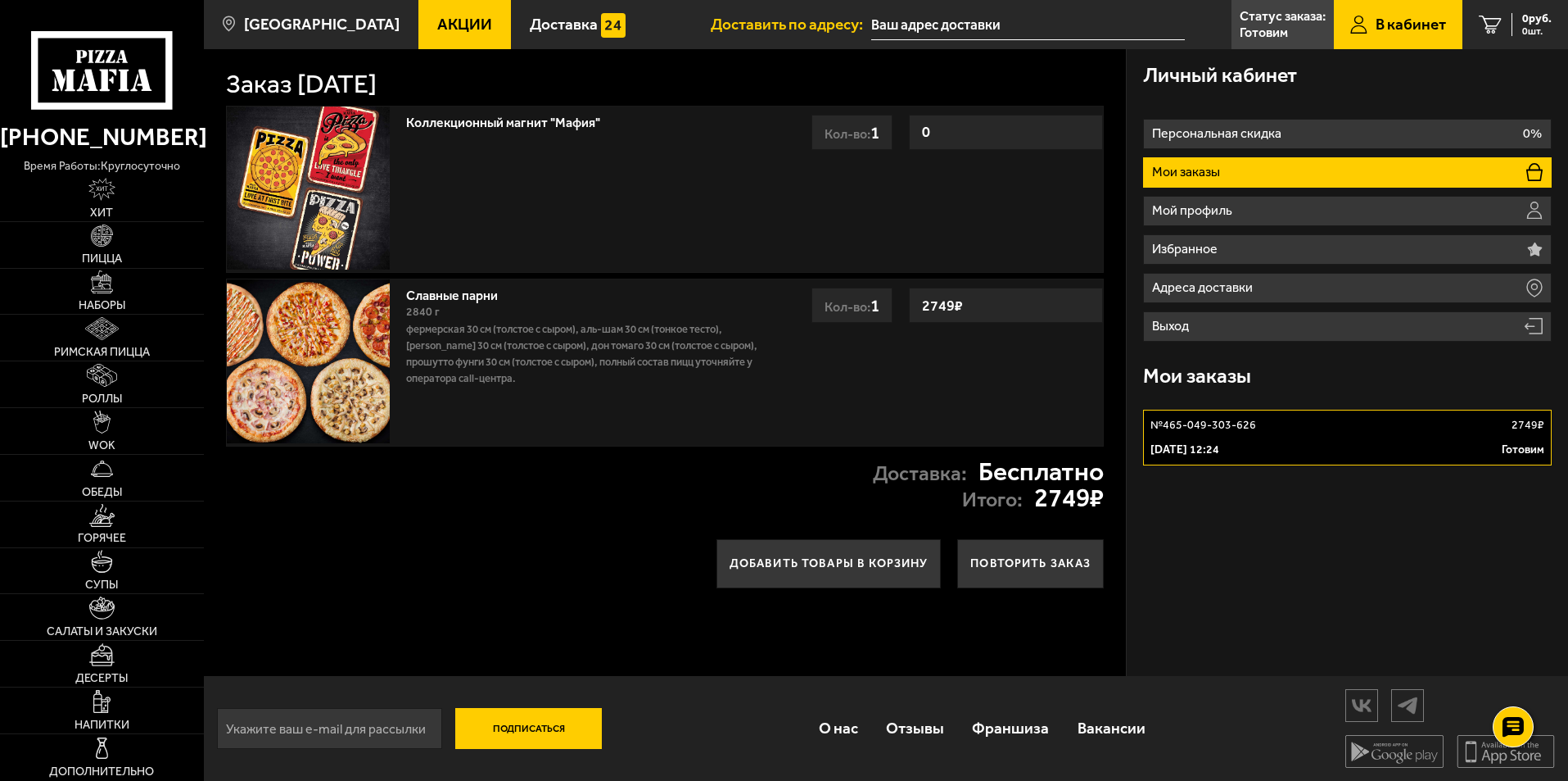
scroll to position [1, 0]
click at [531, 31] on span "Доставка" at bounding box center [564, 24] width 68 height 15
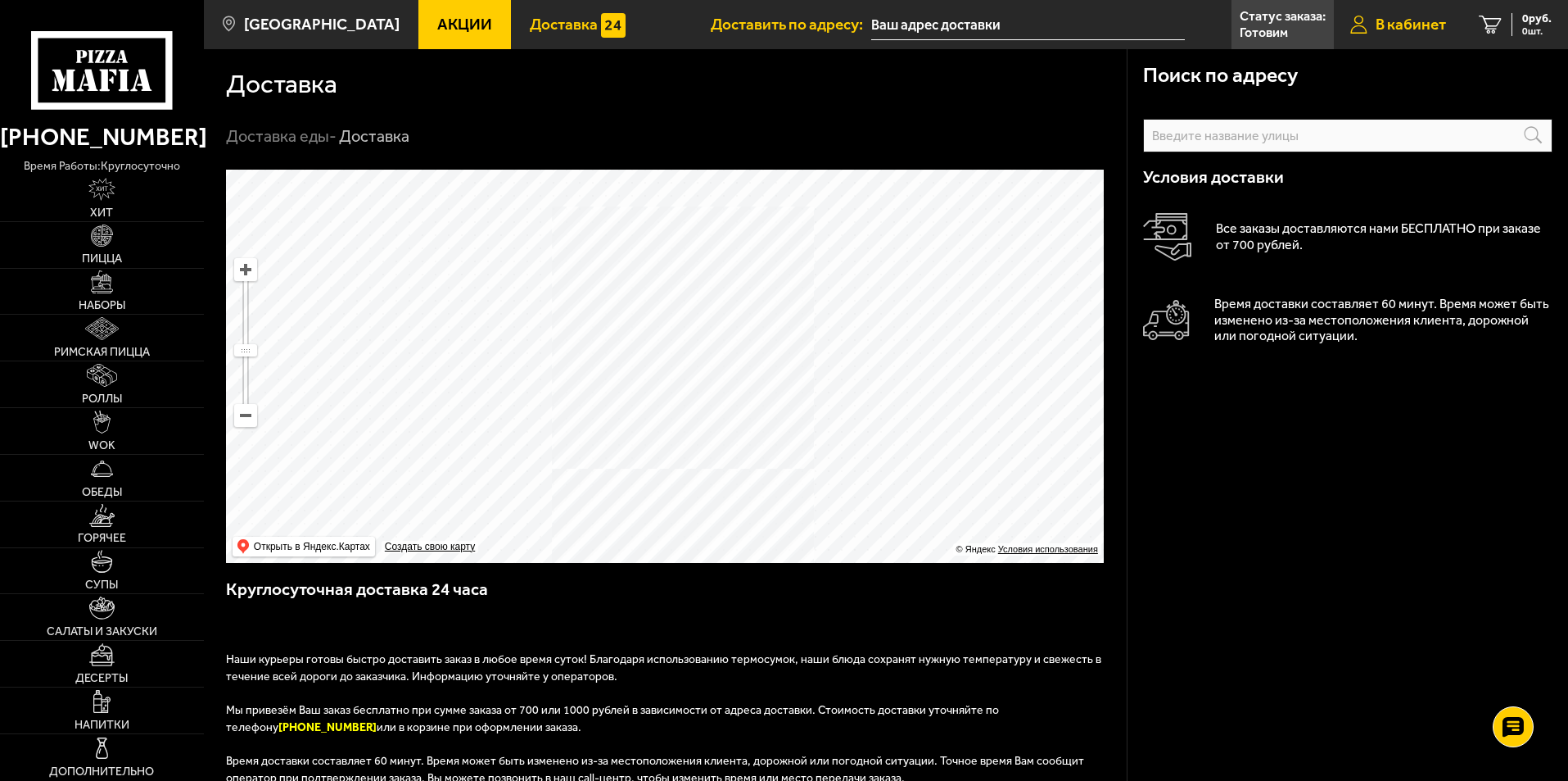
click at [1420, 25] on span "В кабинет" at bounding box center [1411, 24] width 71 height 15
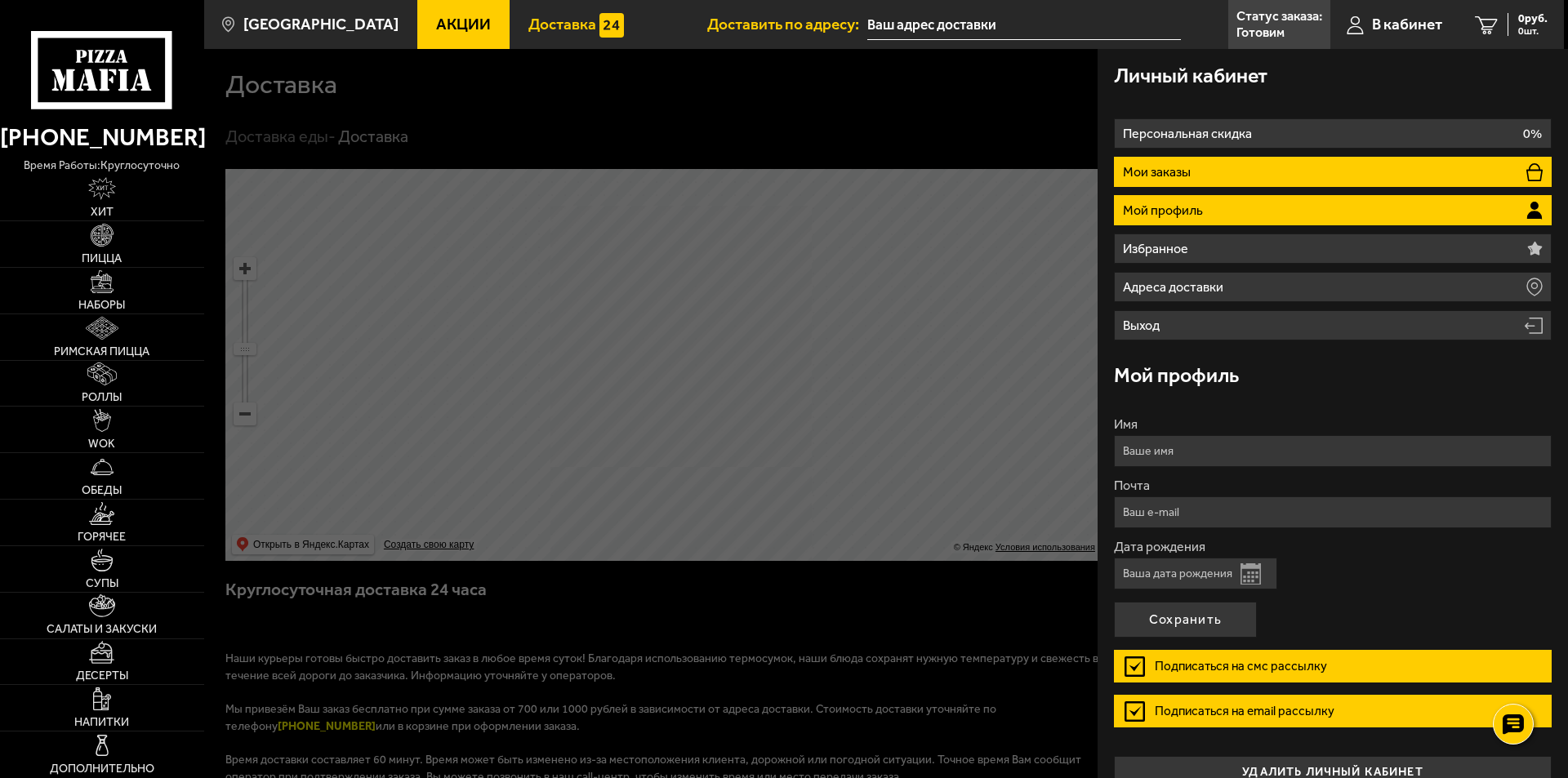
click at [1193, 173] on p "Мои заказы" at bounding box center [1159, 172] width 71 height 13
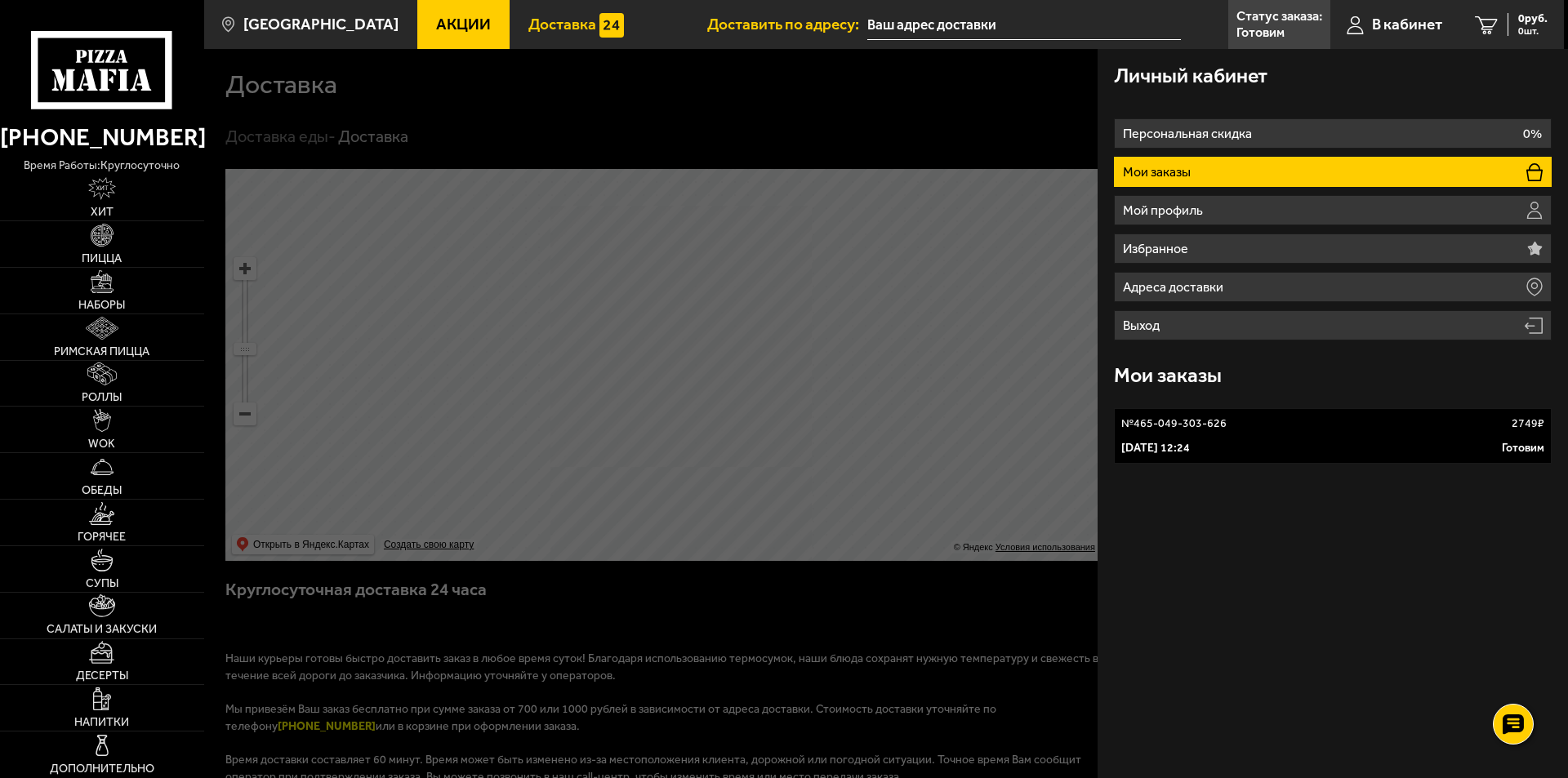
click at [1266, 453] on div "1 сентября 2025 г. 12:24 Готовим" at bounding box center [1332, 447] width 423 height 16
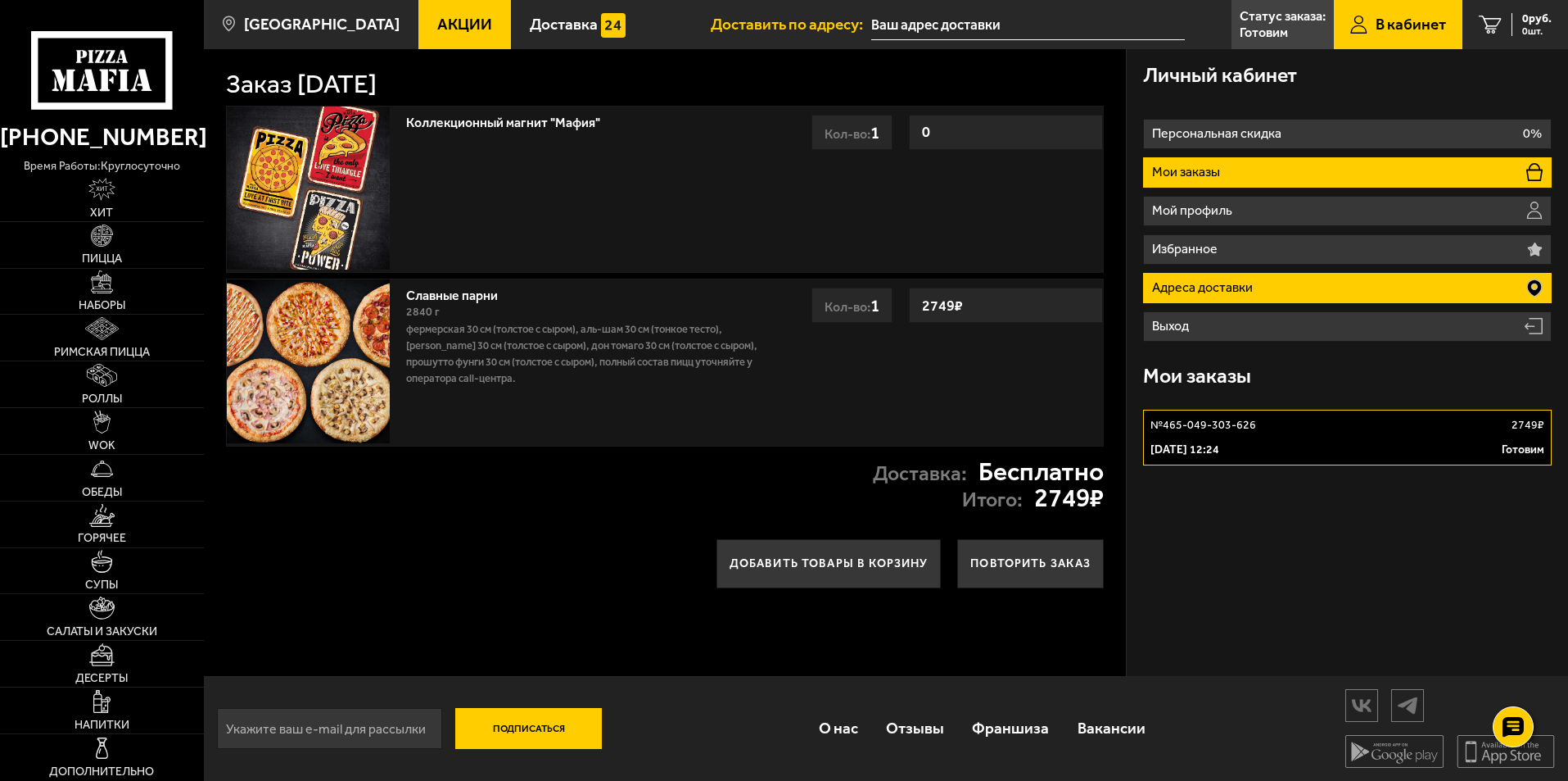
click at [1237, 279] on li "Адреса доставки" at bounding box center [1347, 289] width 409 height 31
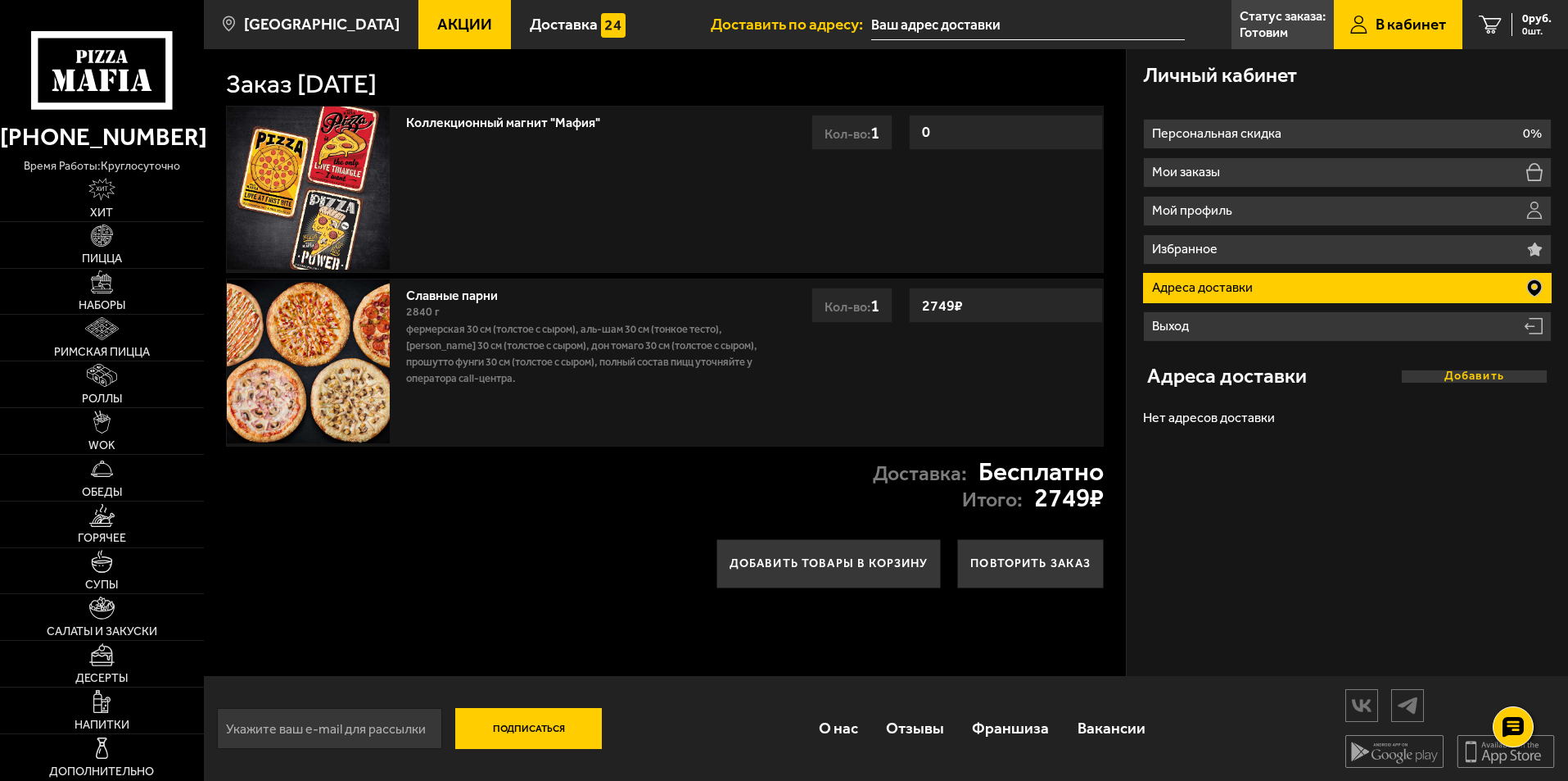
click at [1478, 380] on button "Добавить" at bounding box center [1475, 376] width 148 height 13
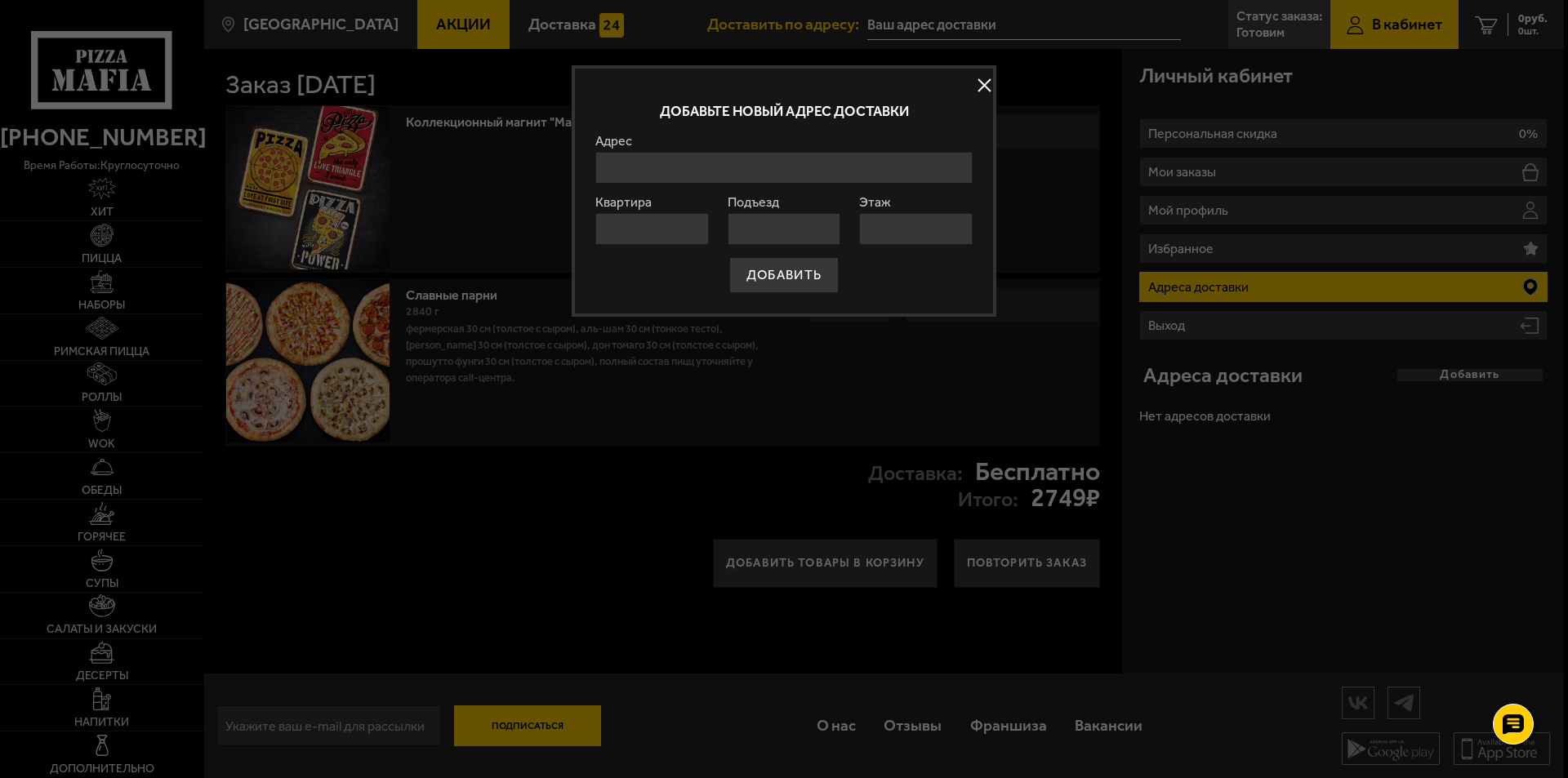
click at [684, 168] on input "Адрес" at bounding box center [784, 168] width 378 height 31
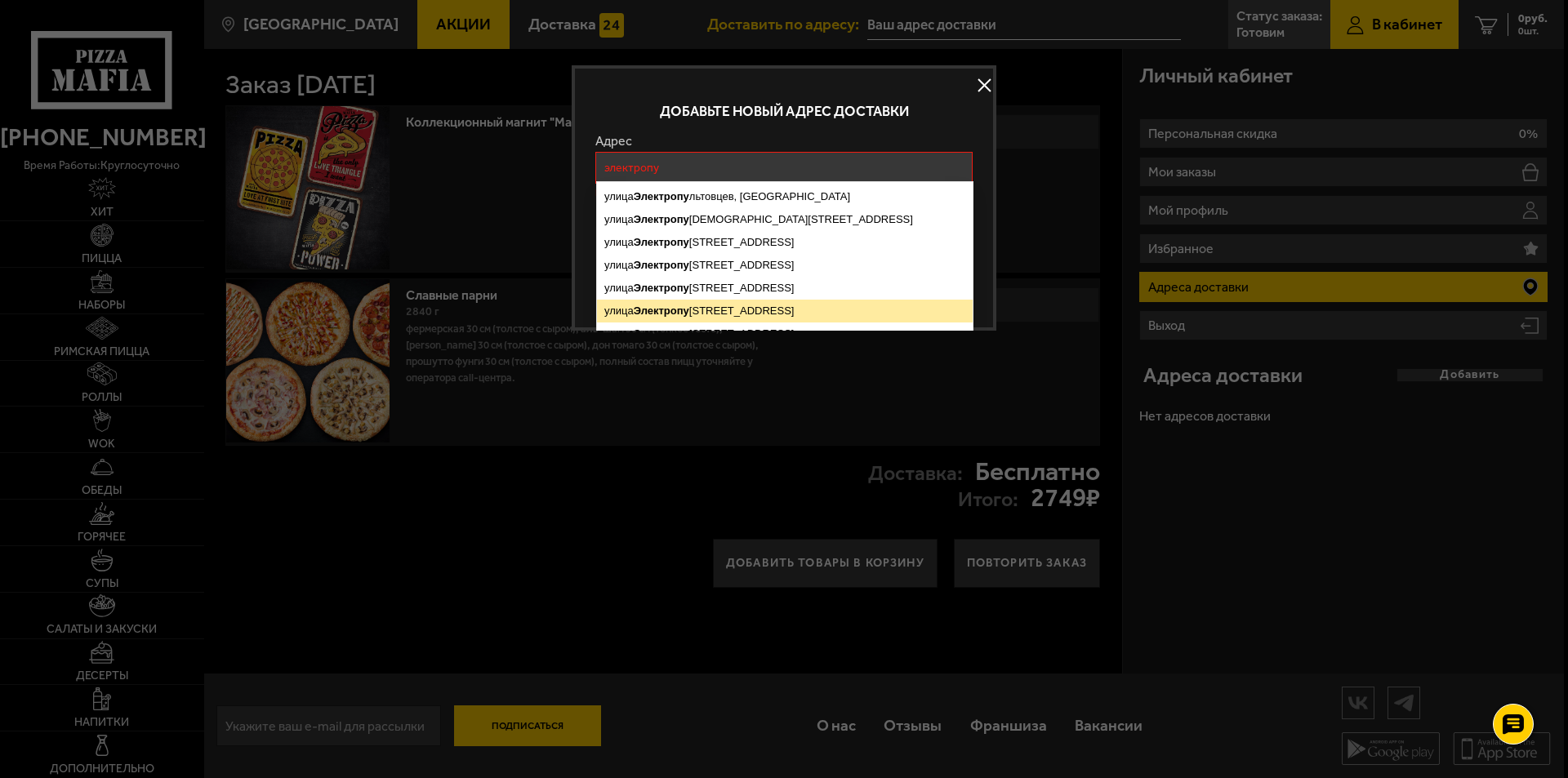
click at [706, 309] on ymaps "улица Электропу льтовцев, 7Н, Санкт-Петербург" at bounding box center [785, 310] width 376 height 23
type input "Санкт-Петербург, улица Электропультовцев, 7Н"
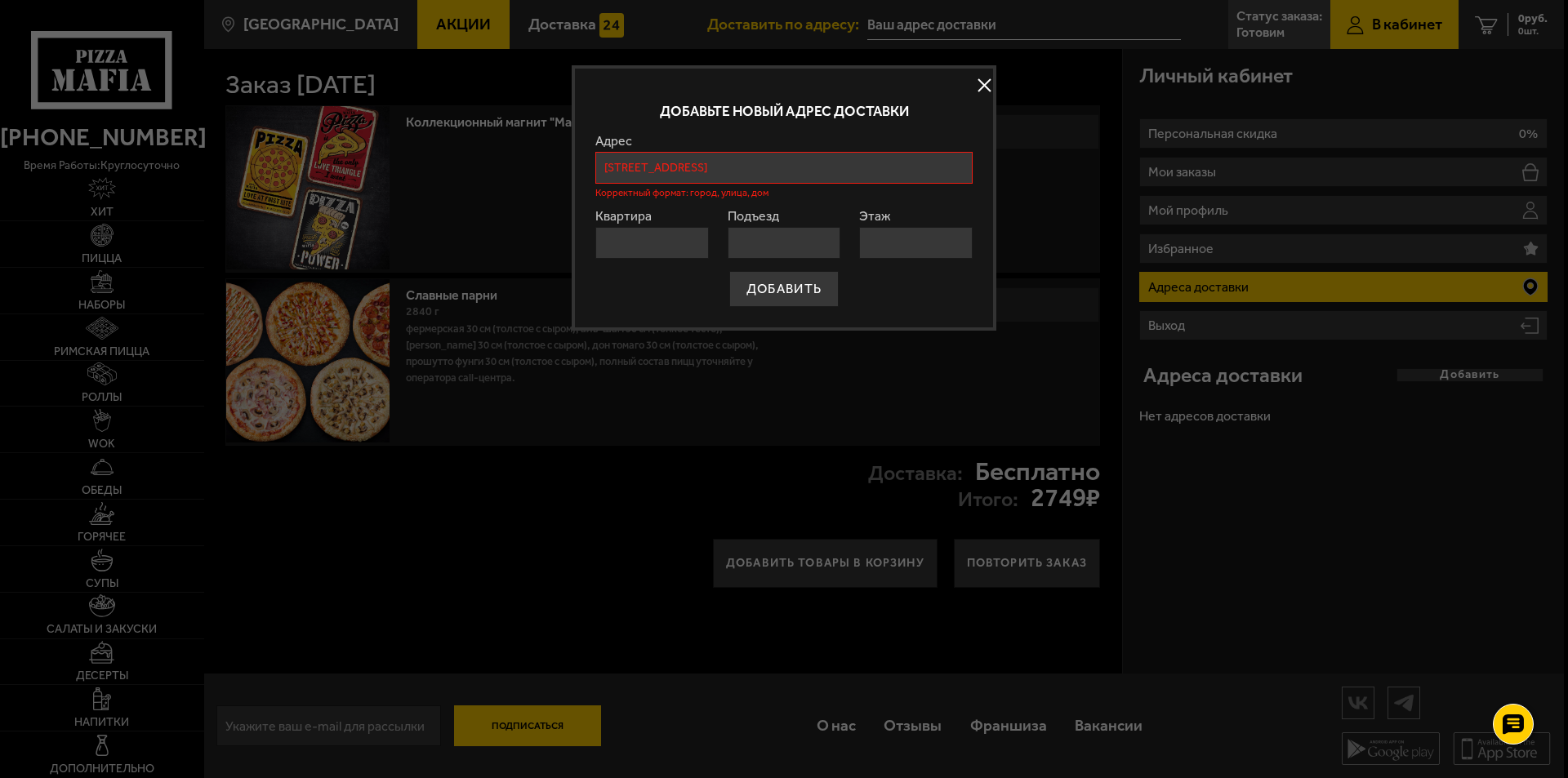
click at [877, 171] on input "Санкт-Петербург, улица Электропультовцев, 7Н" at bounding box center [784, 168] width 378 height 31
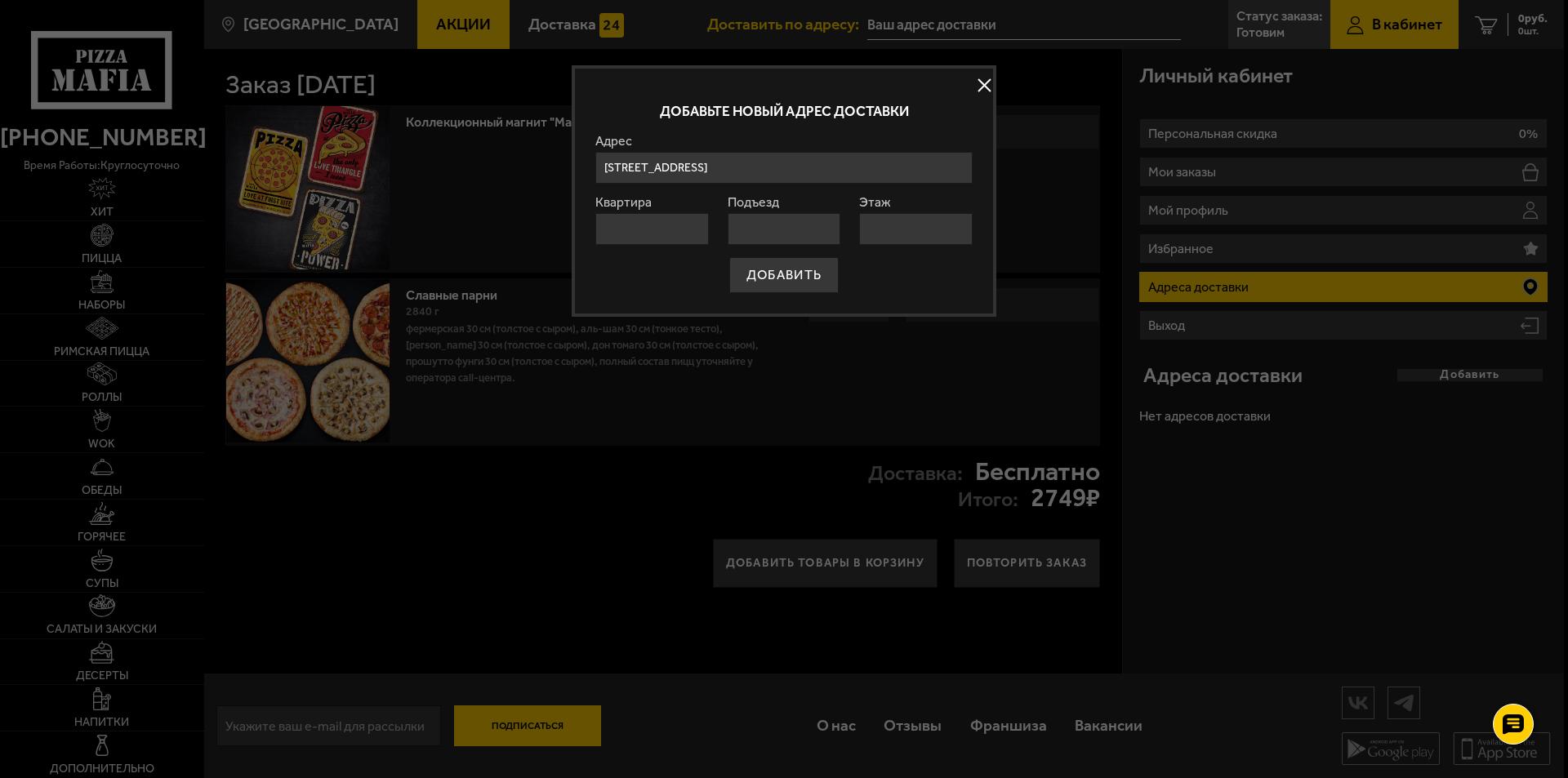
click at [924, 150] on div "Адрес улица Электропультовцев , 7Н , Санкт-Петербург улица Электропультовцев , …" at bounding box center [784, 159] width 378 height 49
click at [688, 218] on input "Квартира" at bounding box center [652, 229] width 113 height 31
type input "1"
click at [790, 236] on input "Подъезд" at bounding box center [784, 229] width 113 height 31
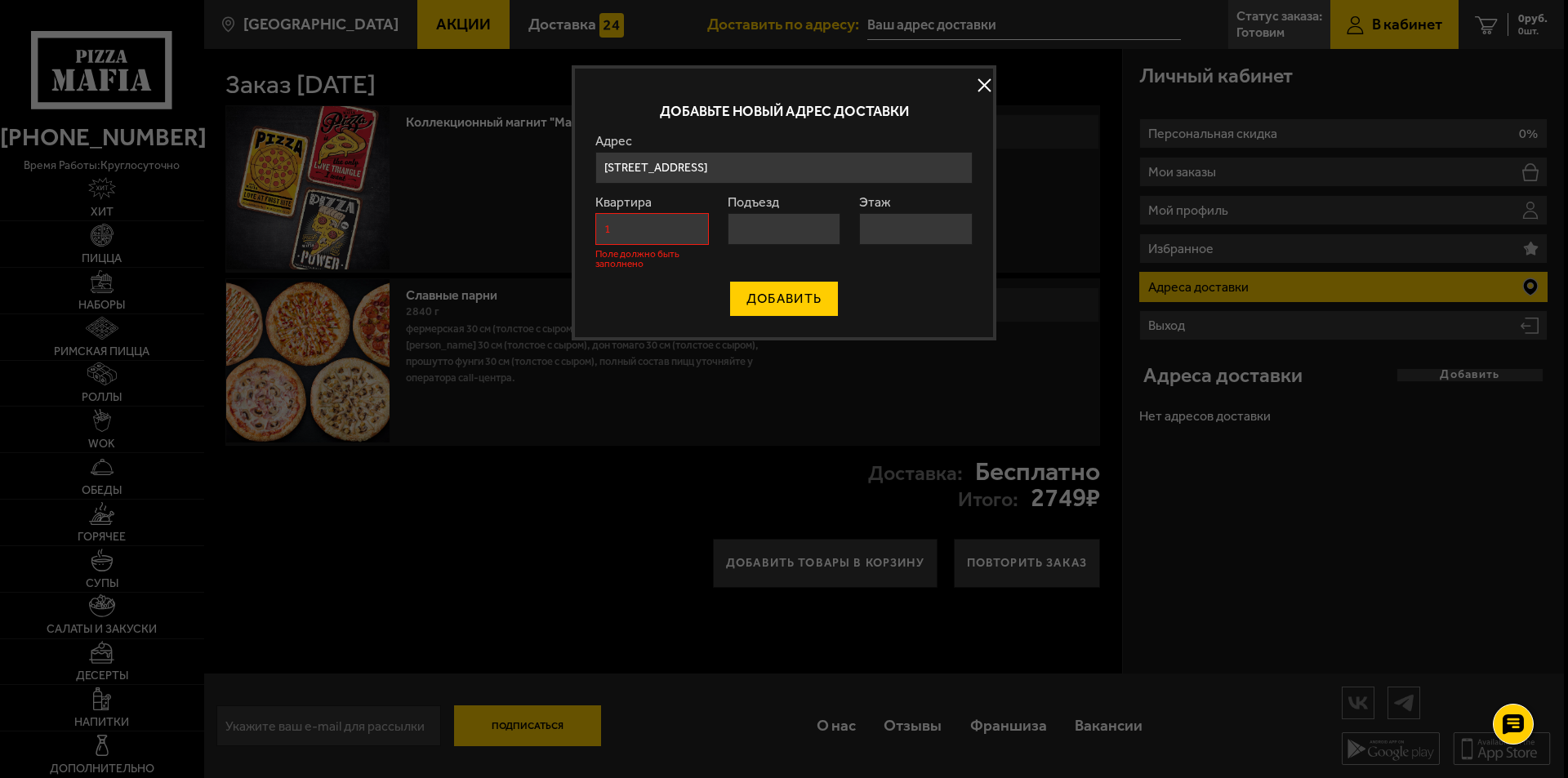
type input "1"
click at [903, 234] on input "Этаж" at bounding box center [915, 229] width 113 height 31
type input "1"
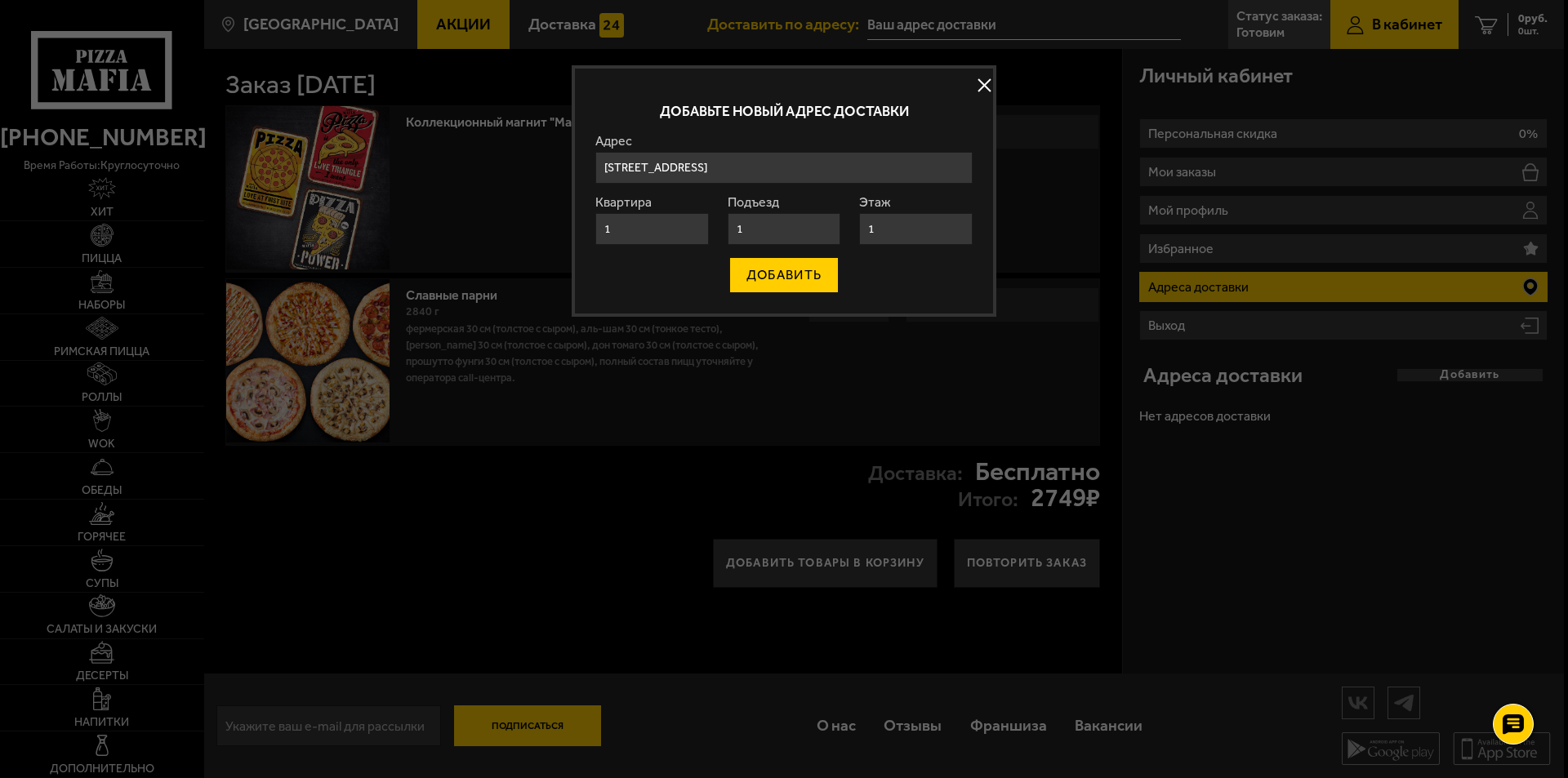
click at [766, 270] on button "ДОБАВИТЬ" at bounding box center [784, 275] width 110 height 36
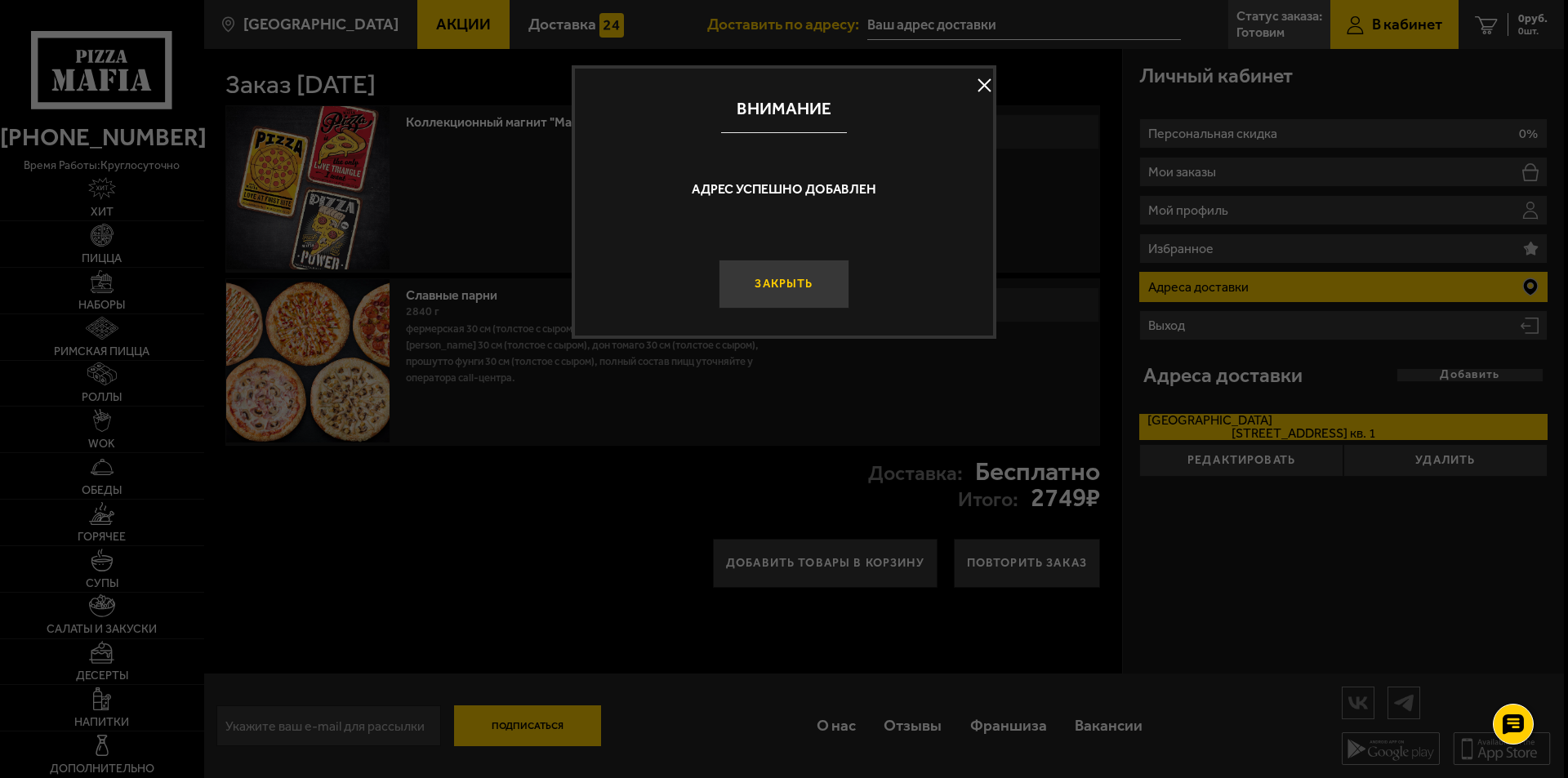
click at [795, 275] on button "Закрыть" at bounding box center [784, 284] width 131 height 49
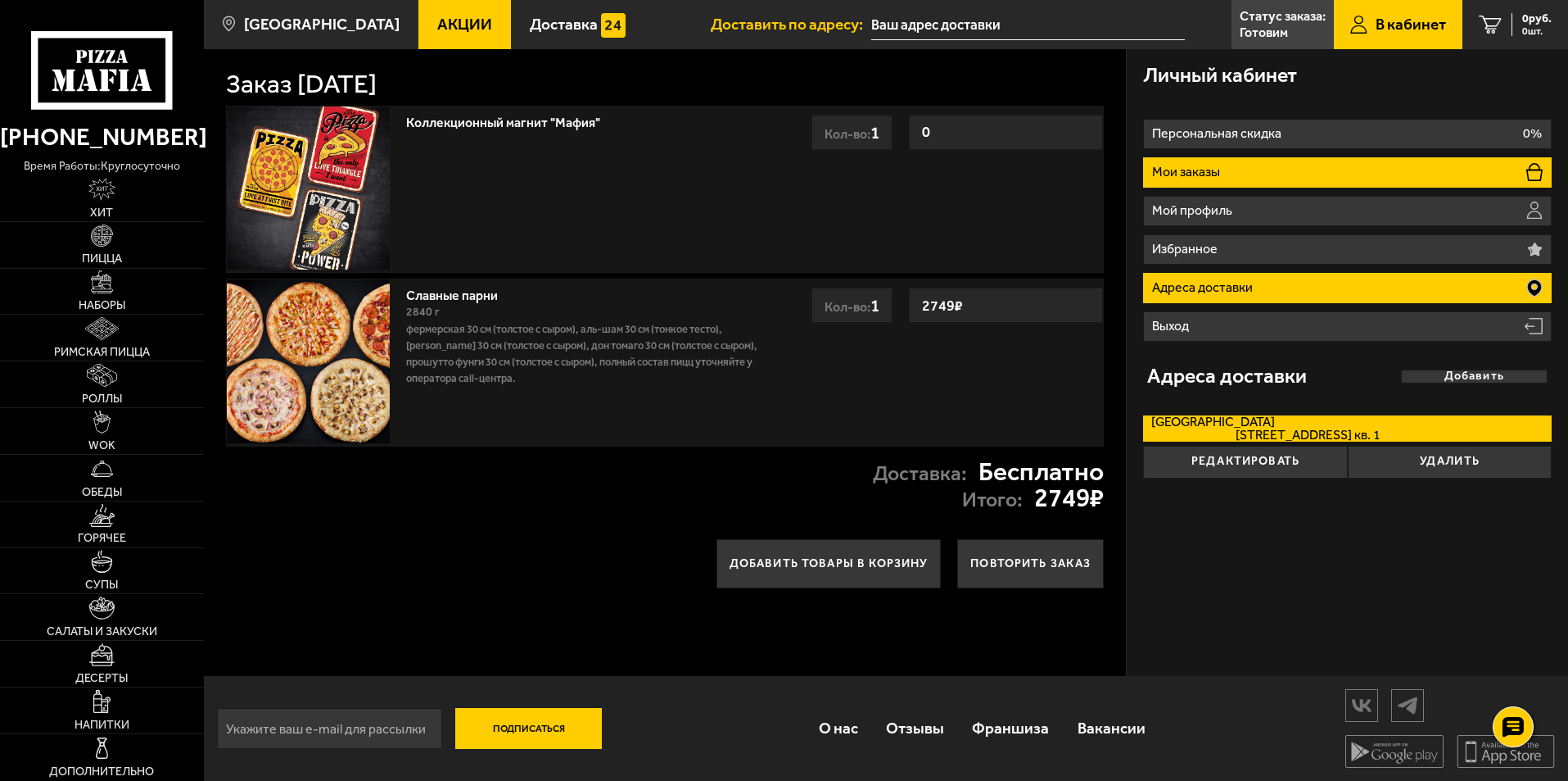
click at [1269, 166] on li "Мои заказы" at bounding box center [1347, 172] width 409 height 31
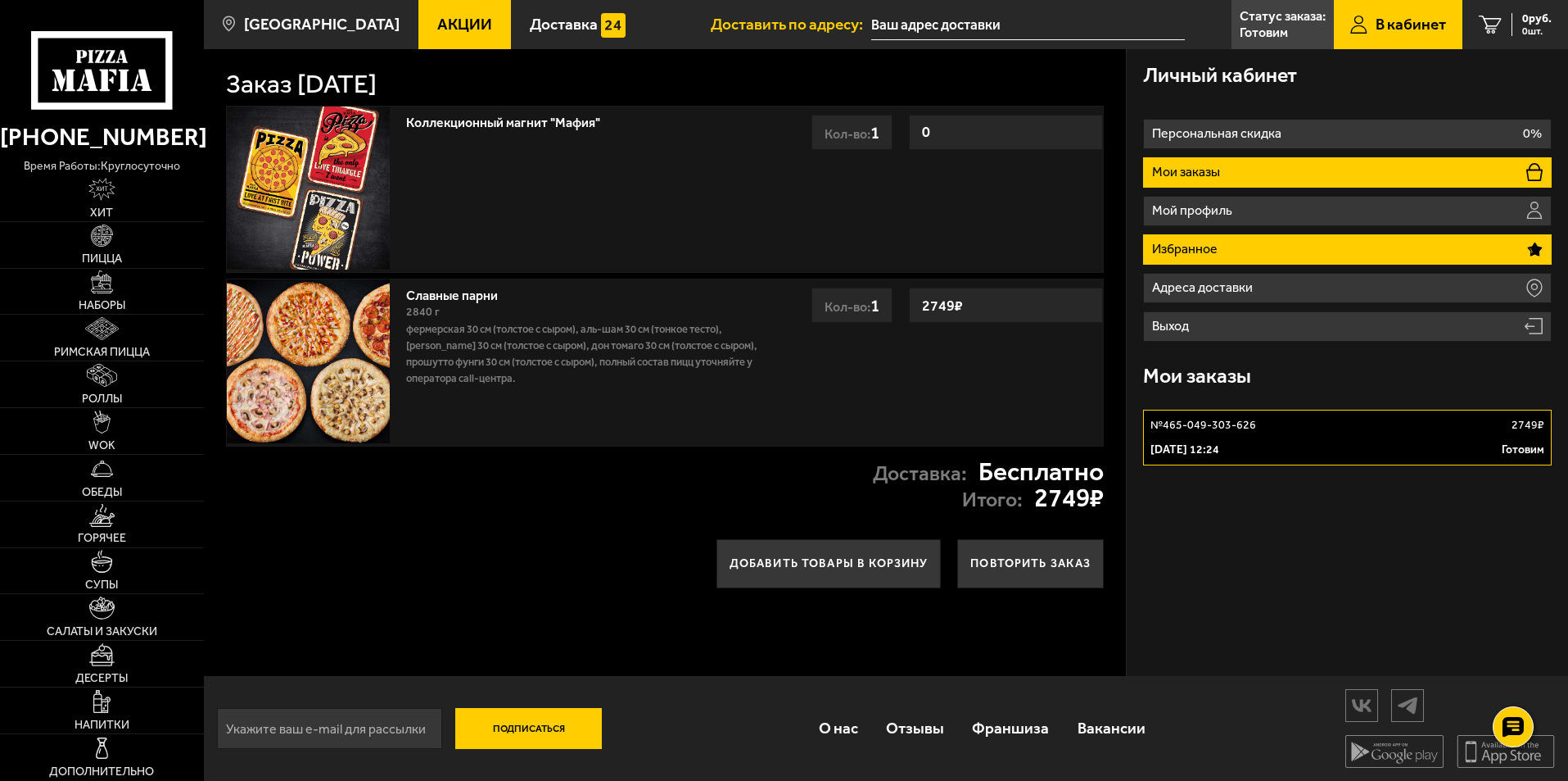
click at [1264, 247] on li "Избранное" at bounding box center [1347, 250] width 409 height 31
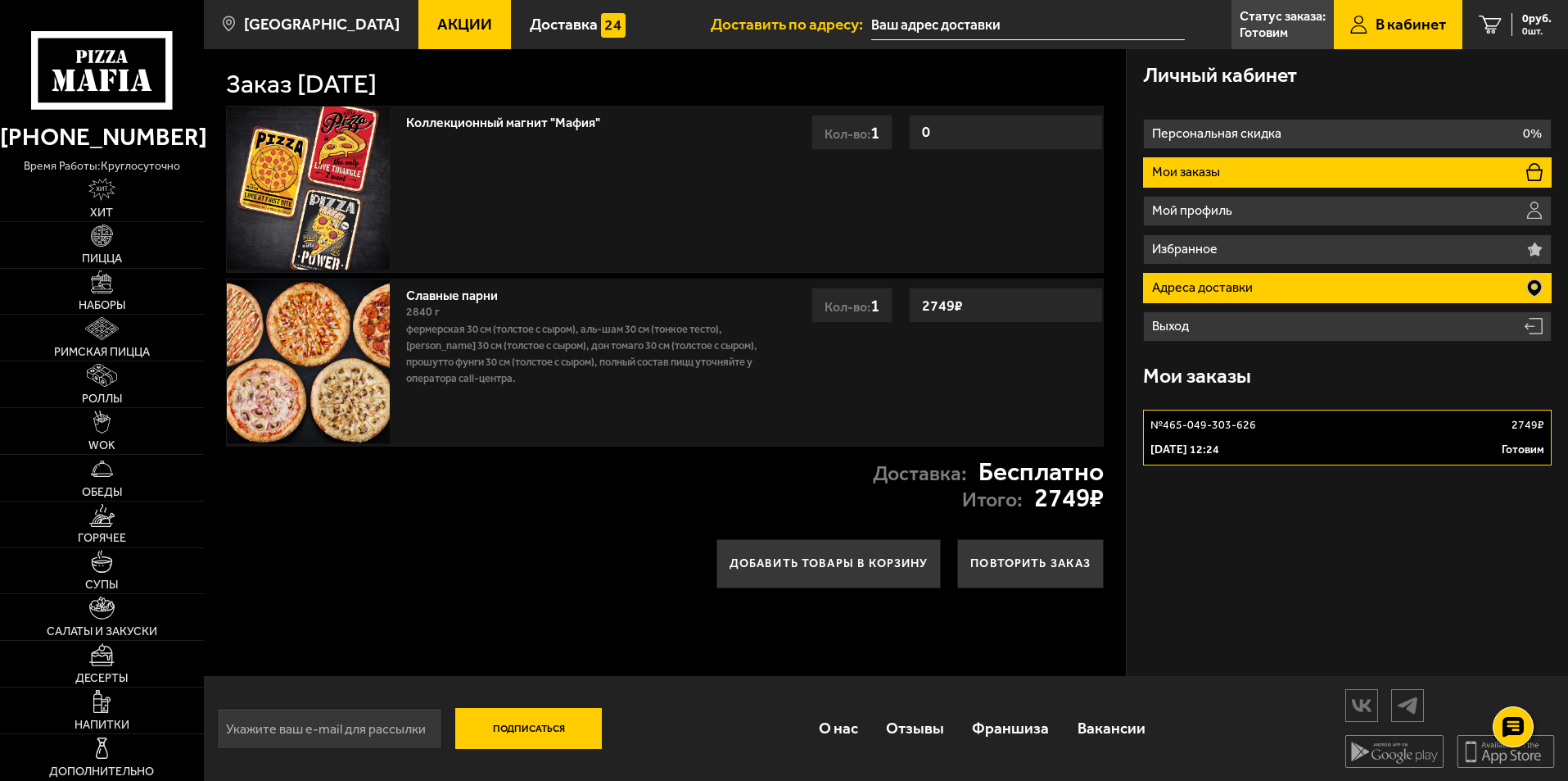
click at [1199, 286] on p "Адреса доставки" at bounding box center [1205, 287] width 105 height 13
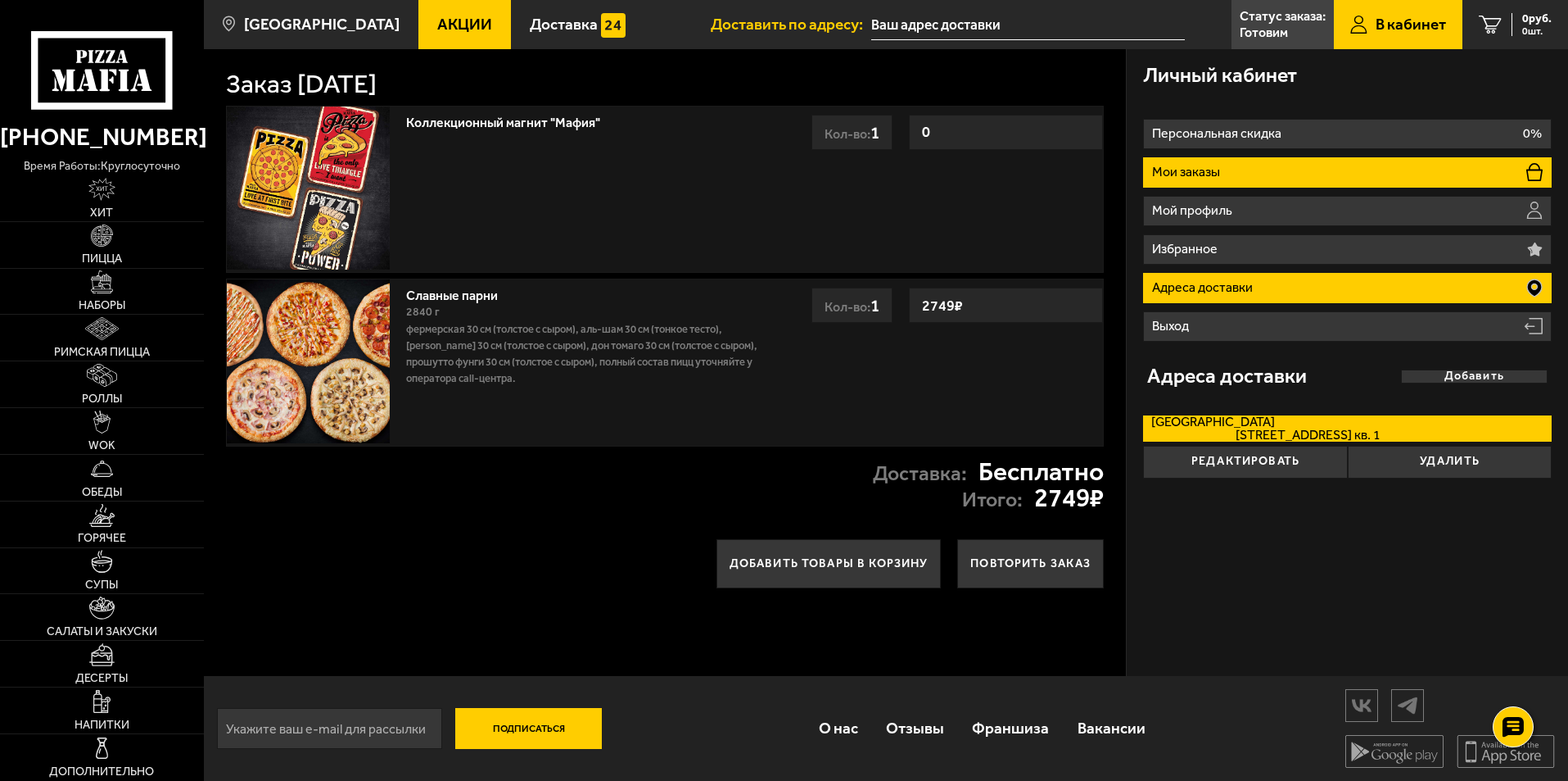
click at [1217, 177] on p "Мои заказы" at bounding box center [1188, 172] width 72 height 13
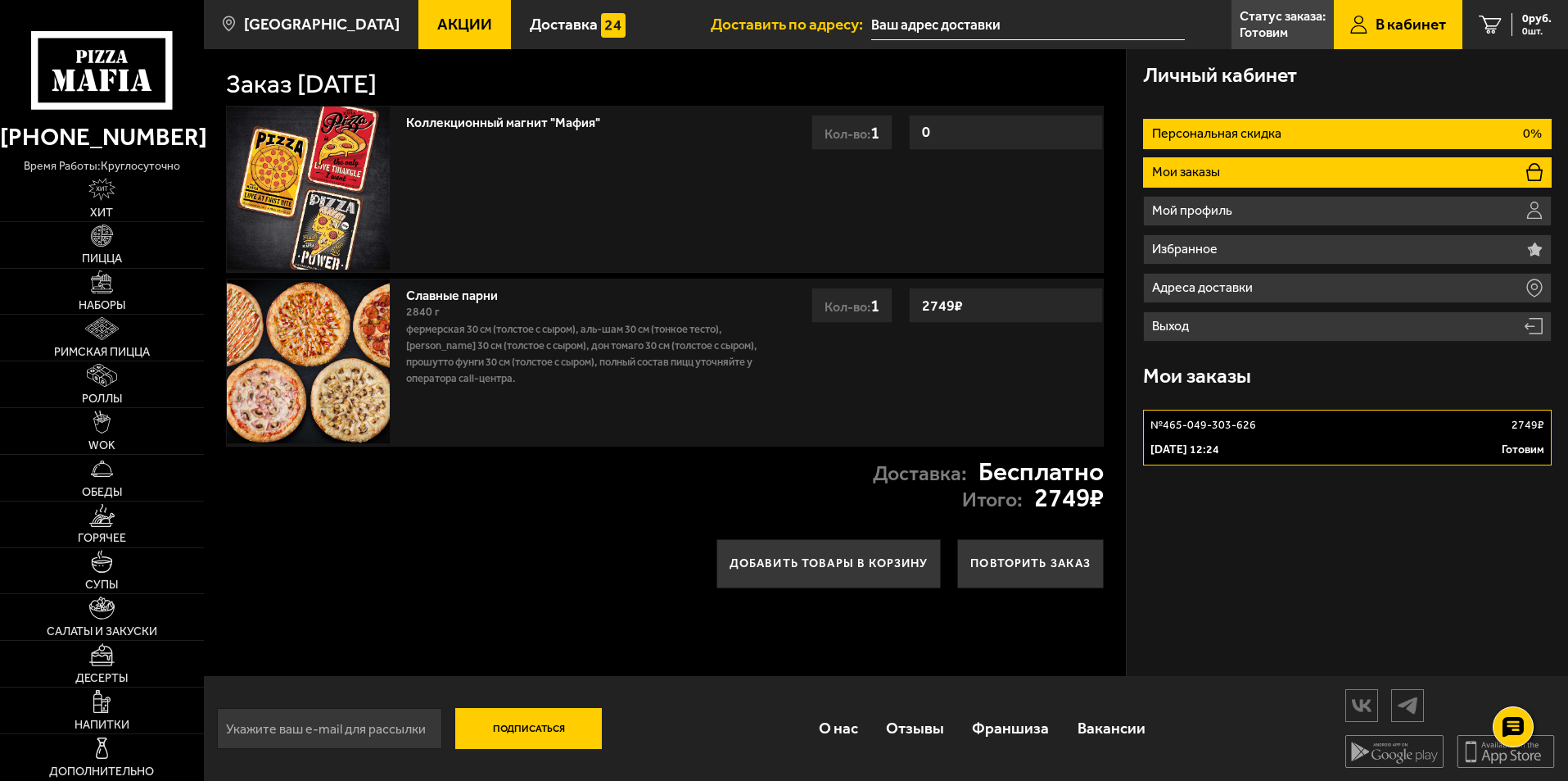
click at [1286, 133] on li "Персональная скидка 0%" at bounding box center [1347, 134] width 409 height 31
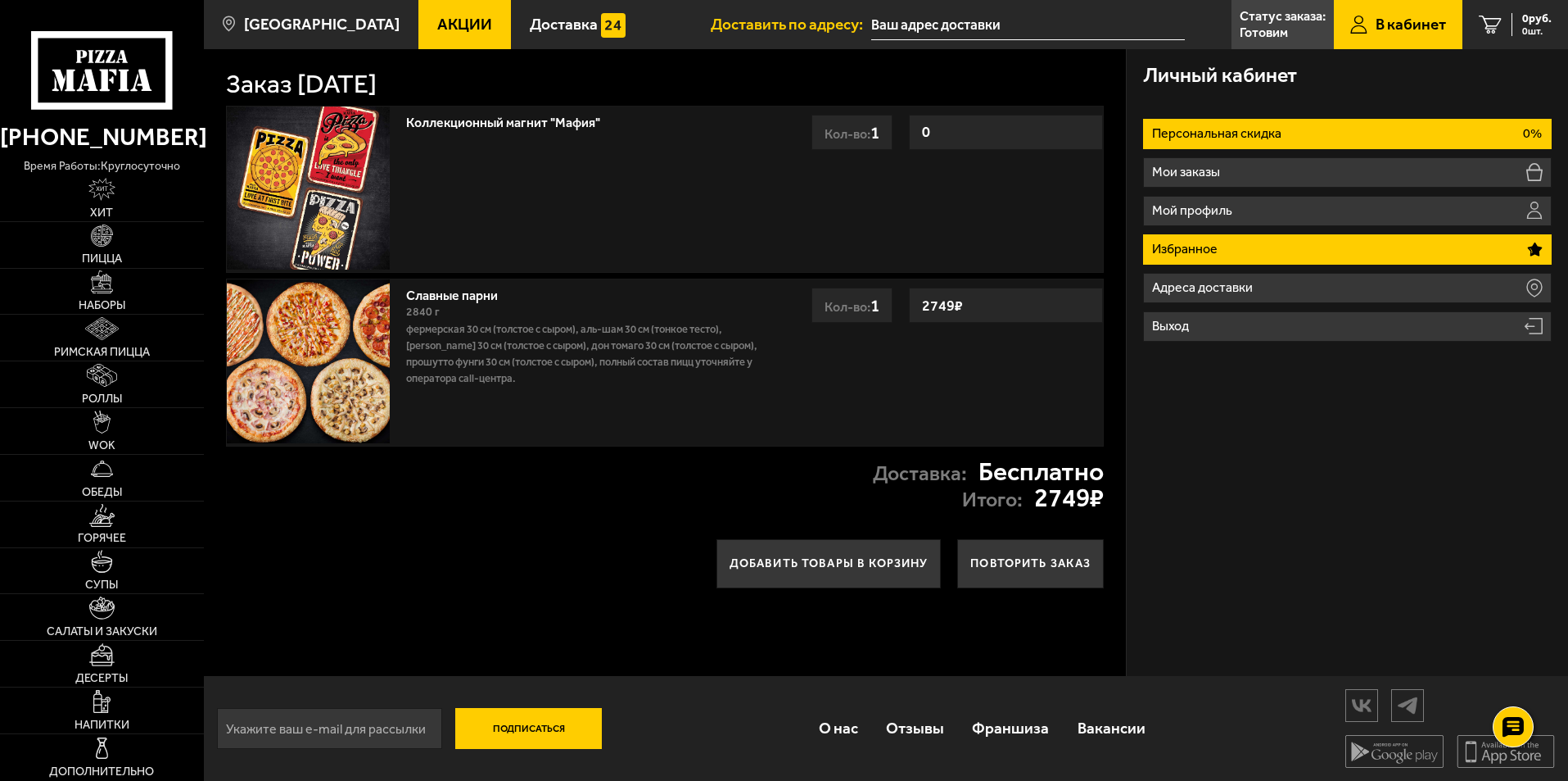
click at [1298, 250] on li "Избранное" at bounding box center [1347, 250] width 409 height 31
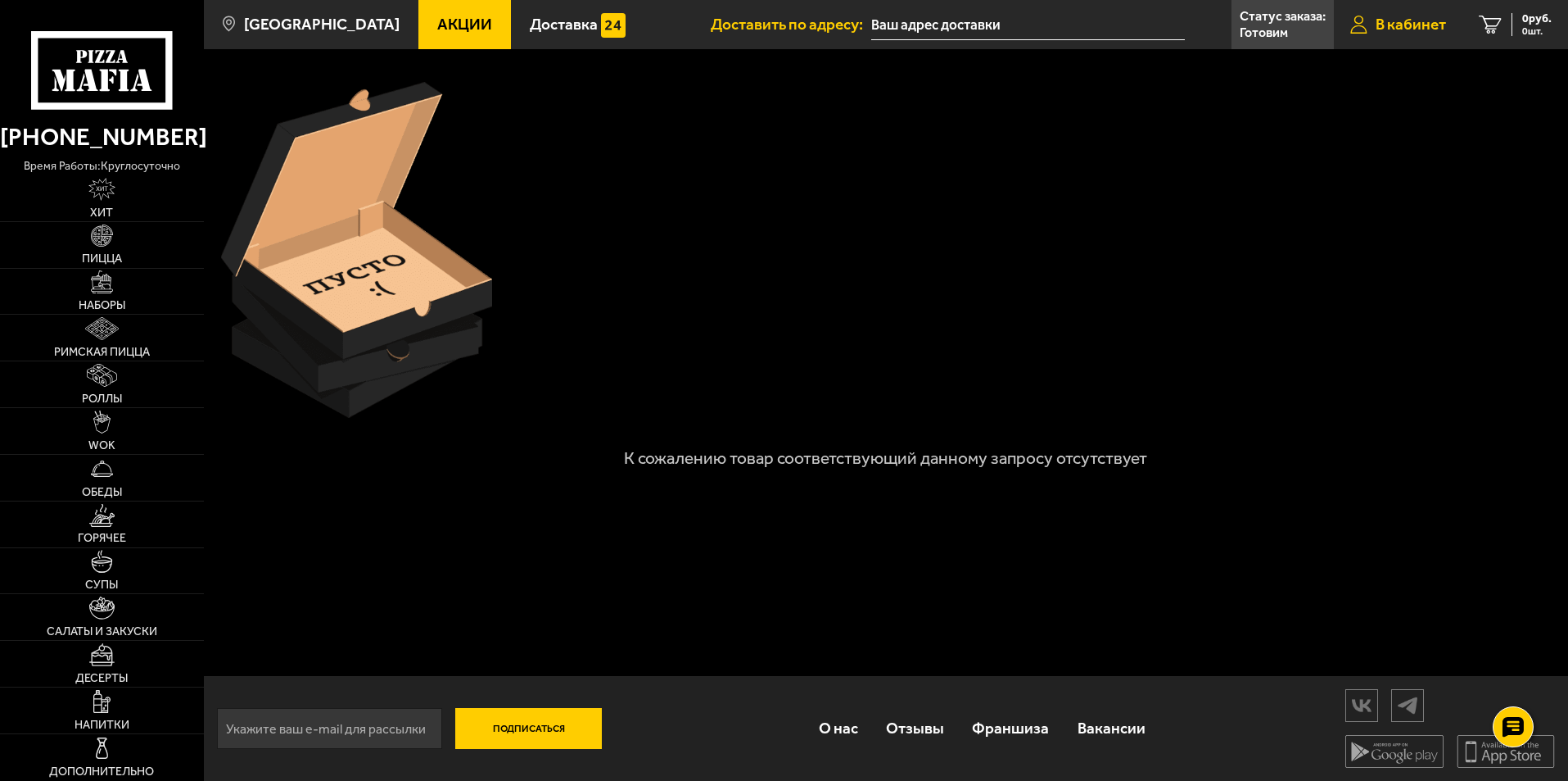
click at [1427, 23] on span "В кабинет" at bounding box center [1411, 24] width 71 height 15
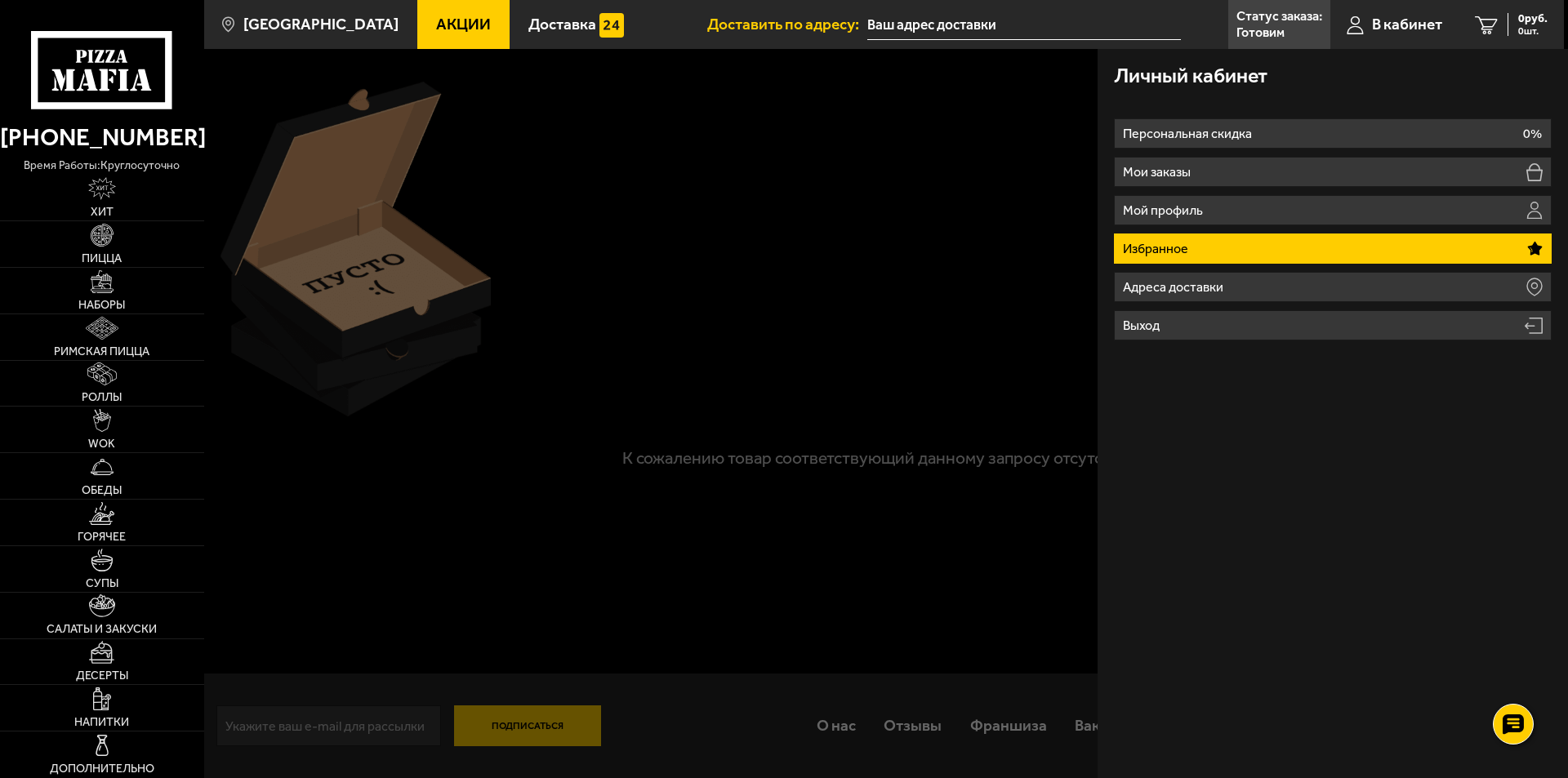
click at [1269, 28] on p "Готовим" at bounding box center [1260, 32] width 48 height 13
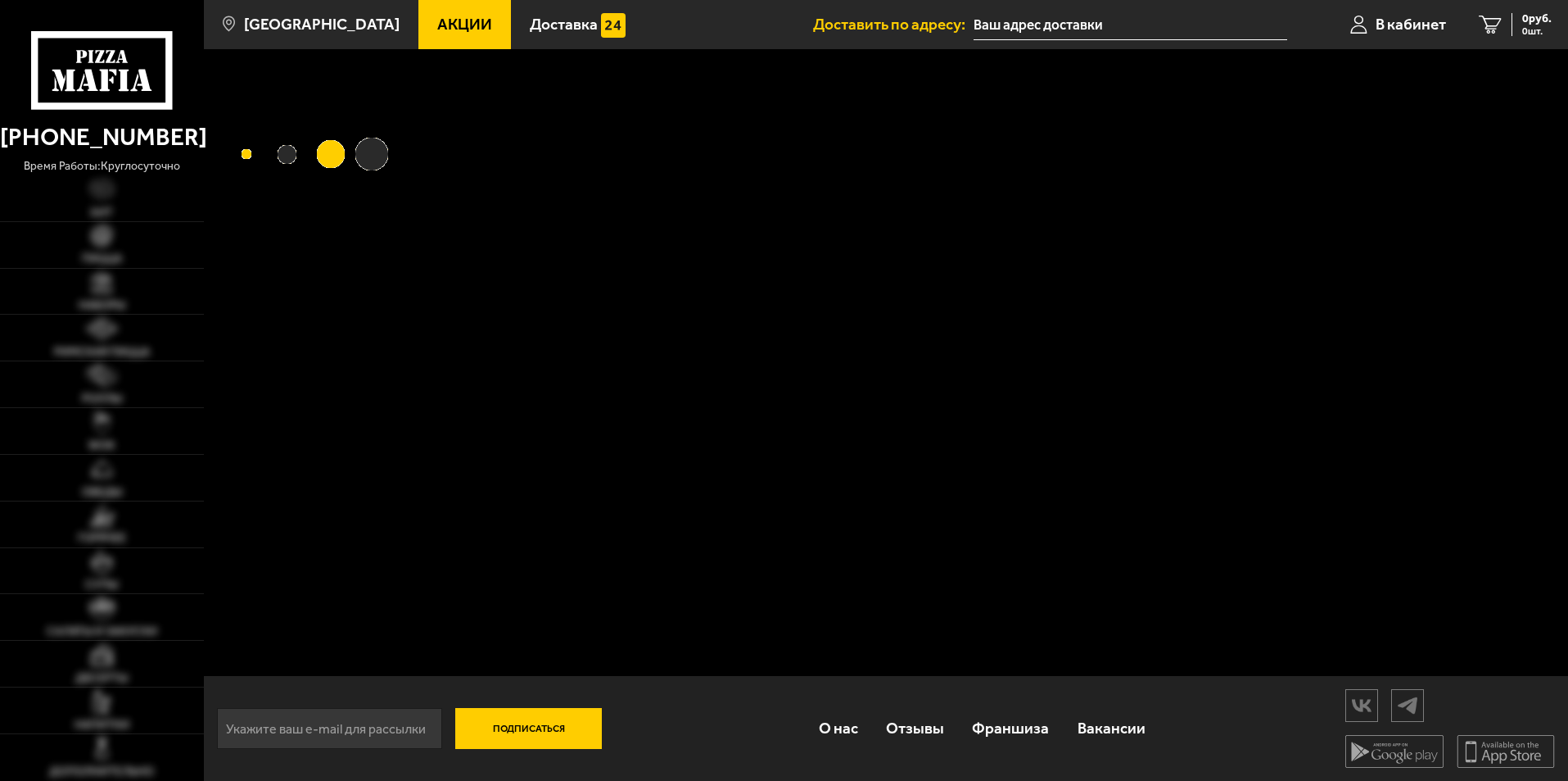
type input "[STREET_ADDRESS]"
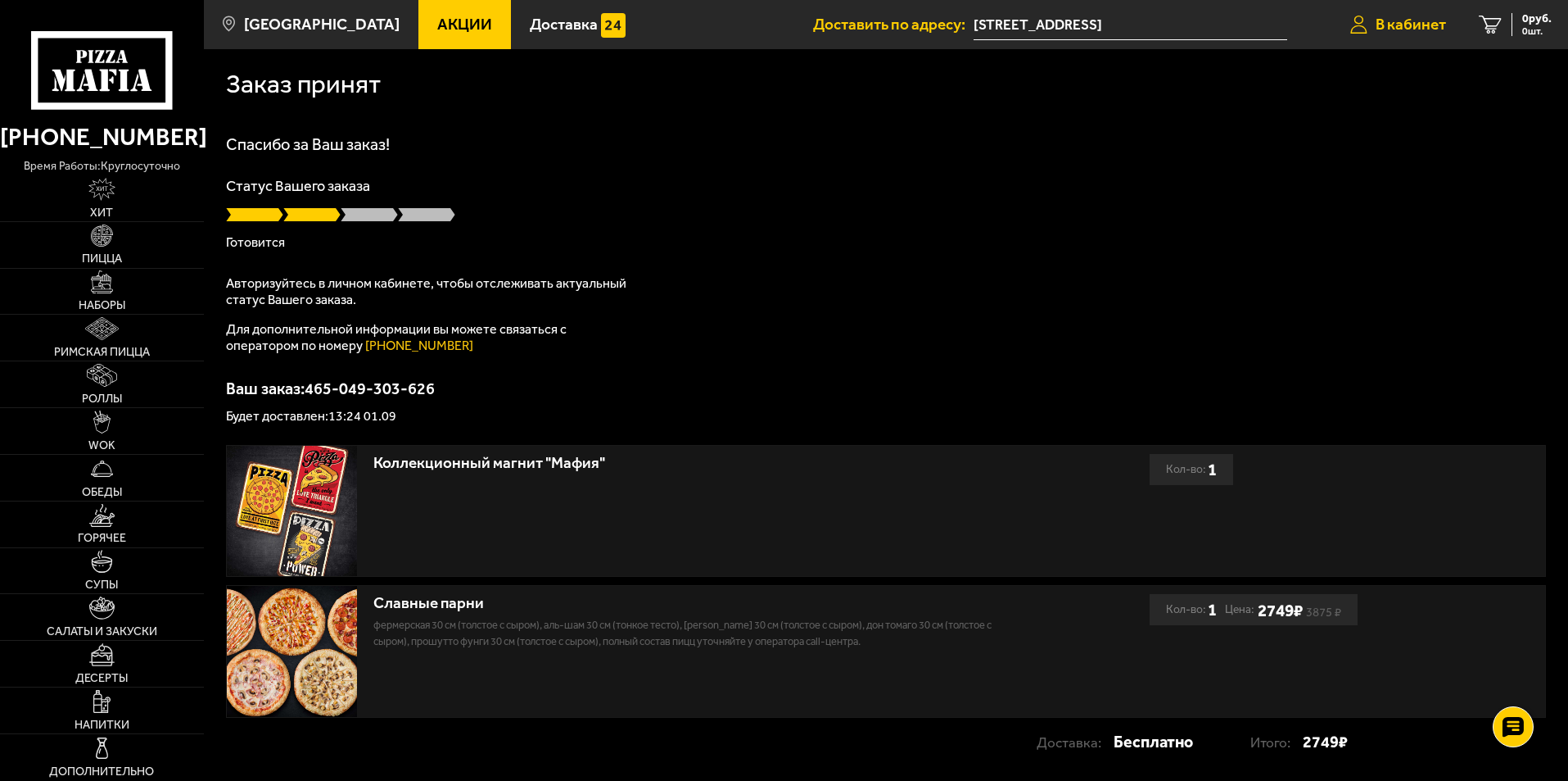
click at [1408, 27] on span "В кабинет" at bounding box center [1411, 24] width 71 height 15
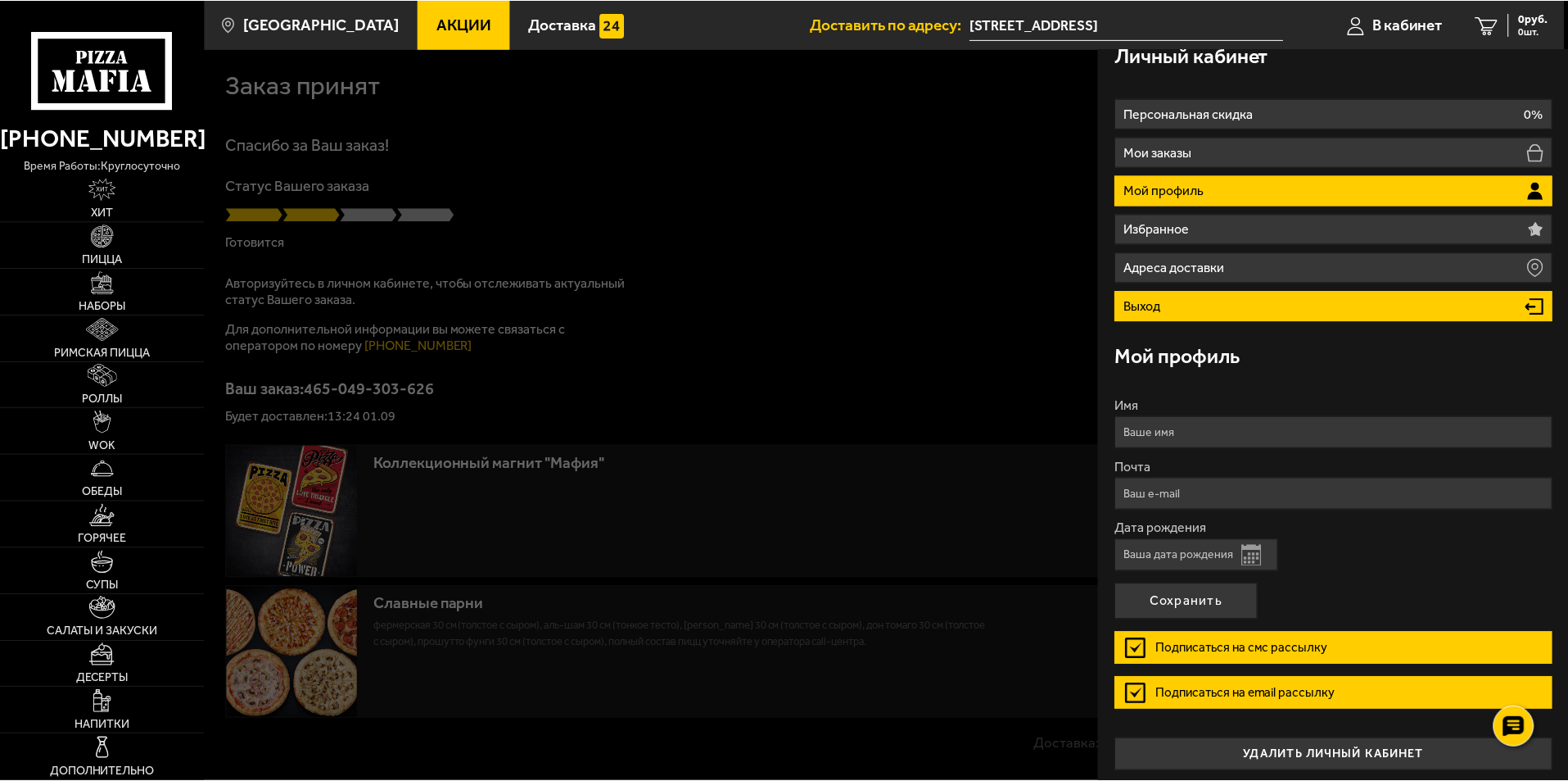
scroll to position [27, 0]
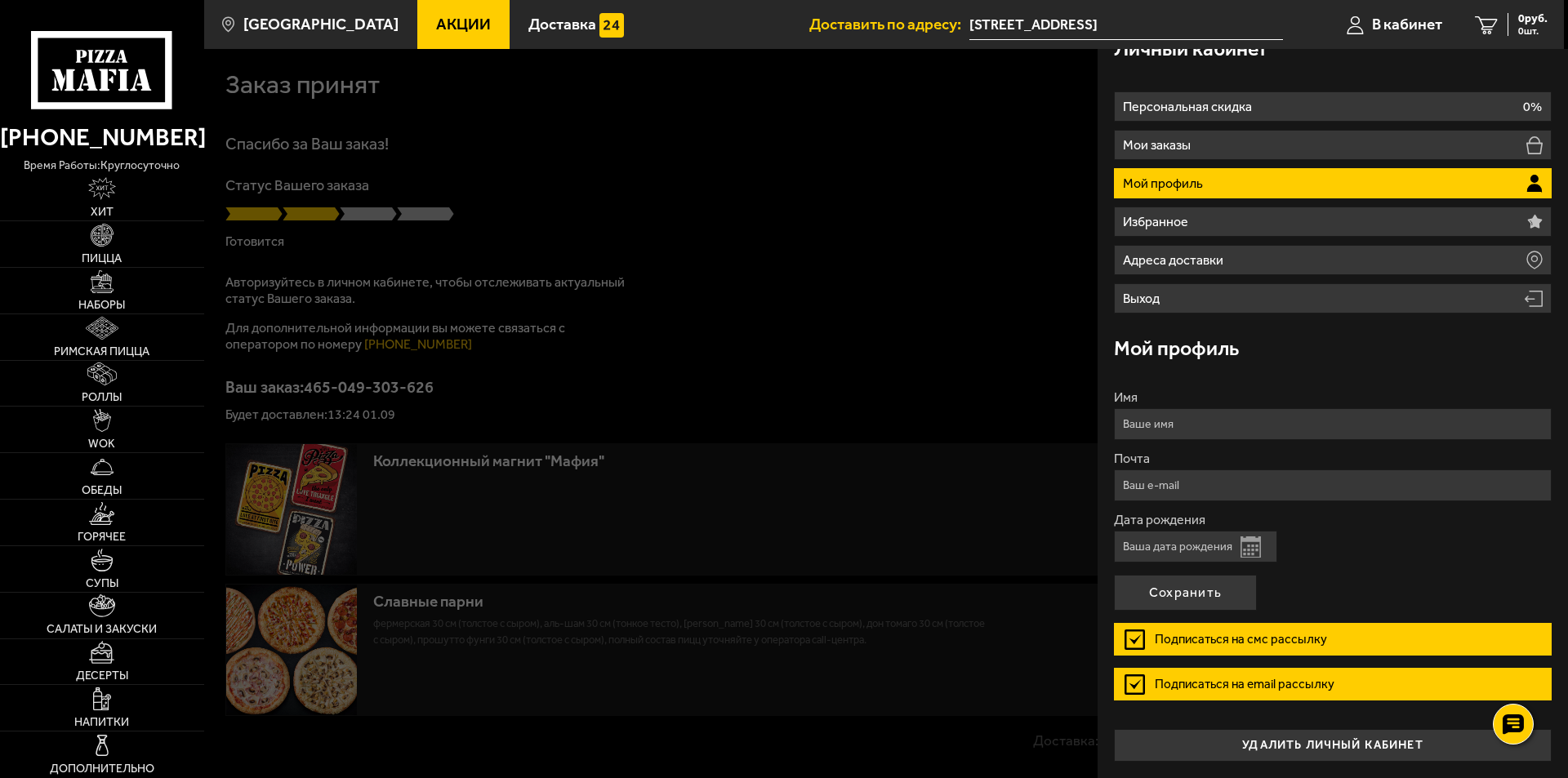
click at [1133, 639] on label "Подписаться на смс рассылку" at bounding box center [1332, 639] width 438 height 32
click at [0, 0] on input "Подписаться на смс рассылку" at bounding box center [0, 0] width 0 height 0
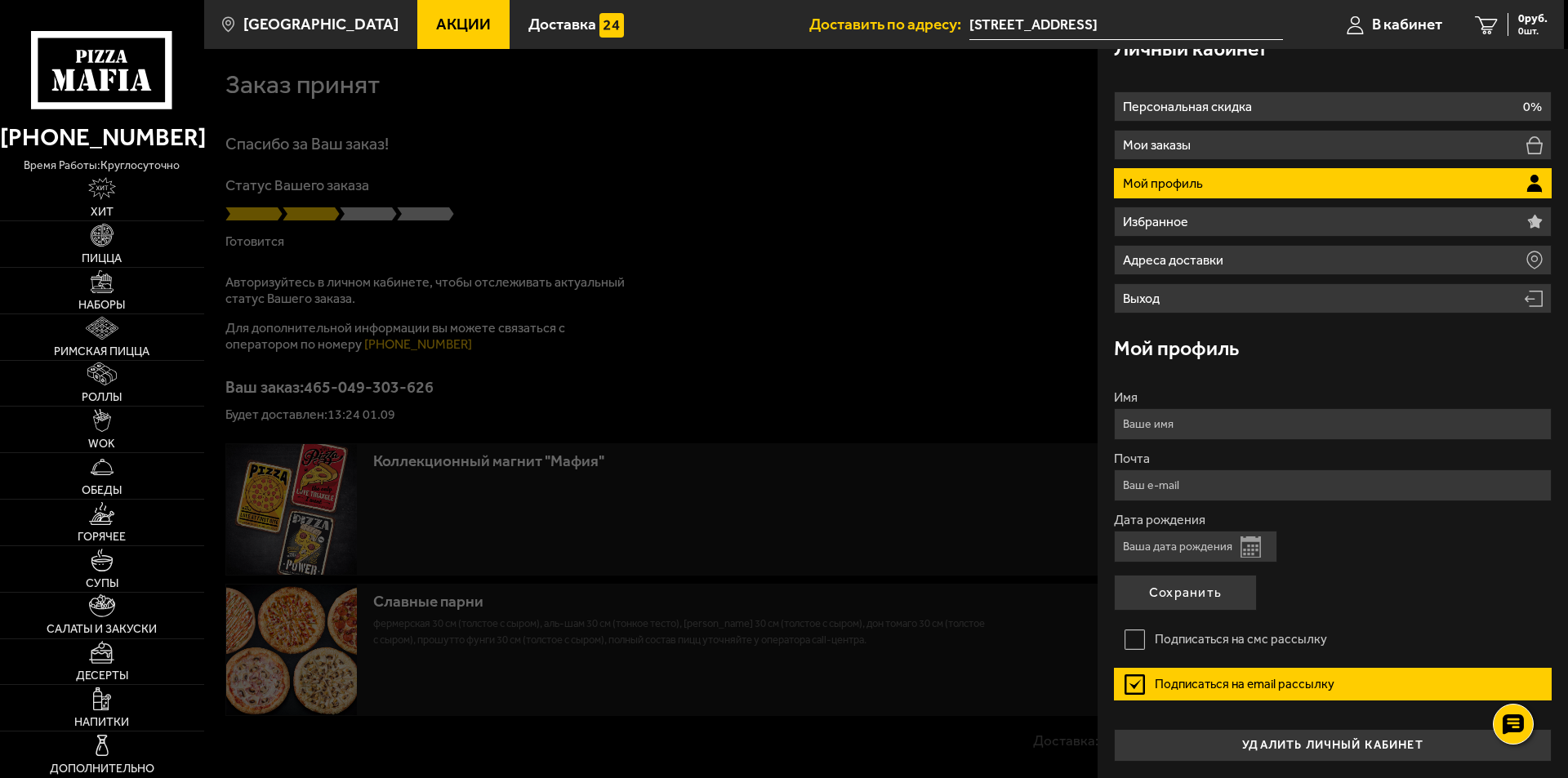
click at [1136, 684] on label "Подписаться на email рассылку" at bounding box center [1332, 684] width 438 height 32
click at [0, 0] on input "Подписаться на email рассылку" at bounding box center [0, 0] width 0 height 0
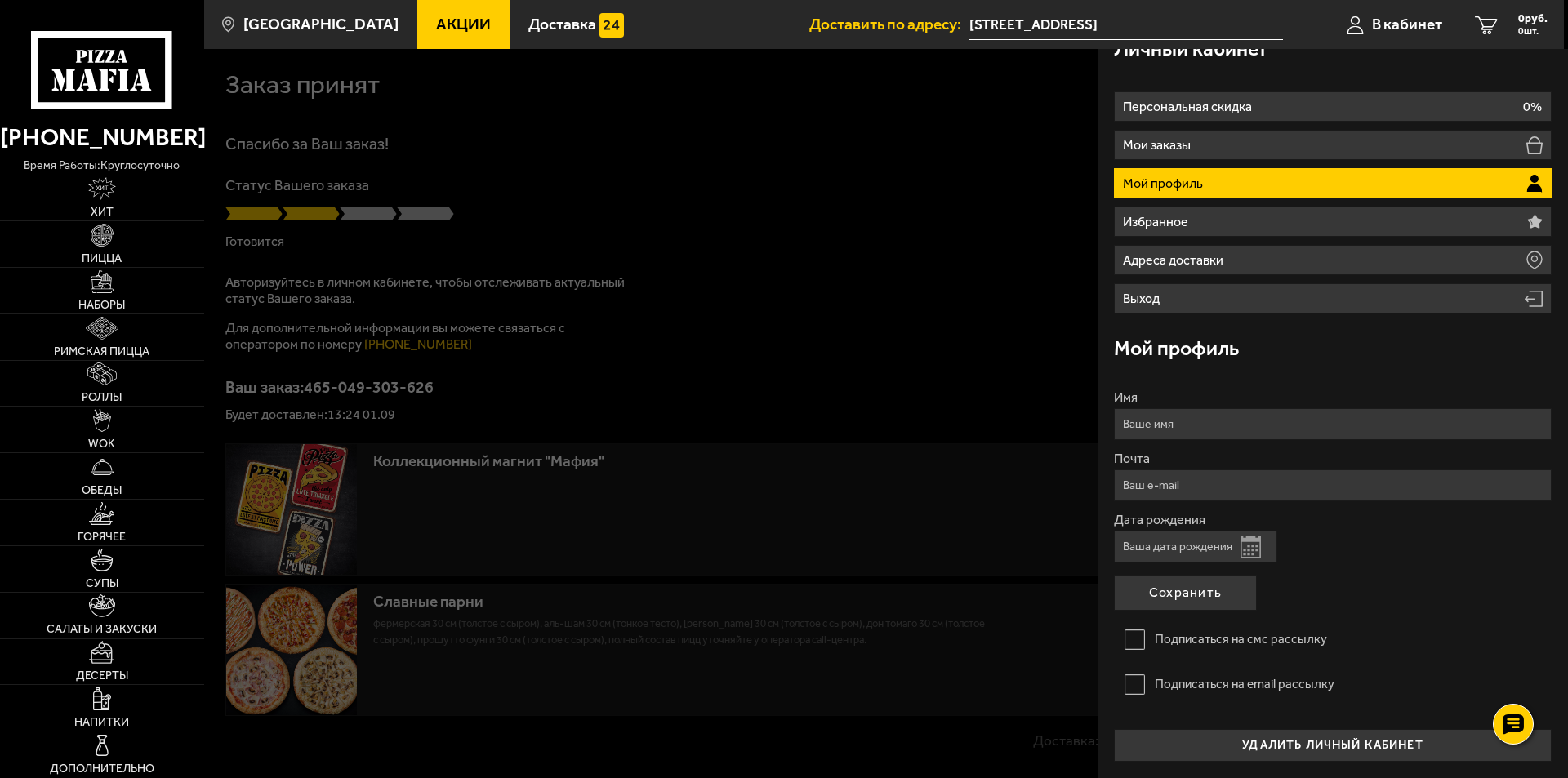
click at [1215, 552] on input "Дата рождения" at bounding box center [1195, 546] width 163 height 31
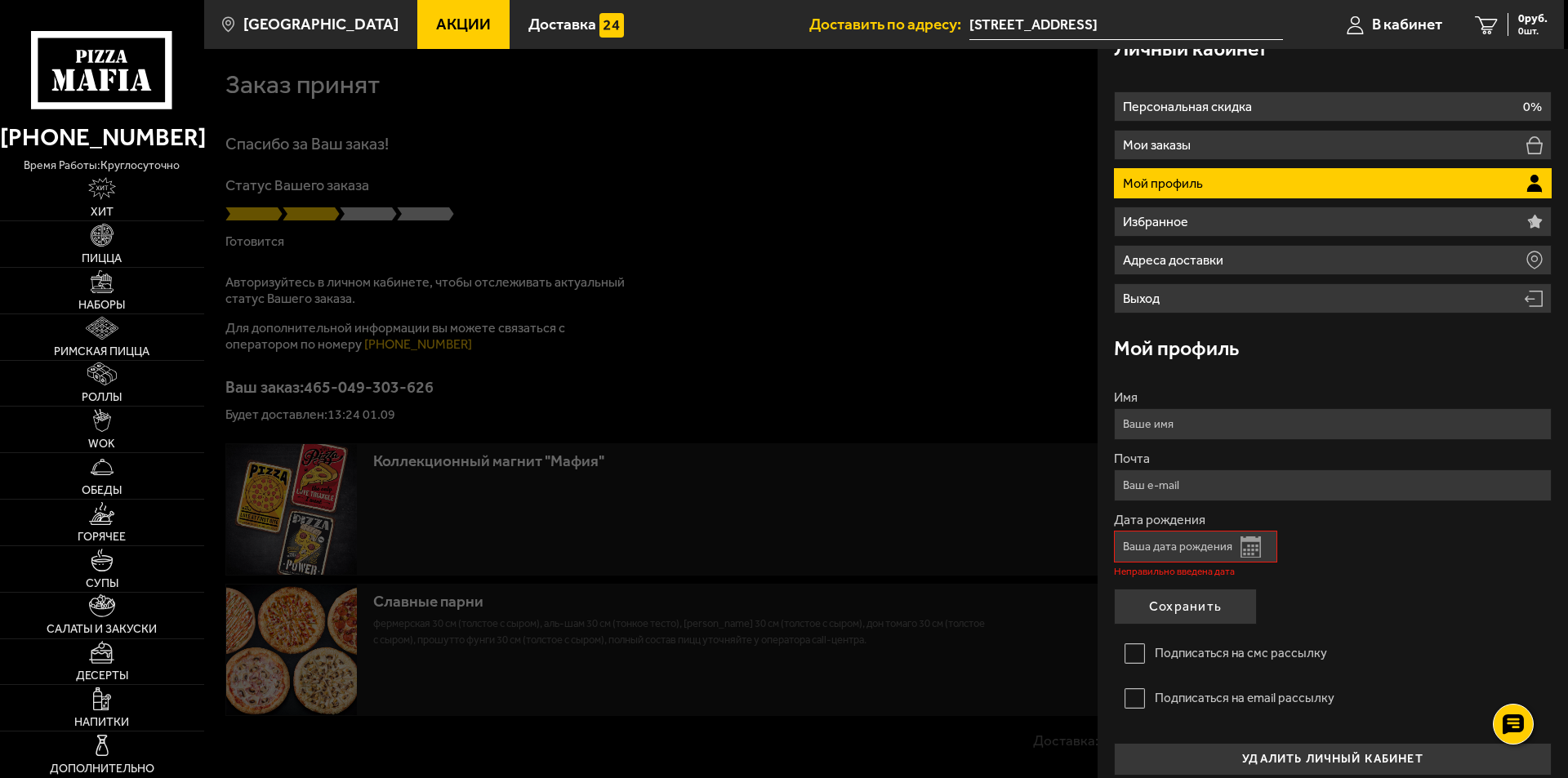
click at [1245, 544] on button "Открыть календарь" at bounding box center [1251, 547] width 20 height 21
click at [1196, 557] on input "Дата рождения" at bounding box center [1195, 546] width 163 height 31
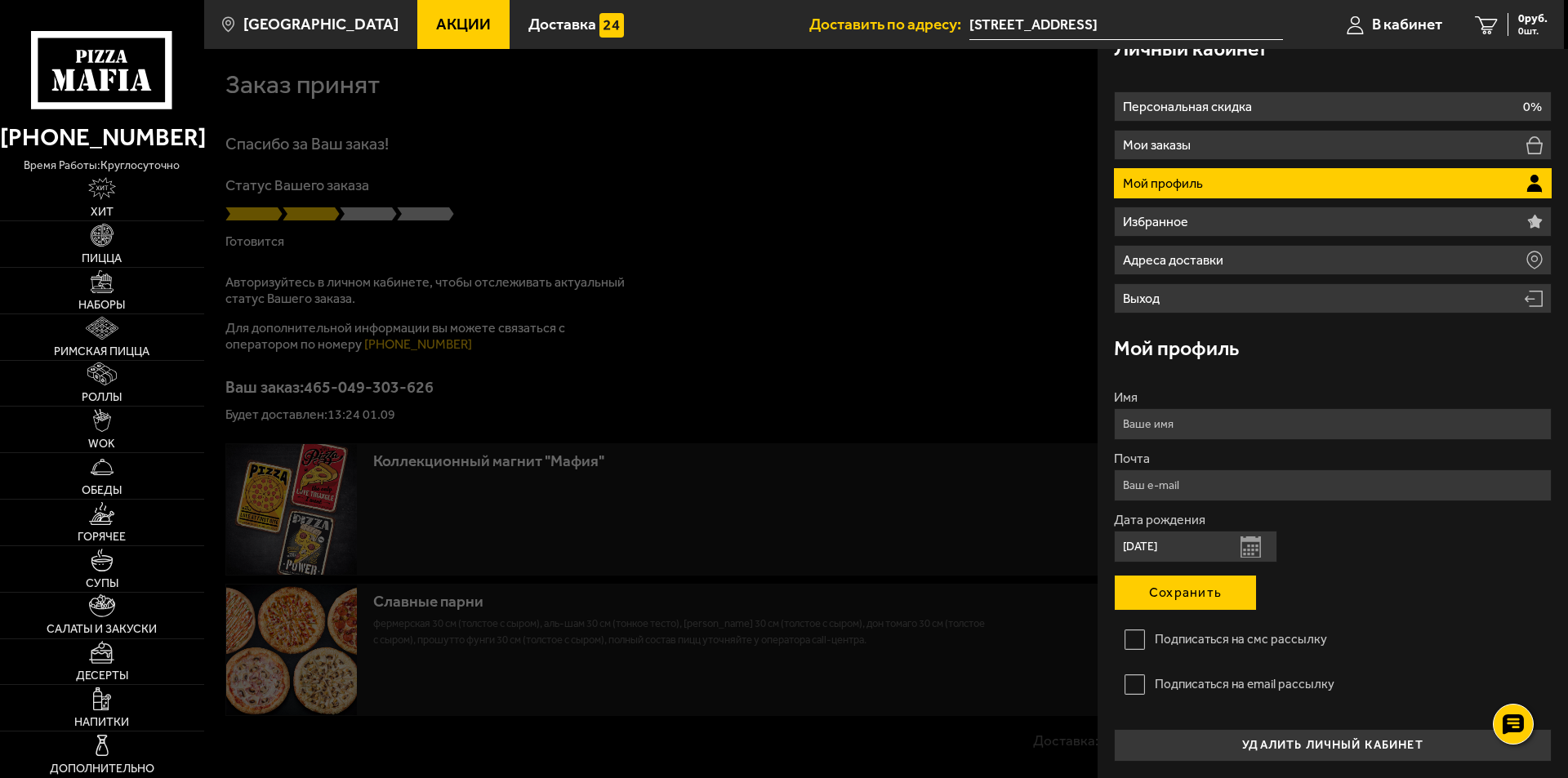
type input "[DATE]"
click at [1180, 588] on button "Сохранить" at bounding box center [1185, 593] width 143 height 36
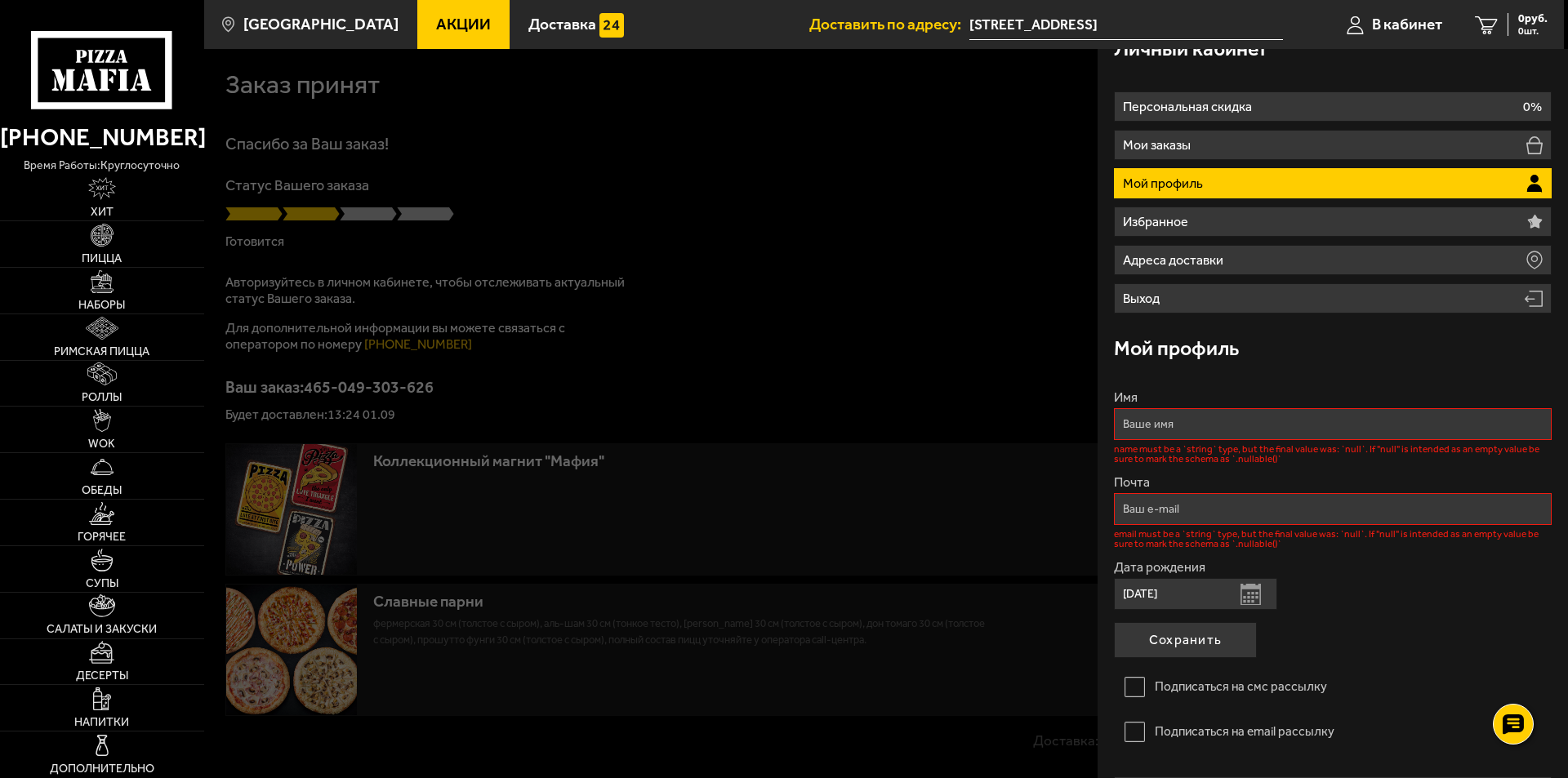
click at [1193, 411] on input "Имя" at bounding box center [1332, 423] width 438 height 31
type input "Вероника"
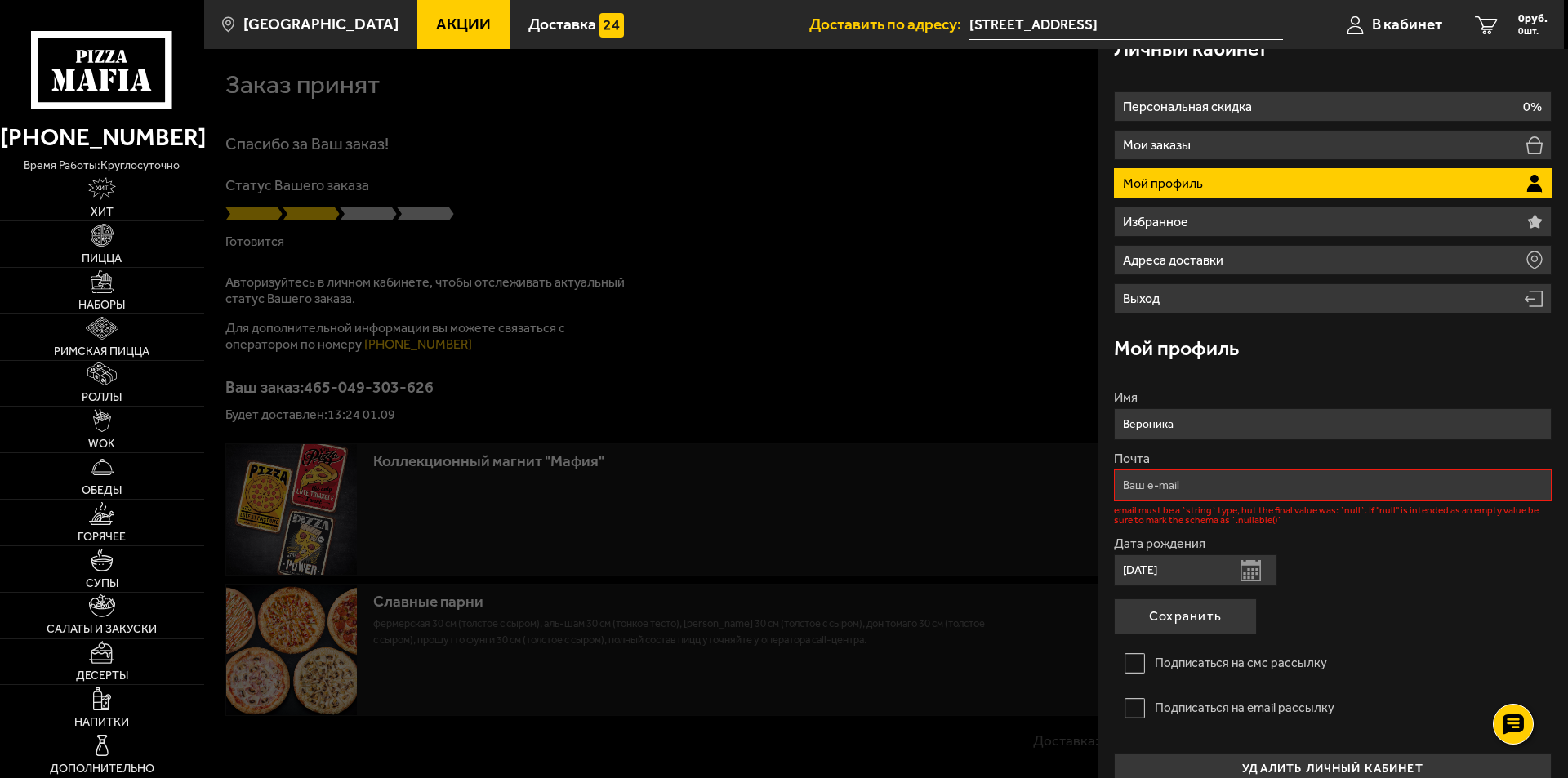
click at [1190, 493] on input "Почта" at bounding box center [1332, 485] width 438 height 31
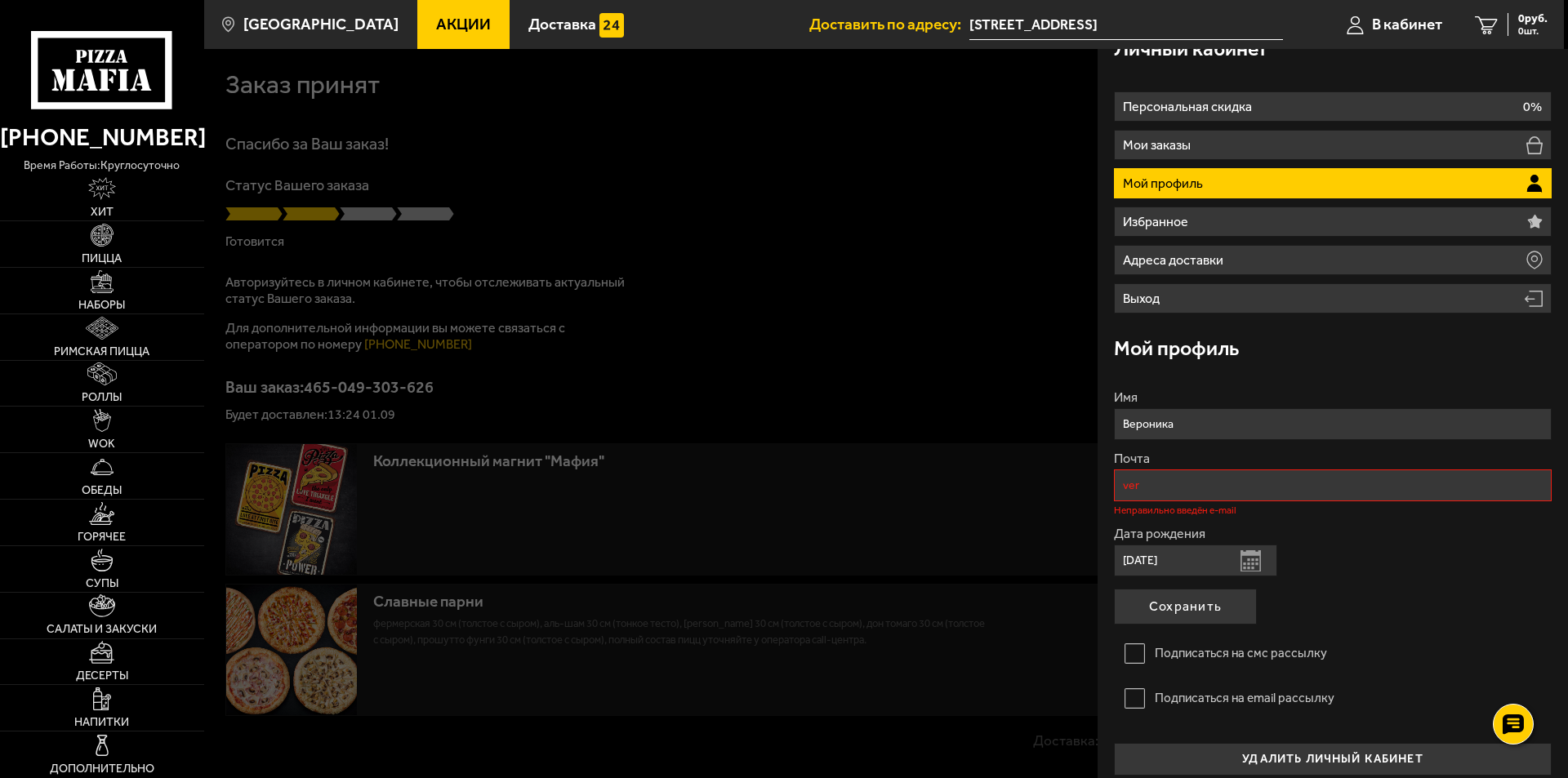
type input "[EMAIL_ADDRESS][DOMAIN_NAME]"
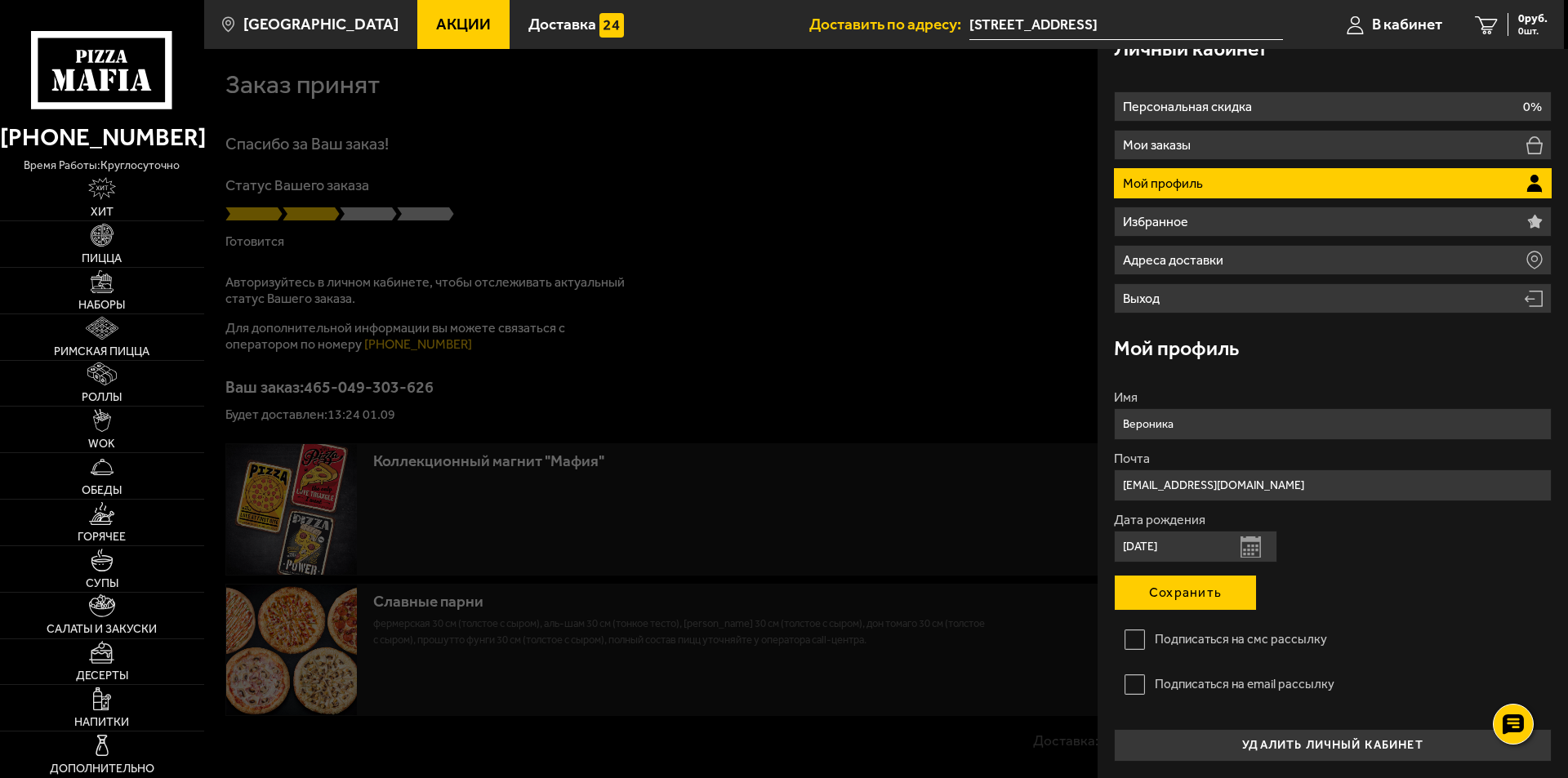
click at [1148, 593] on button "Сохранить" at bounding box center [1185, 593] width 143 height 36
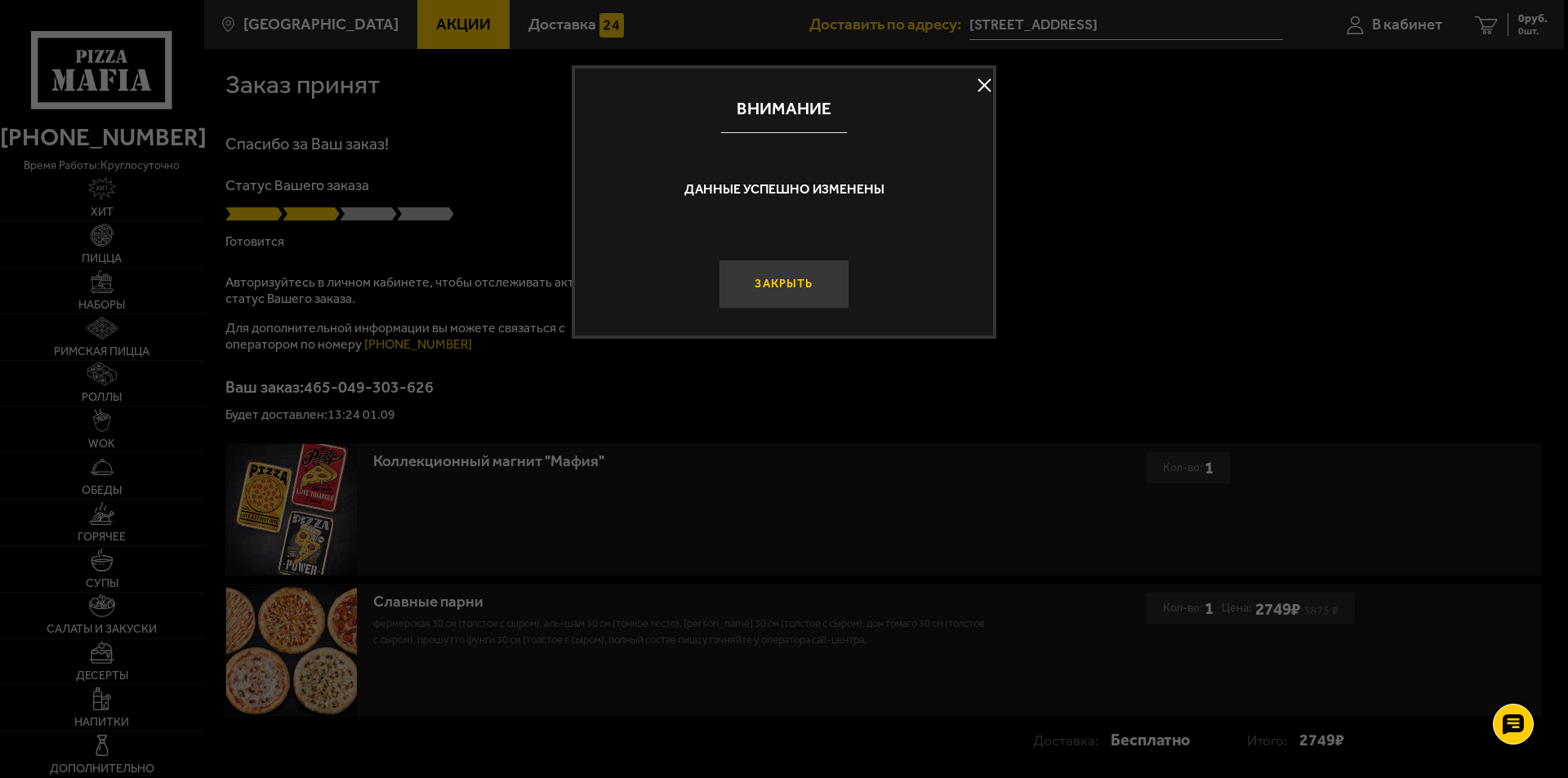
click at [780, 269] on button "Закрыть" at bounding box center [784, 284] width 131 height 49
